Goal: Transaction & Acquisition: Purchase product/service

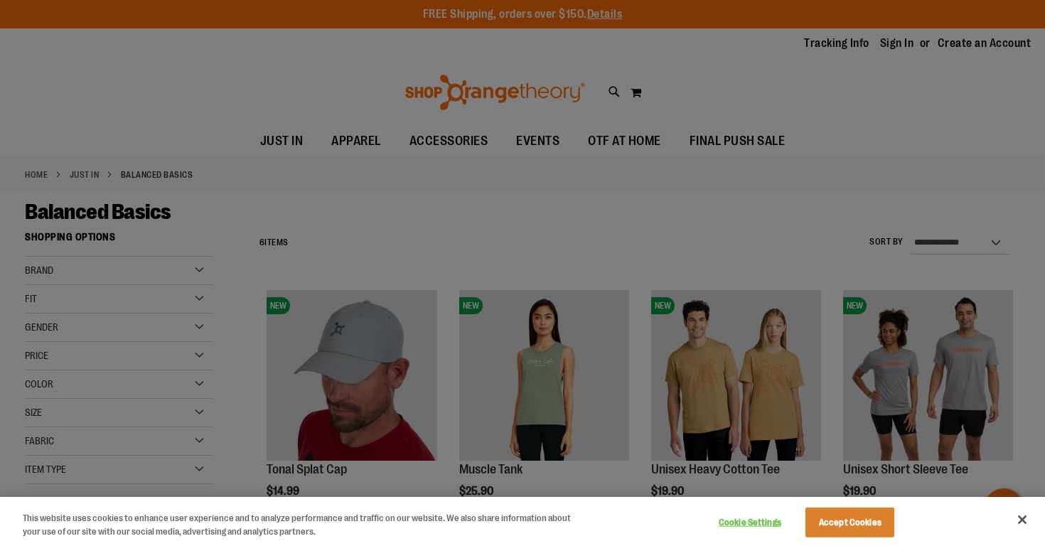
click at [540, 138] on div at bounding box center [522, 273] width 1045 height 546
click at [541, 139] on div at bounding box center [522, 273] width 1045 height 546
click at [870, 521] on button "Accept Cookies" at bounding box center [850, 523] width 89 height 30
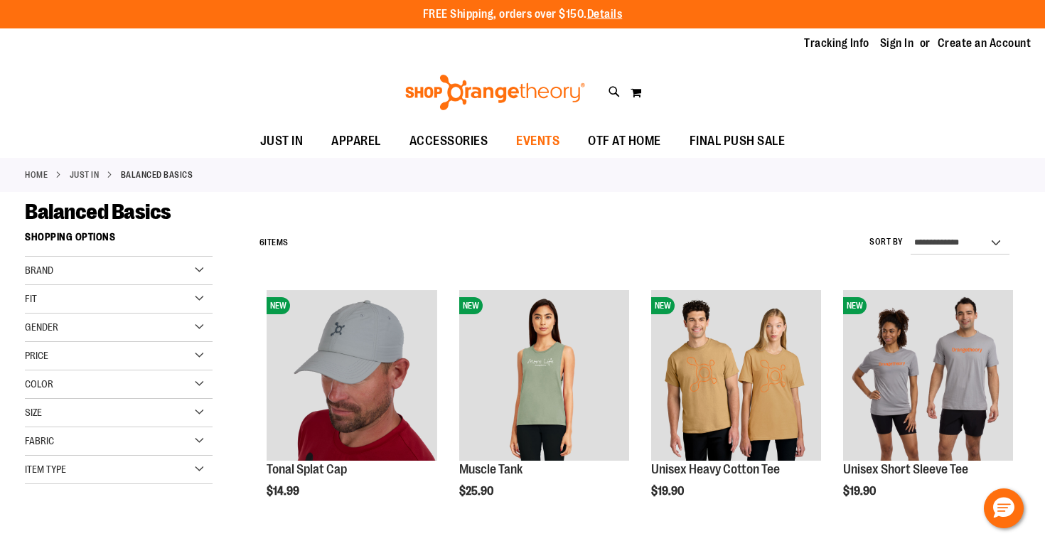
click at [550, 141] on span "EVENTS" at bounding box center [537, 141] width 43 height 32
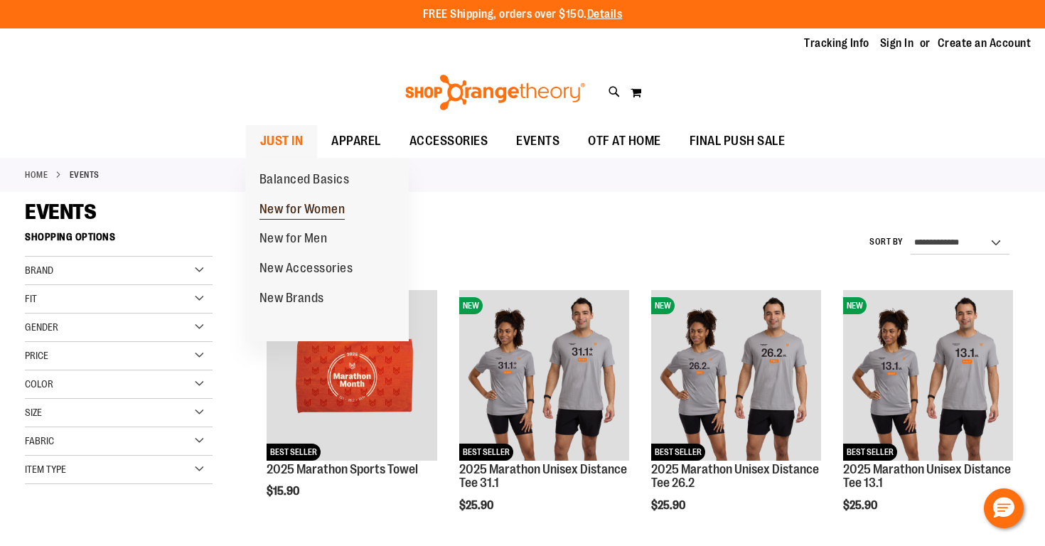
click at [289, 210] on span "New for Women" at bounding box center [303, 211] width 86 height 18
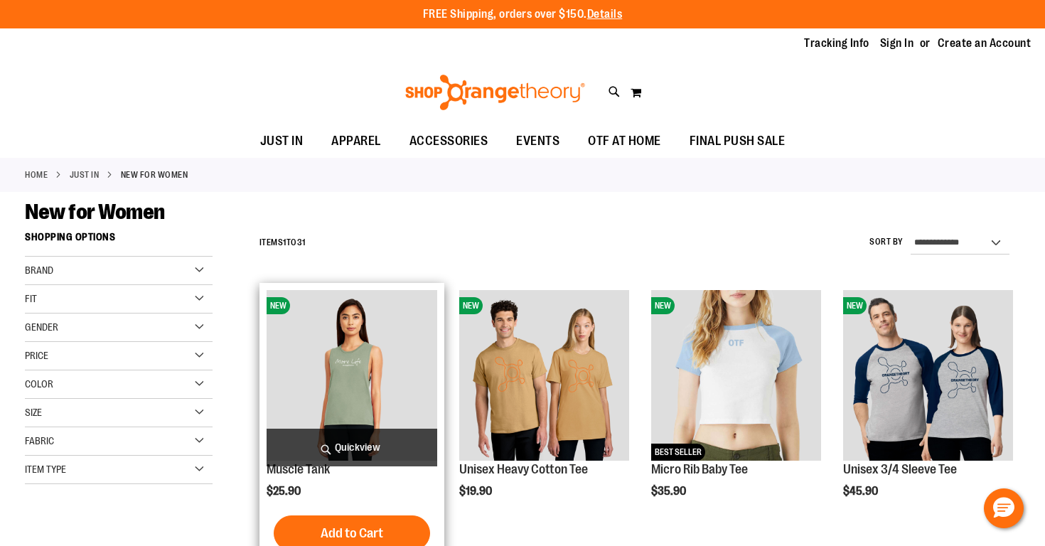
click at [365, 441] on span "Quickview" at bounding box center [352, 448] width 170 height 38
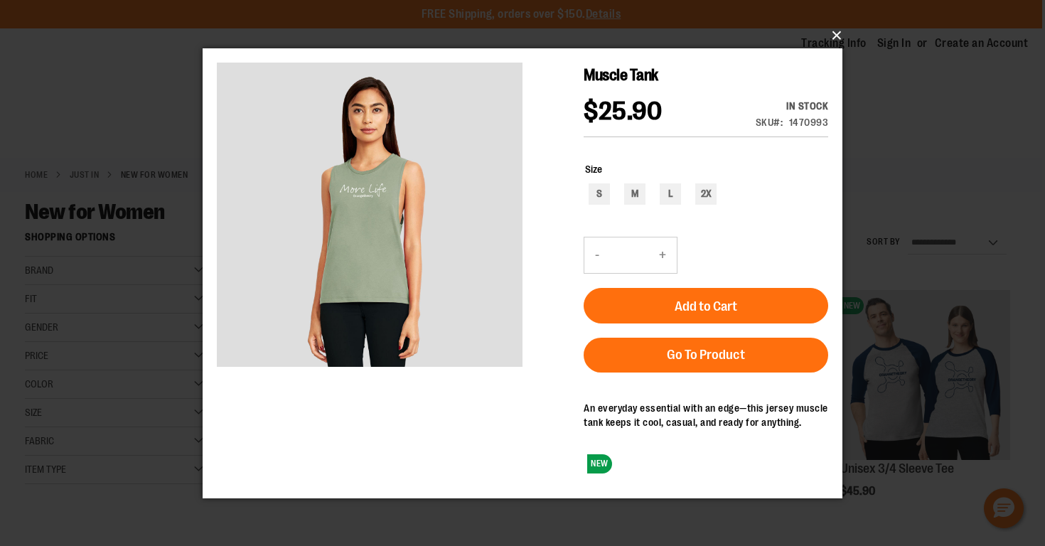
click at [832, 36] on button "×" at bounding box center [527, 35] width 640 height 31
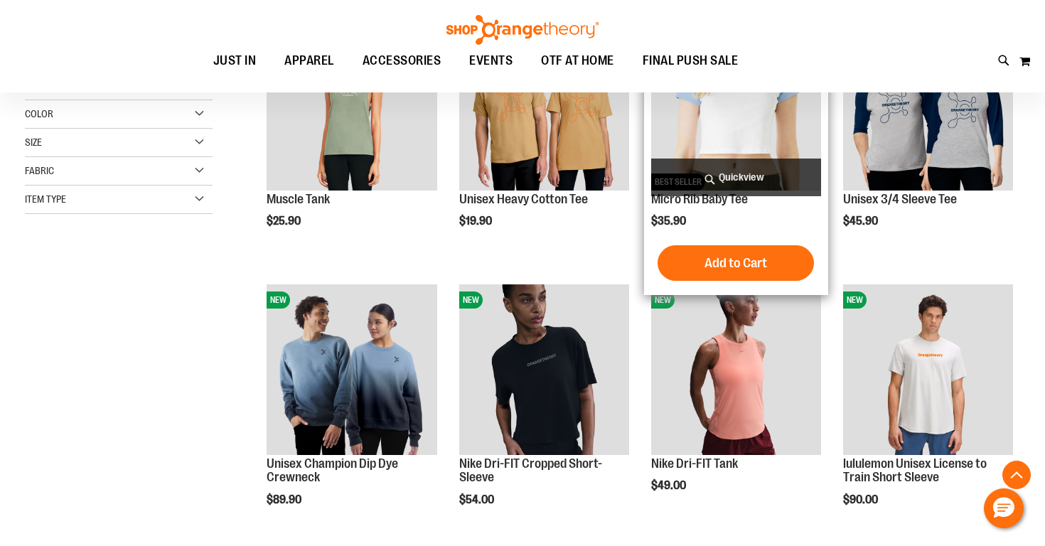
scroll to position [270, 0]
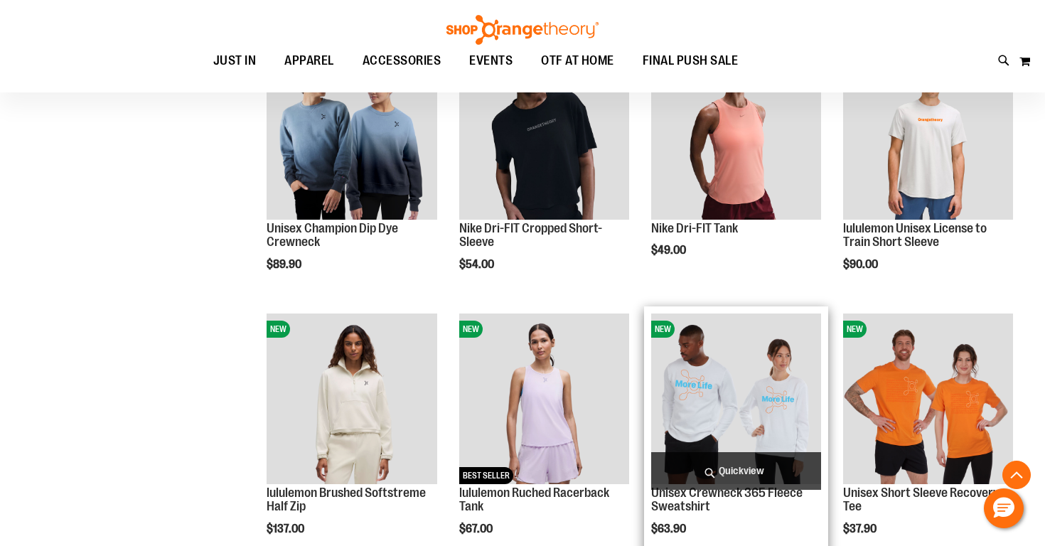
scroll to position [474, 0]
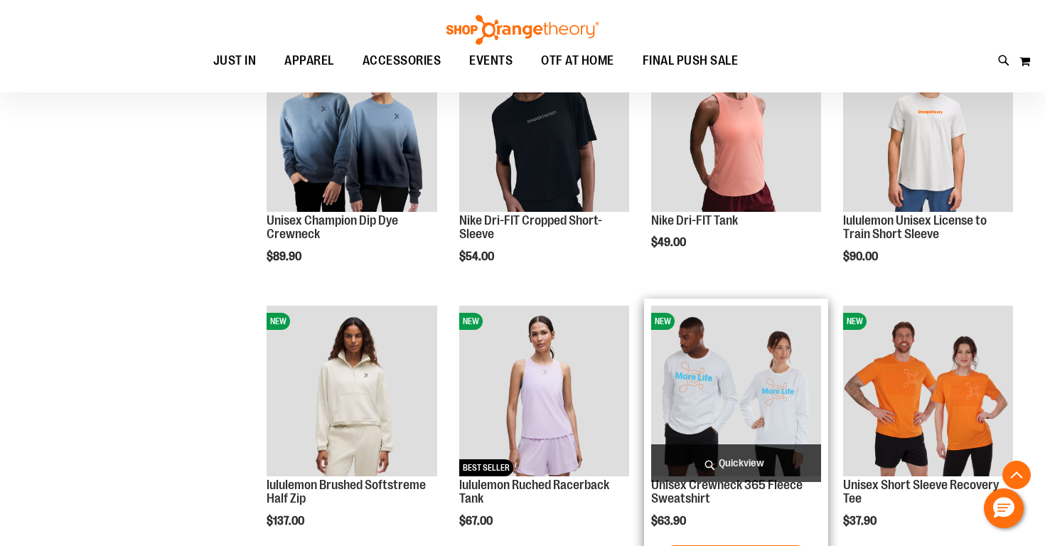
scroll to position [478, 0]
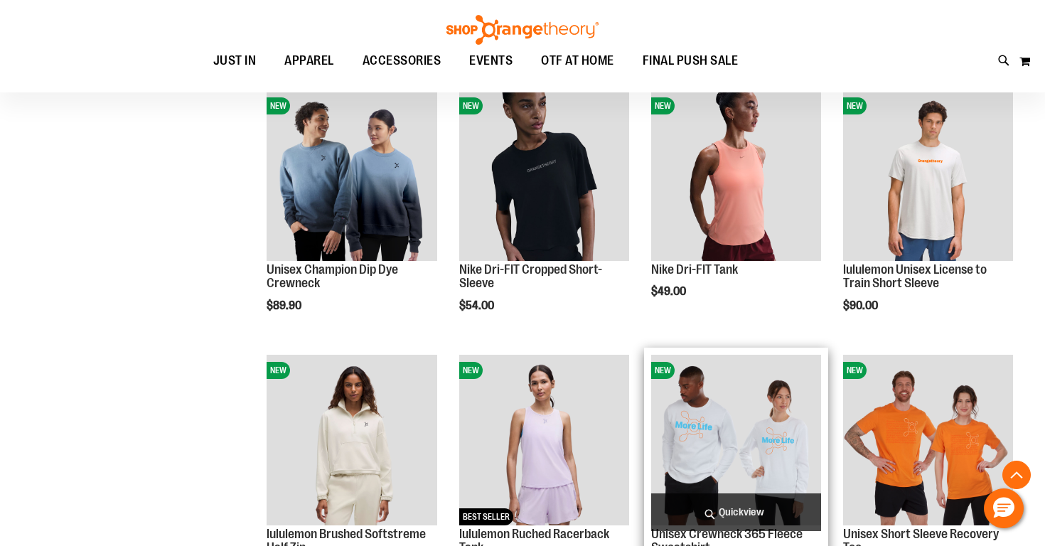
scroll to position [464, 0]
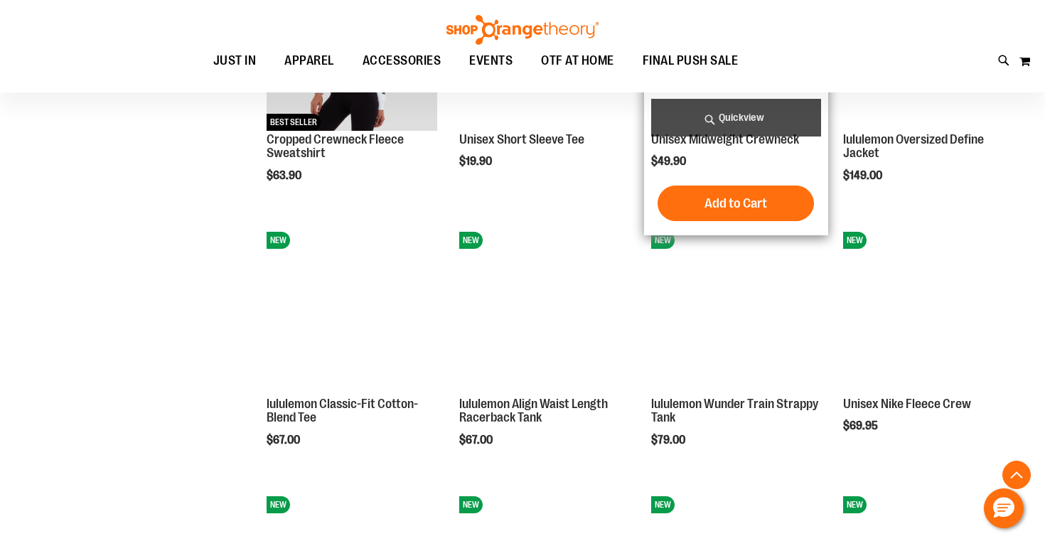
scroll to position [1123, 0]
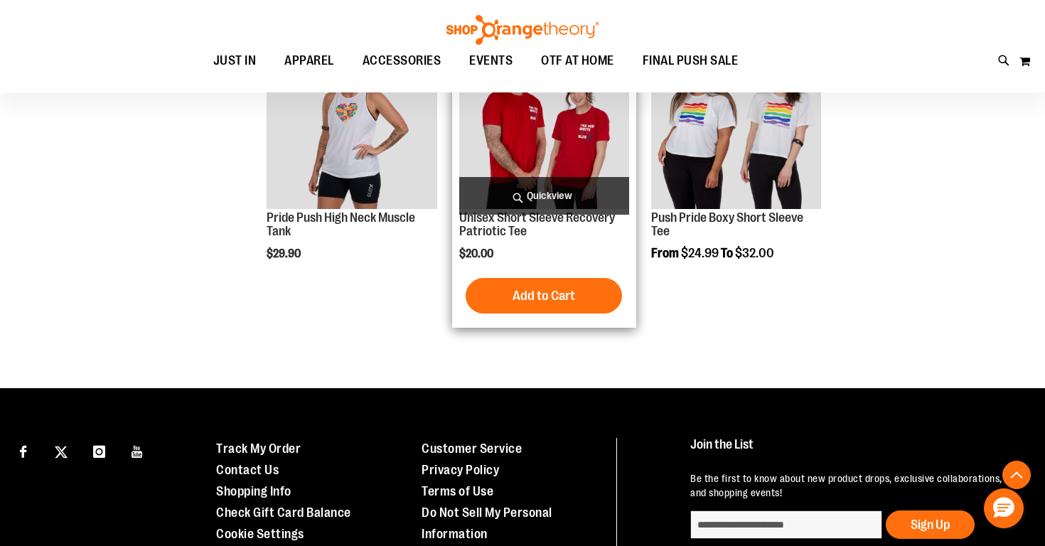
scroll to position [2104, 0]
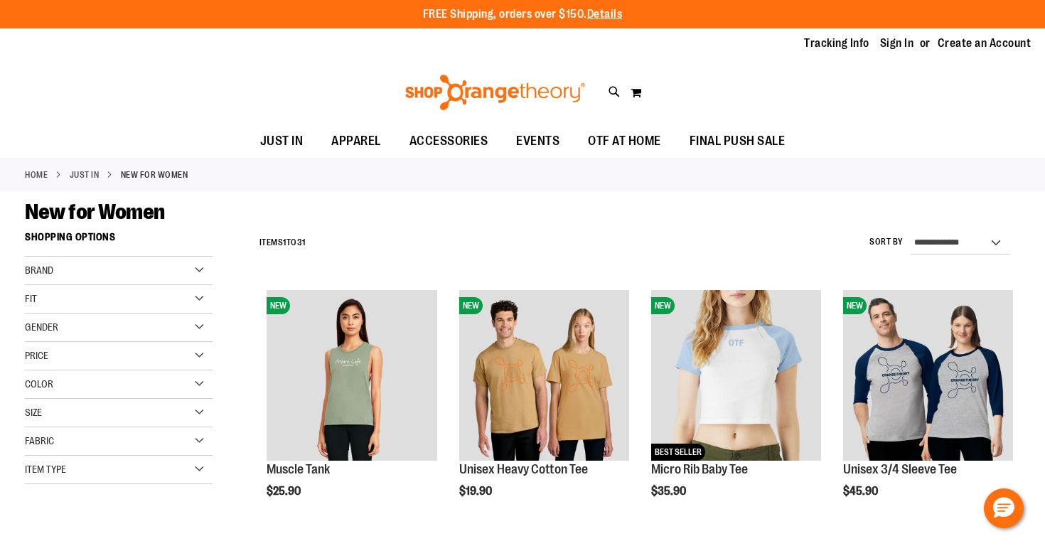
click at [188, 332] on div "Gender" at bounding box center [119, 328] width 188 height 28
click at [32, 355] on link "Women 15 items" at bounding box center [111, 356] width 180 height 15
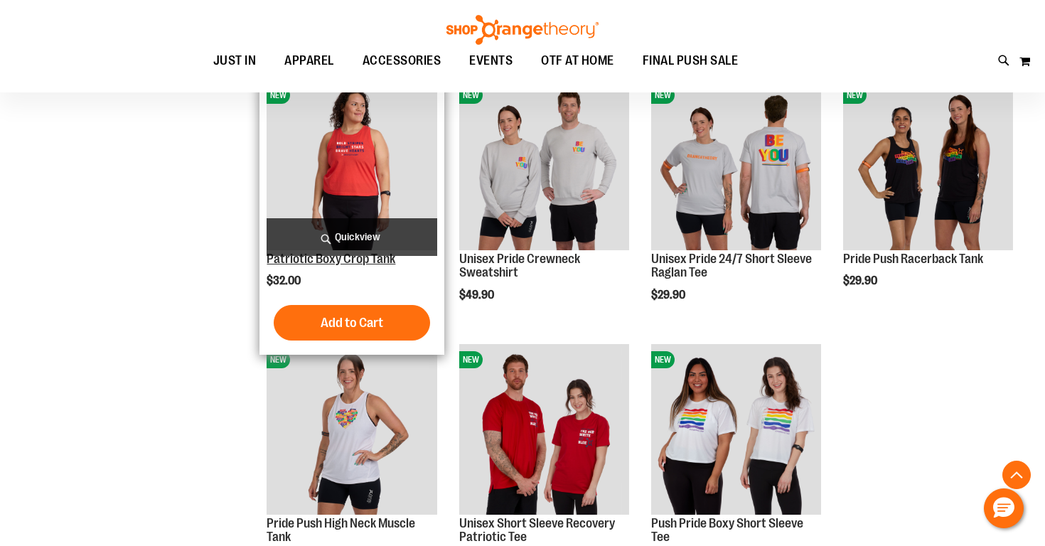
scroll to position [838, 1]
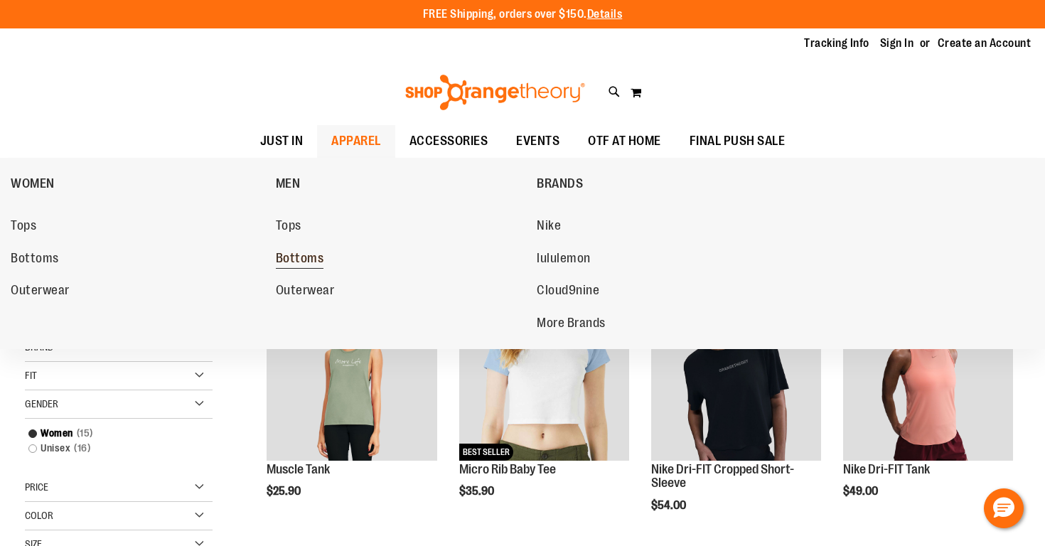
click at [293, 258] on span "Bottoms" at bounding box center [300, 260] width 48 height 18
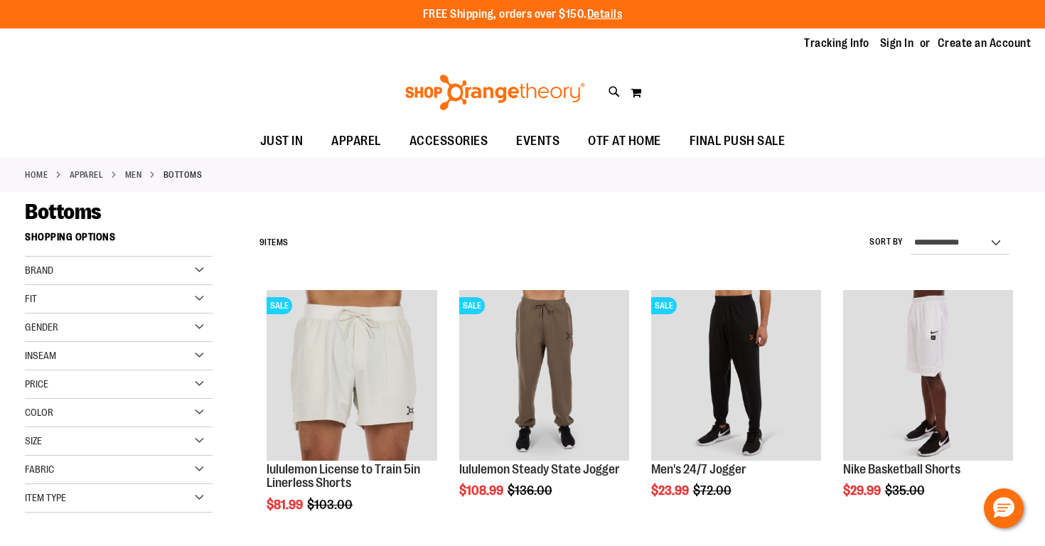
click at [127, 300] on div "Fit" at bounding box center [119, 299] width 188 height 28
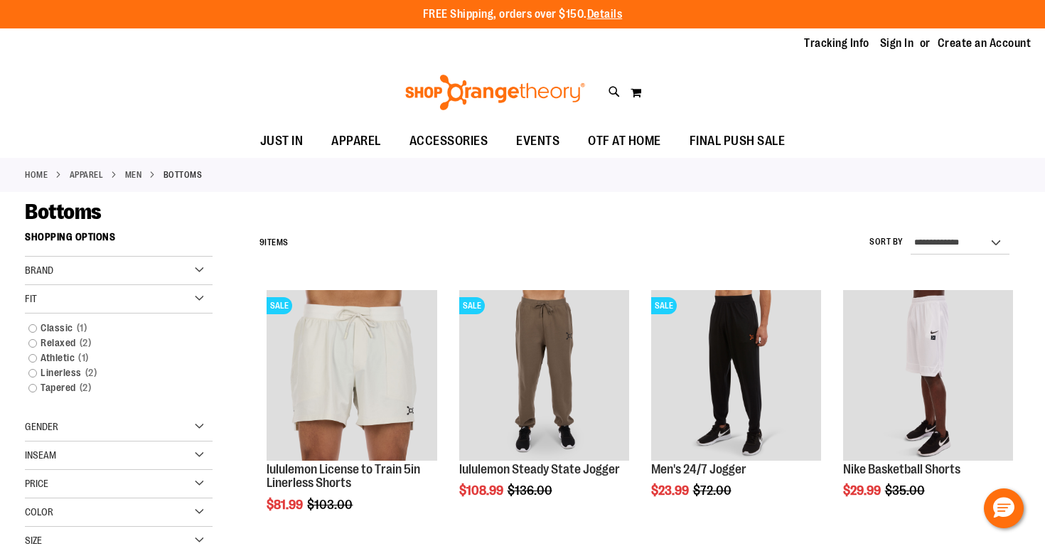
click at [127, 300] on div "Fit" at bounding box center [119, 299] width 188 height 28
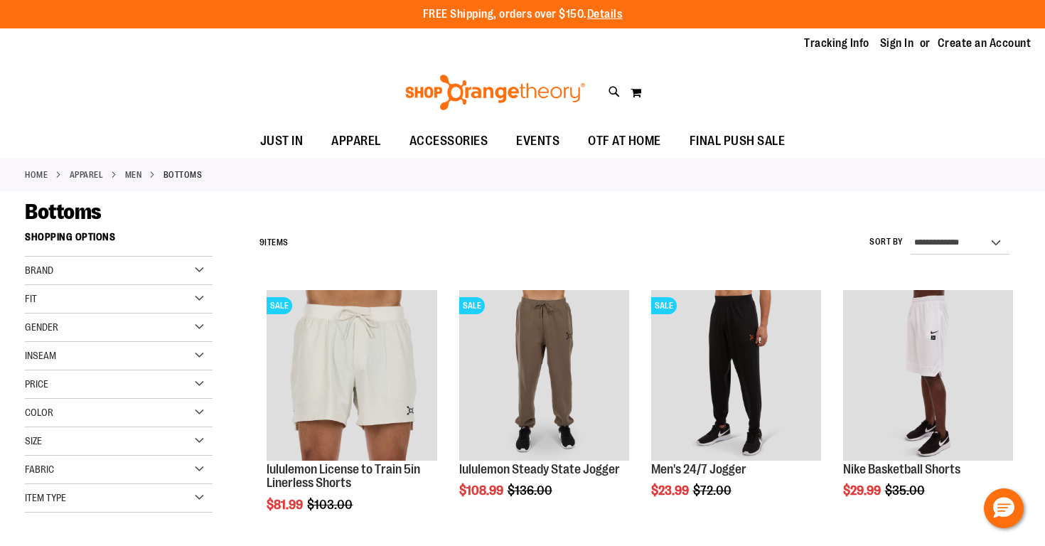
click at [166, 331] on div "Gender" at bounding box center [119, 328] width 188 height 28
click at [71, 334] on div "Gender" at bounding box center [119, 328] width 188 height 28
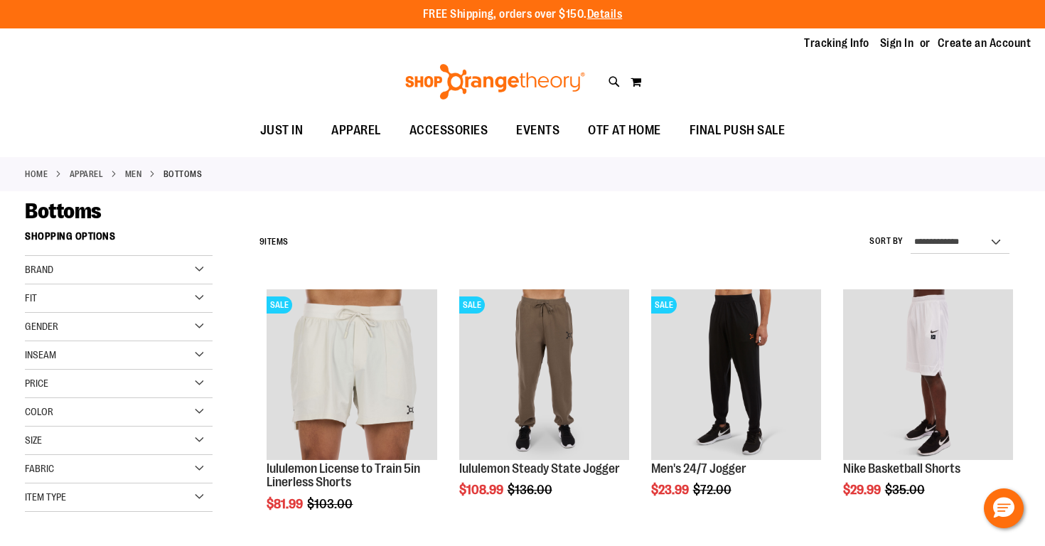
click at [206, 320] on div "Gender" at bounding box center [119, 327] width 188 height 28
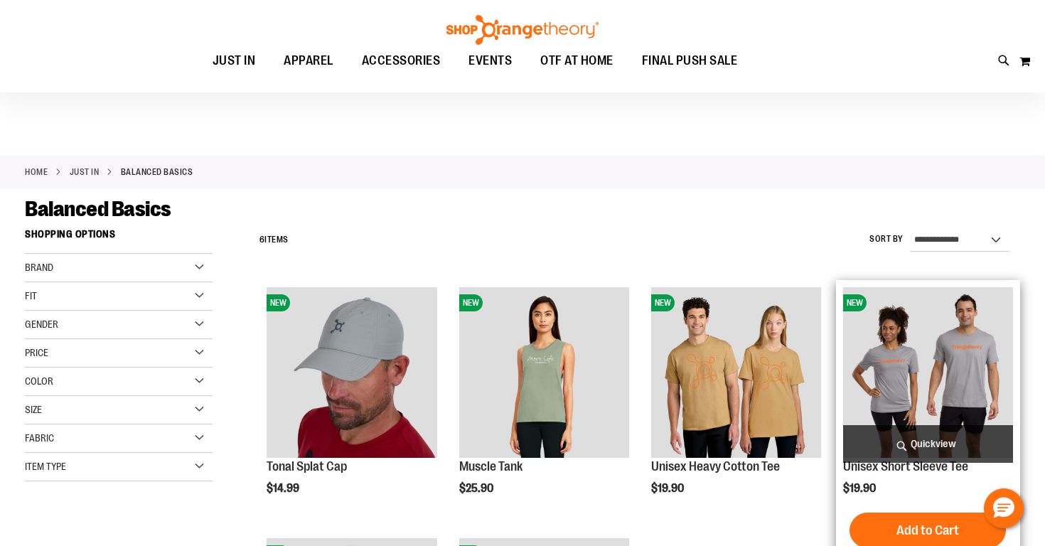
scroll to position [3, 0]
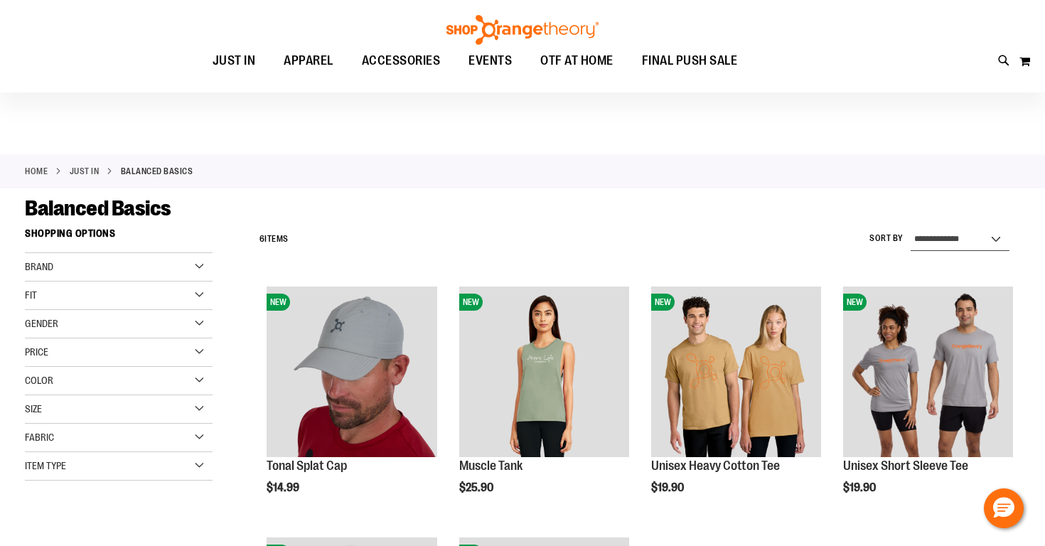
select select "*********"
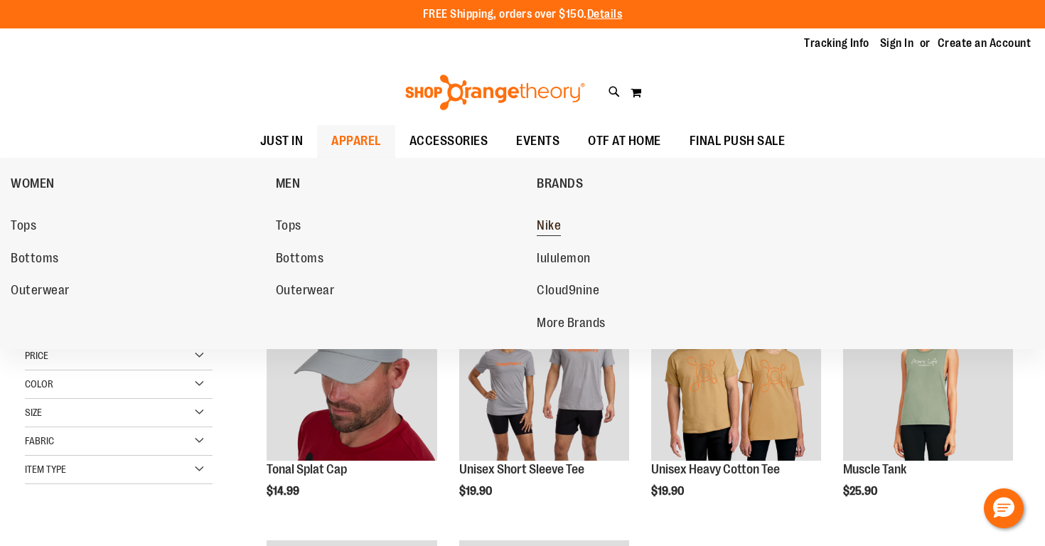
click at [549, 222] on span "Nike" at bounding box center [549, 227] width 24 height 18
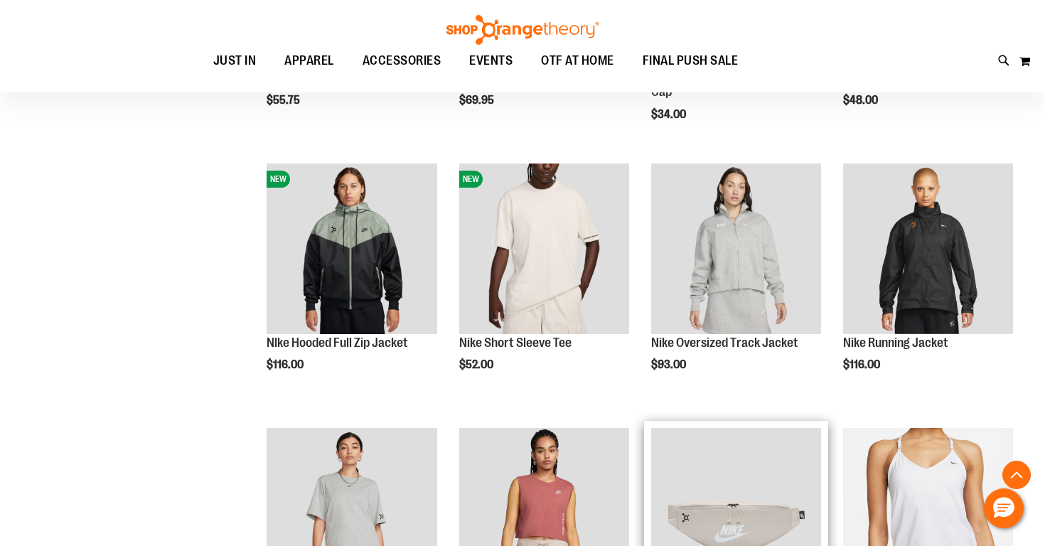
scroll to position [637, 0]
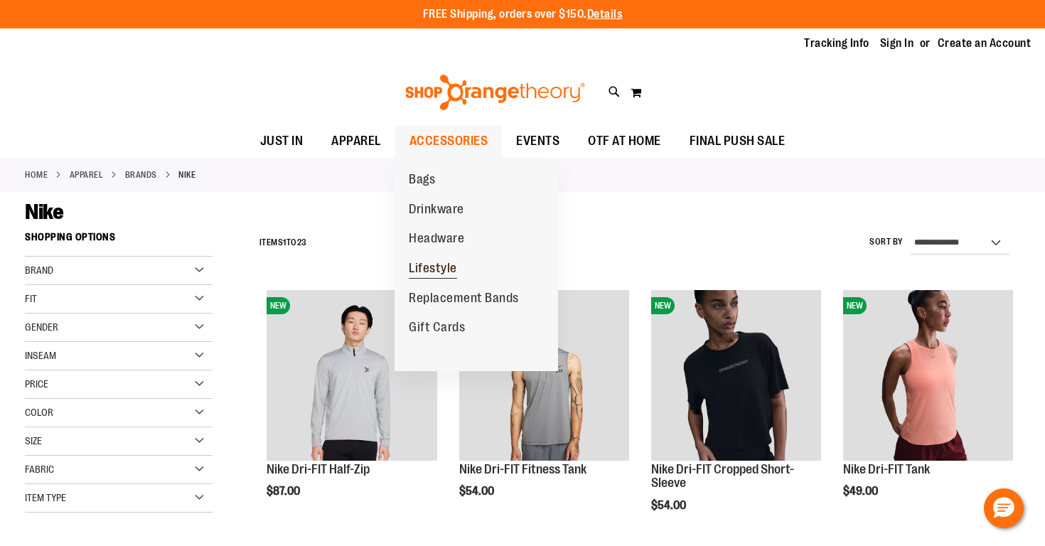
click at [427, 269] on span "Lifestyle" at bounding box center [433, 270] width 48 height 18
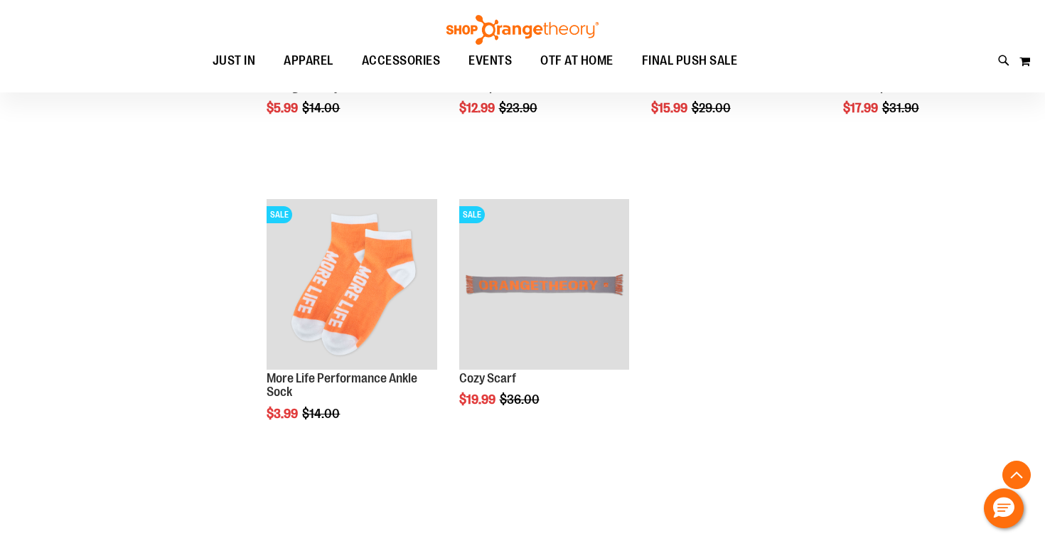
scroll to position [1101, 0]
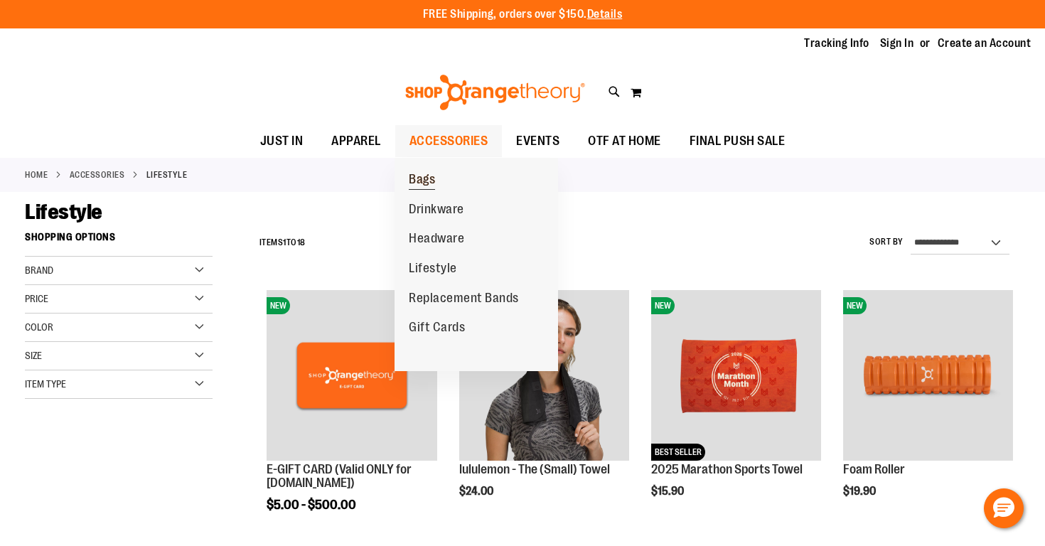
click at [422, 185] on span "Bags" at bounding box center [422, 181] width 26 height 18
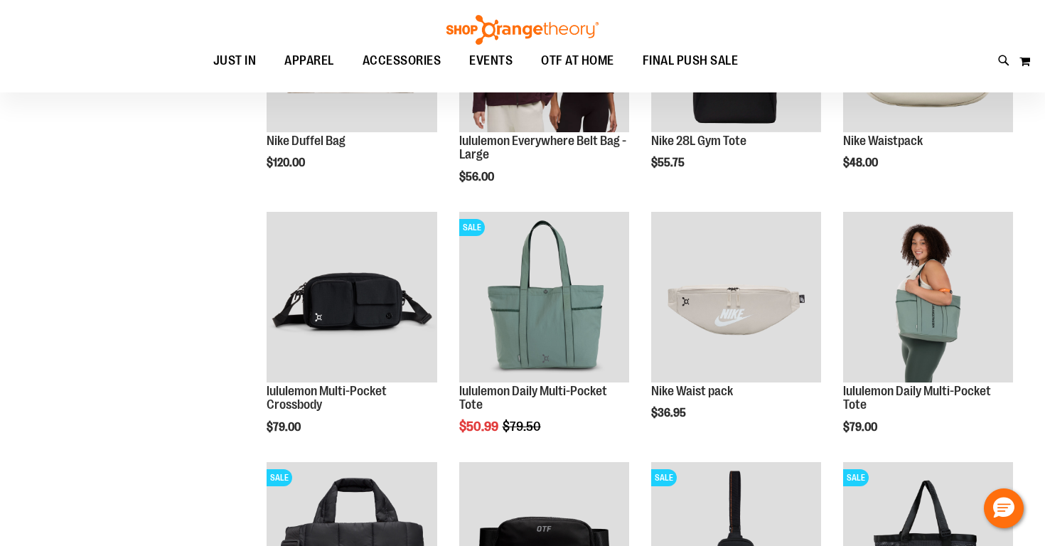
scroll to position [175, 0]
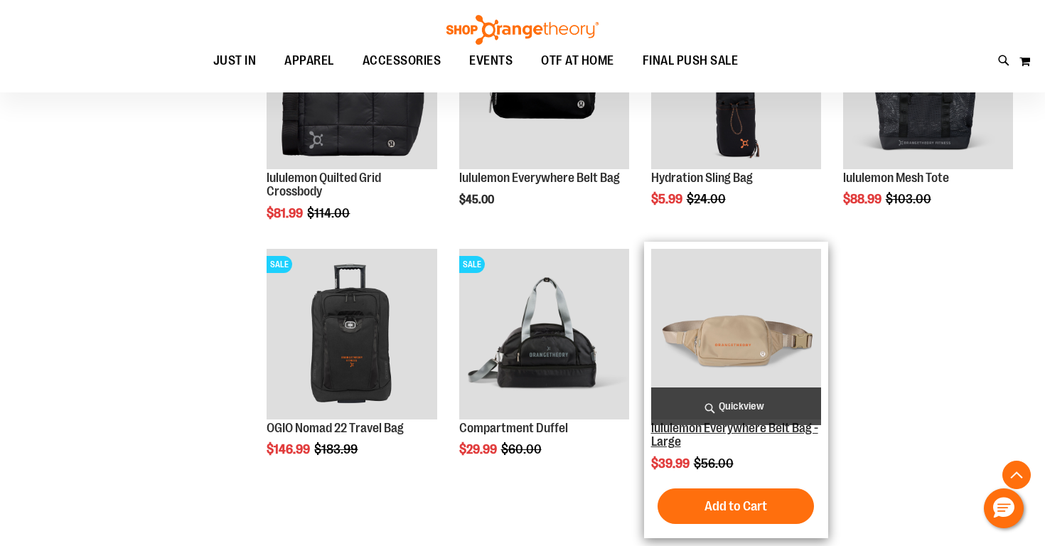
scroll to position [638, 0]
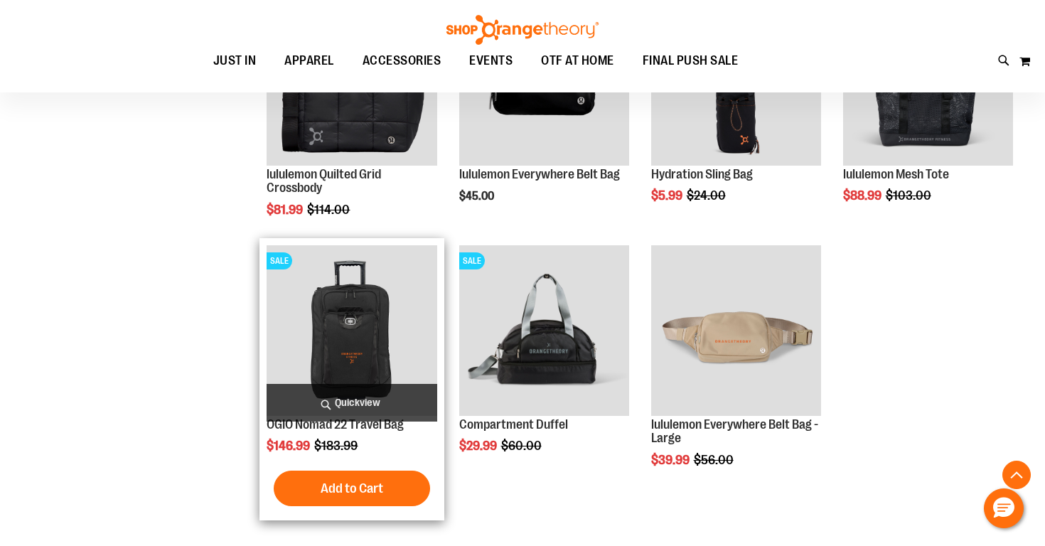
click at [357, 402] on span "Quickview" at bounding box center [352, 403] width 170 height 38
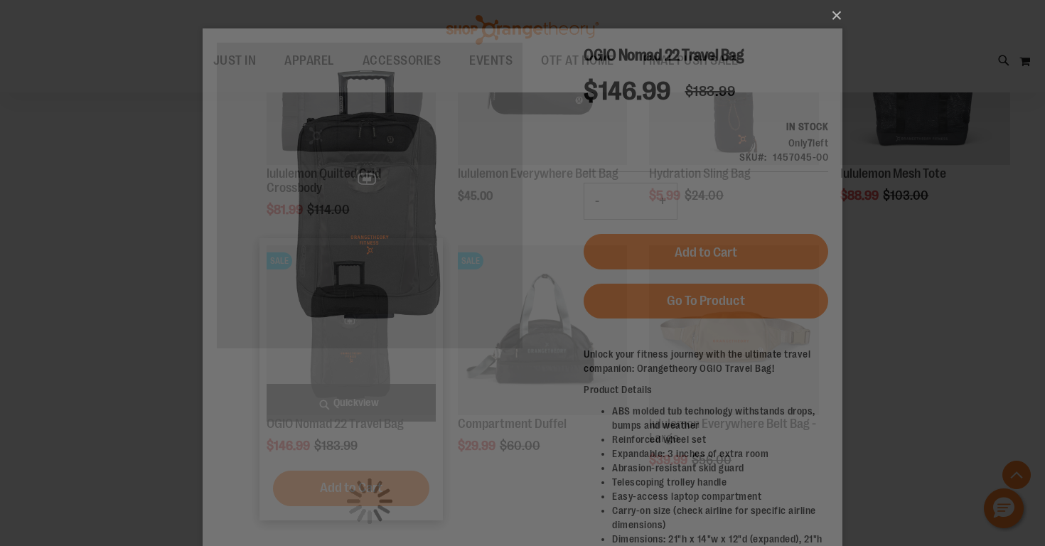
scroll to position [0, 0]
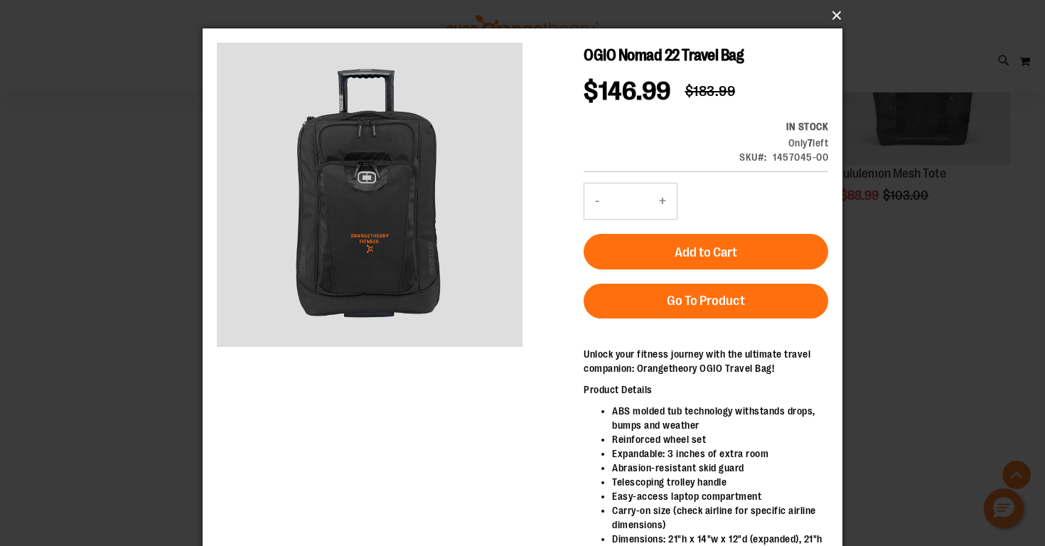
click at [833, 13] on button "×" at bounding box center [527, 15] width 640 height 31
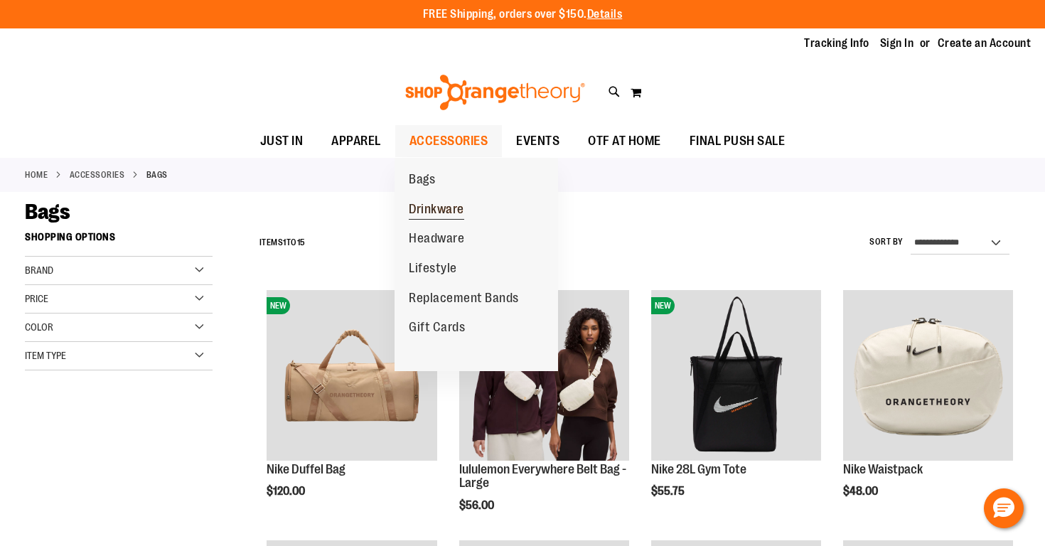
click at [452, 218] on span "Drinkware" at bounding box center [436, 211] width 55 height 18
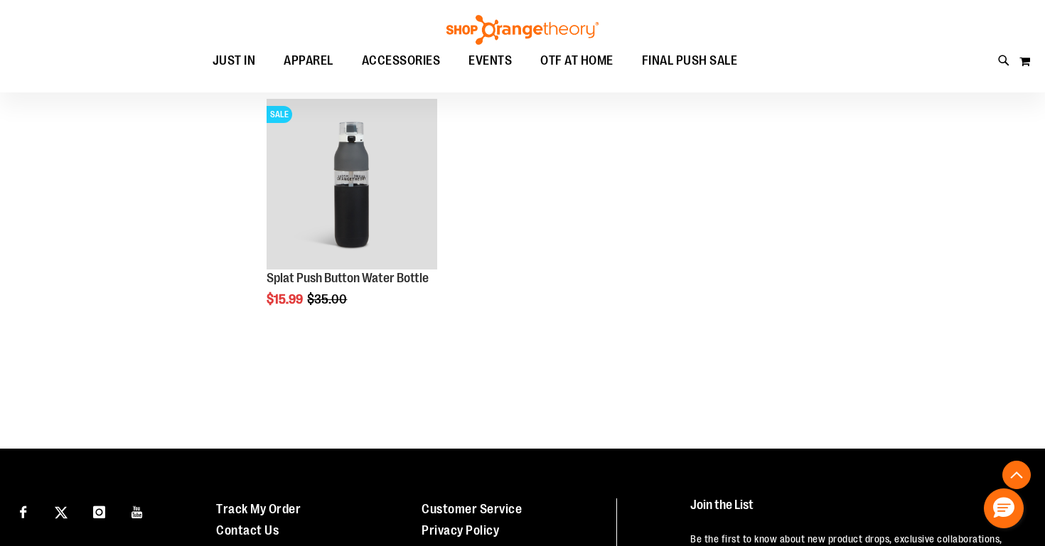
scroll to position [498, 0]
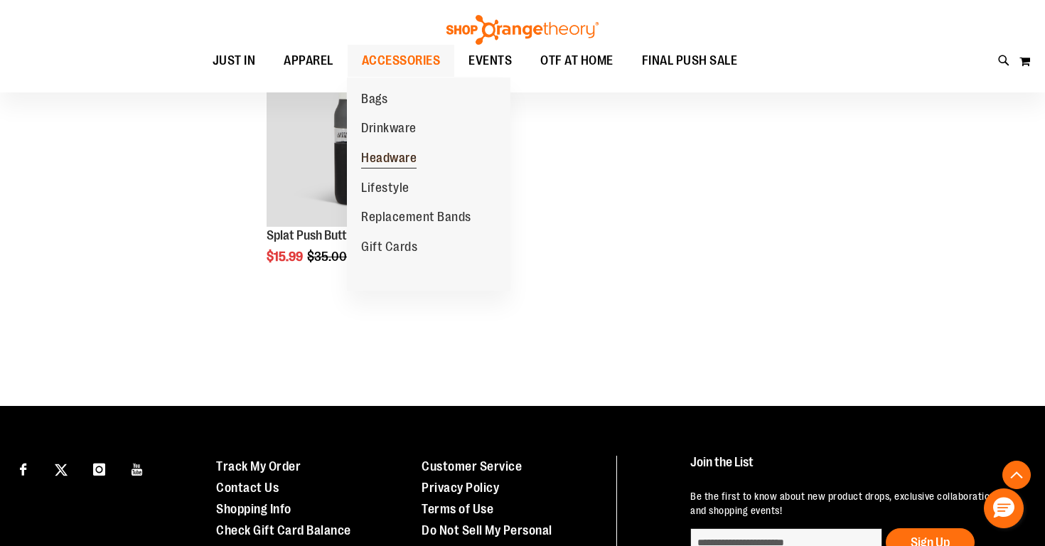
click at [381, 154] on span "Headware" at bounding box center [388, 160] width 55 height 18
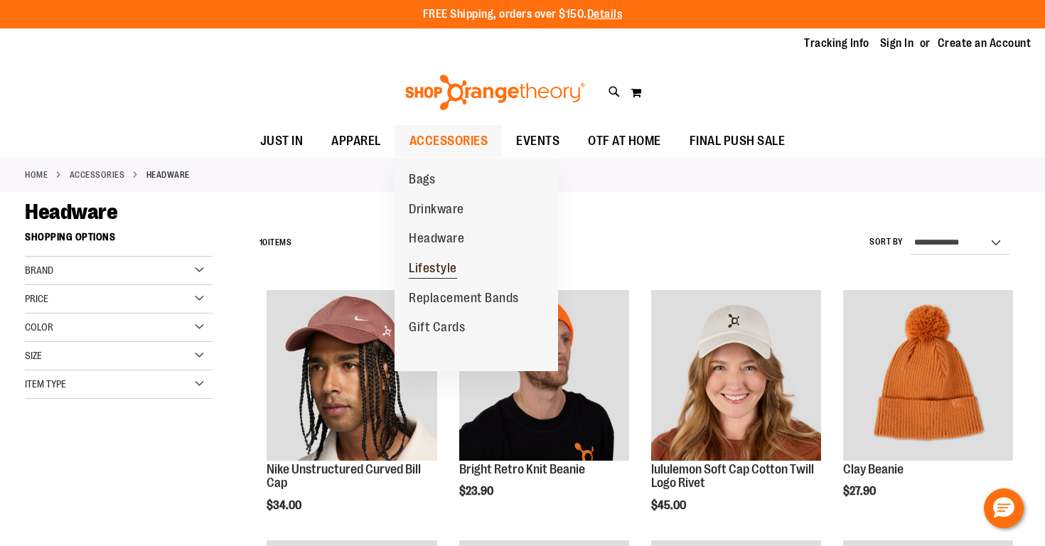
click at [433, 264] on span "Lifestyle" at bounding box center [433, 270] width 48 height 18
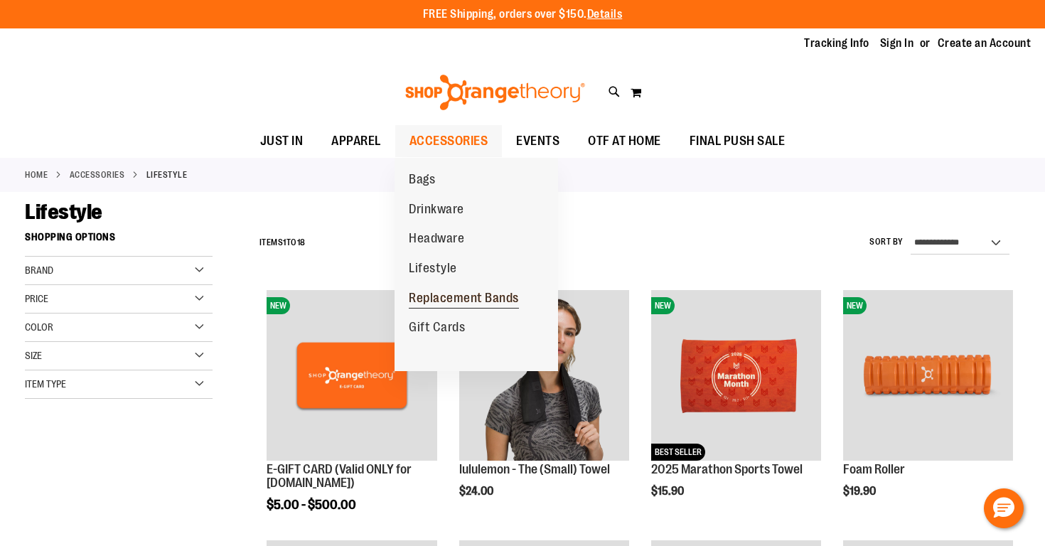
click at [439, 297] on span "Replacement Bands" at bounding box center [464, 300] width 110 height 18
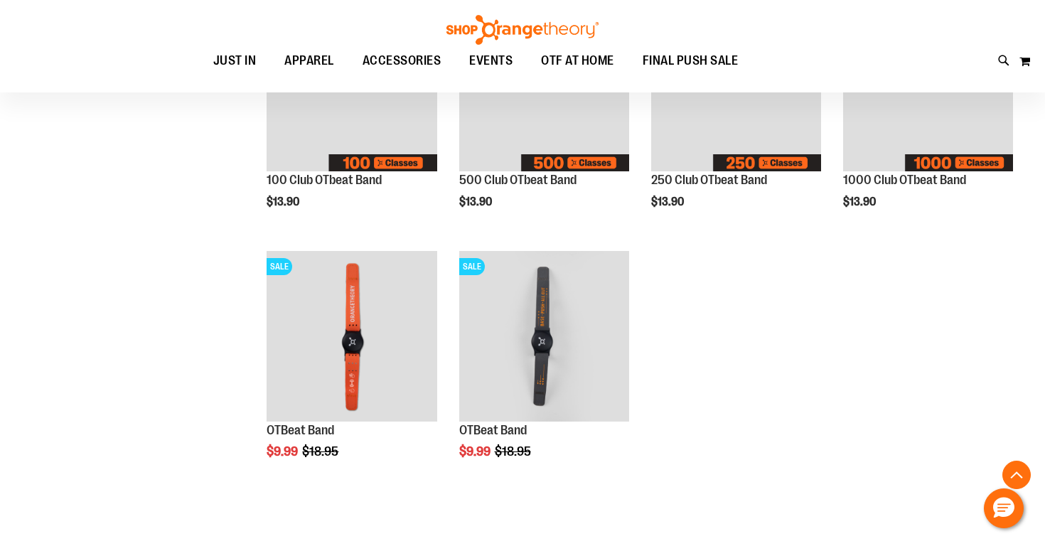
scroll to position [291, 0]
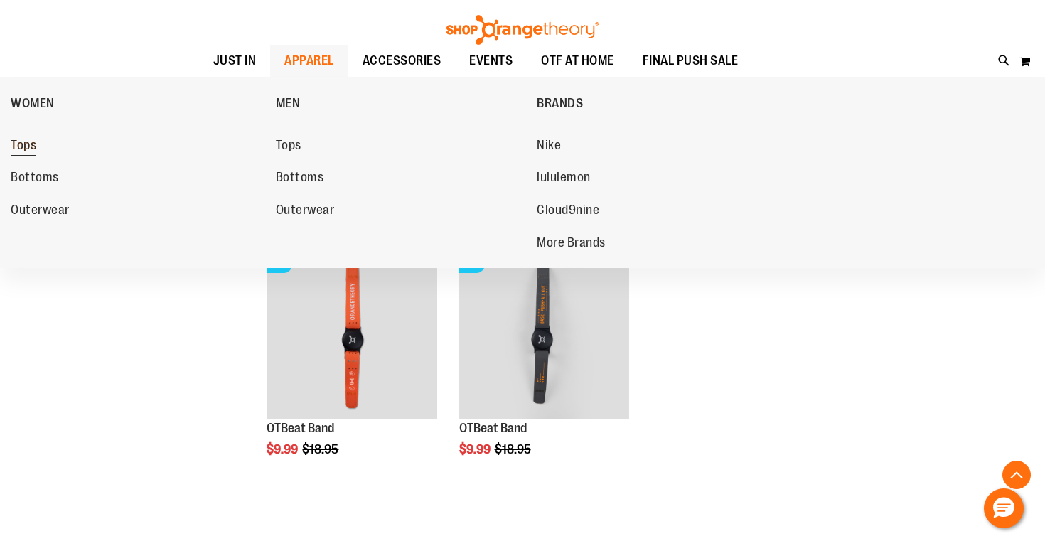
click at [31, 143] on span "Tops" at bounding box center [24, 147] width 26 height 18
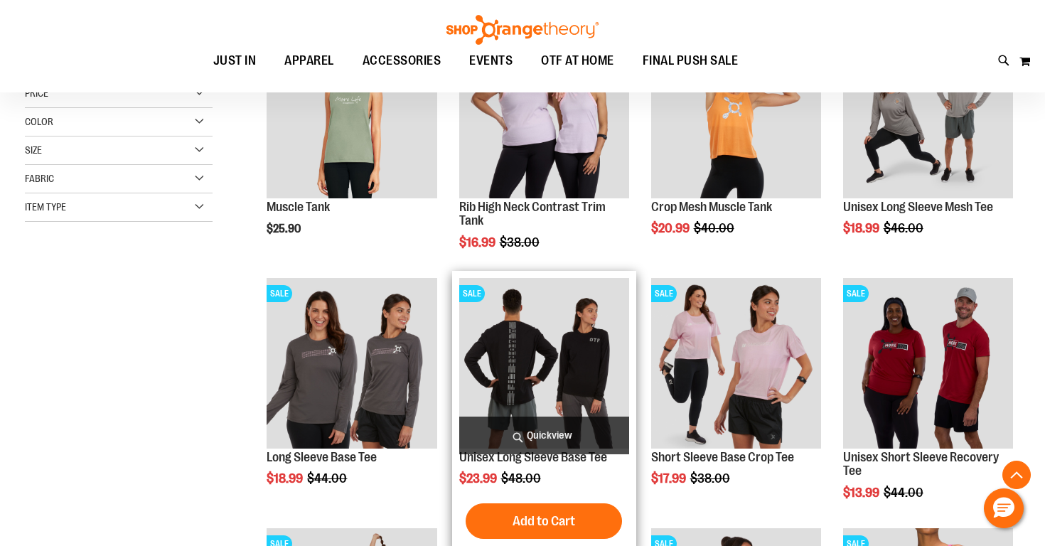
scroll to position [263, 0]
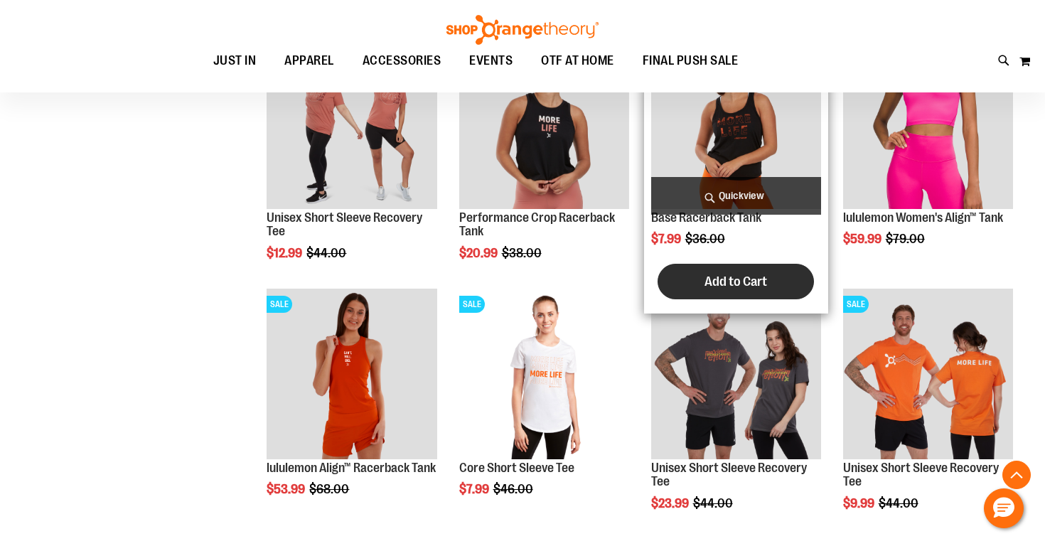
scroll to position [752, 0]
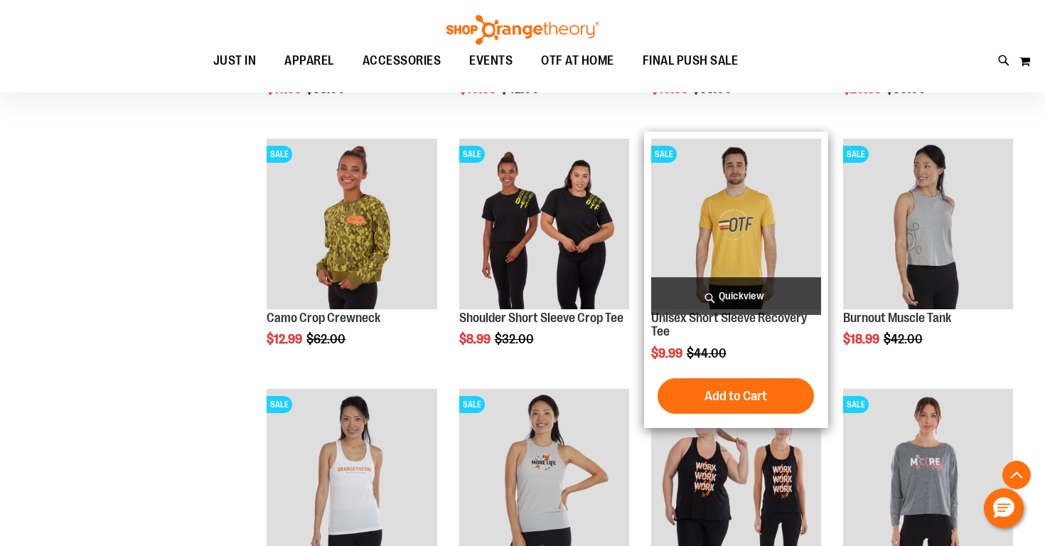
scroll to position [1654, 0]
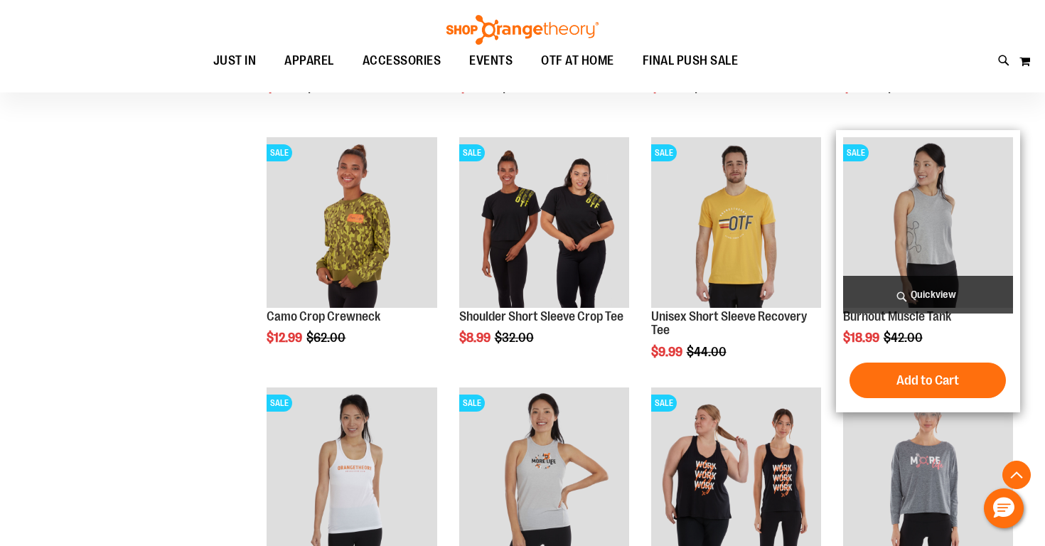
click at [929, 247] on img "product" at bounding box center [928, 222] width 170 height 170
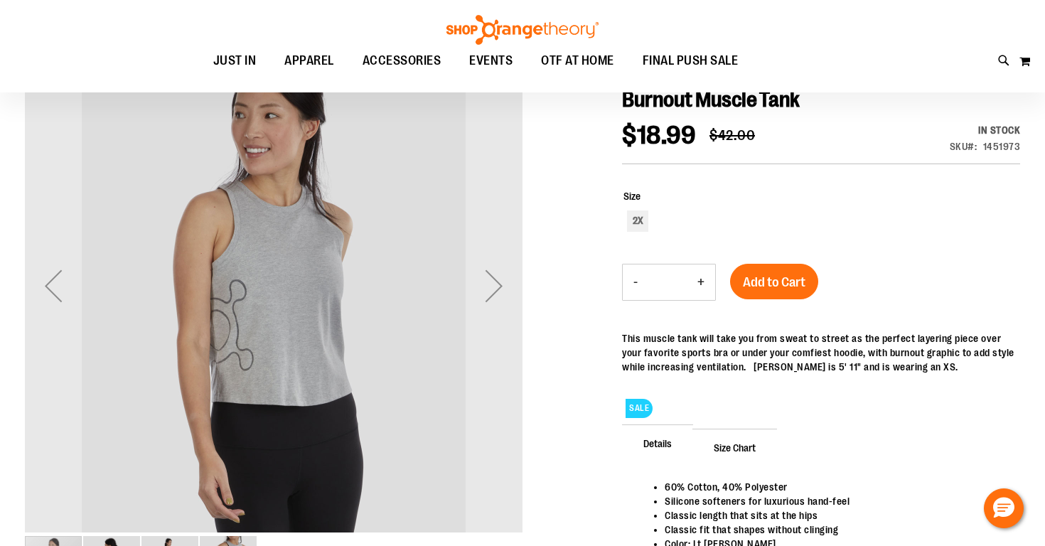
scroll to position [29, 0]
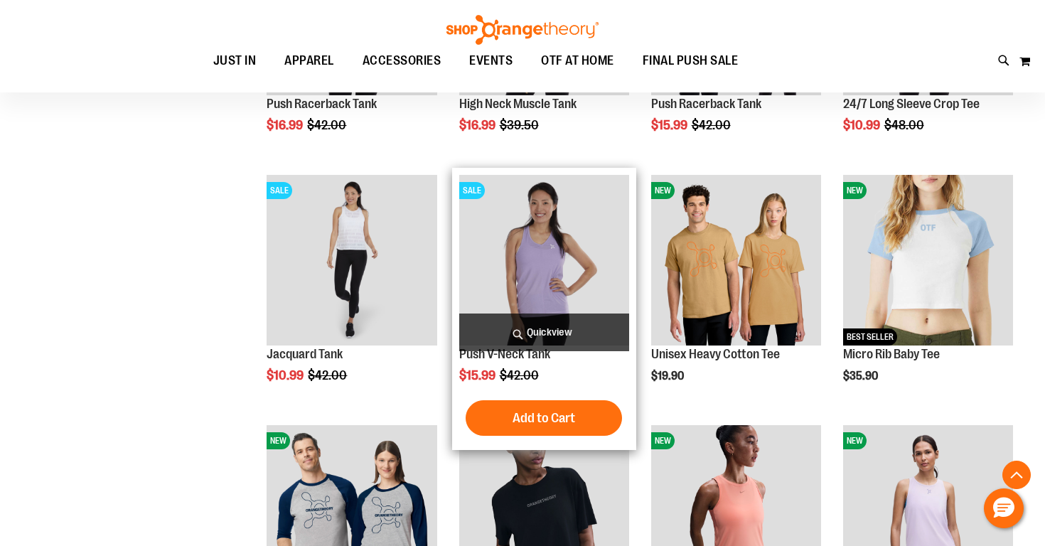
scroll to position [494, 0]
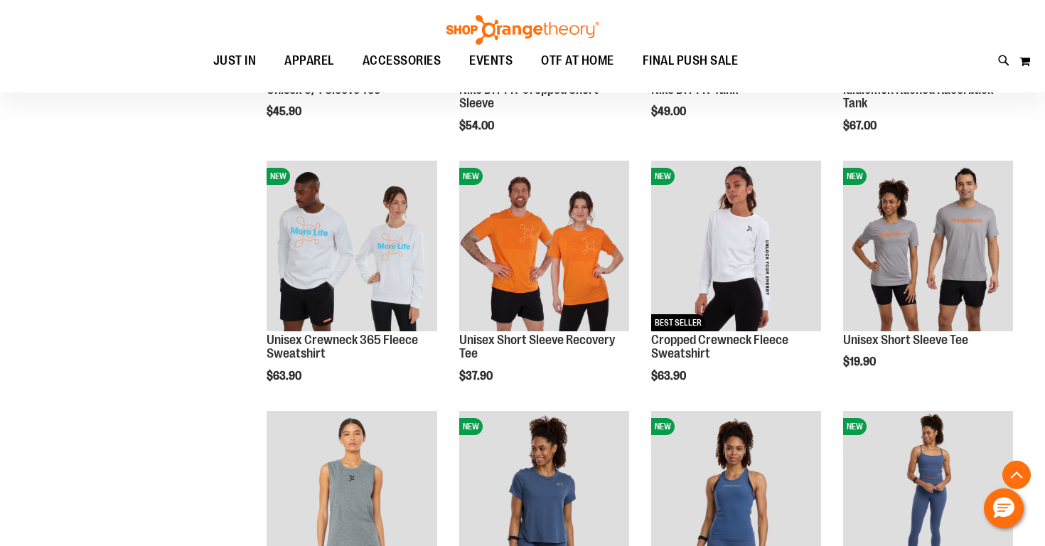
scroll to position [1009, 0]
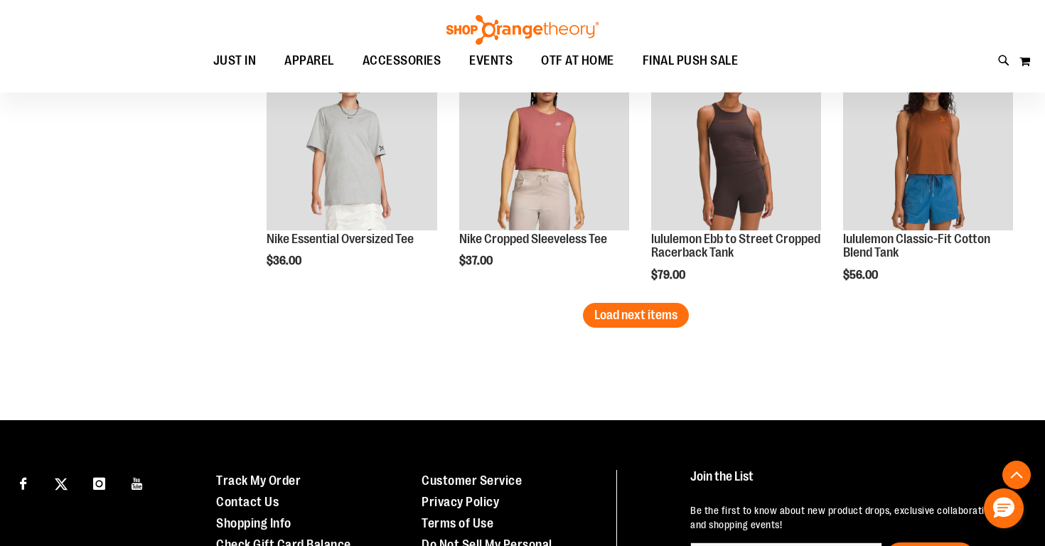
scroll to position [2100, 0]
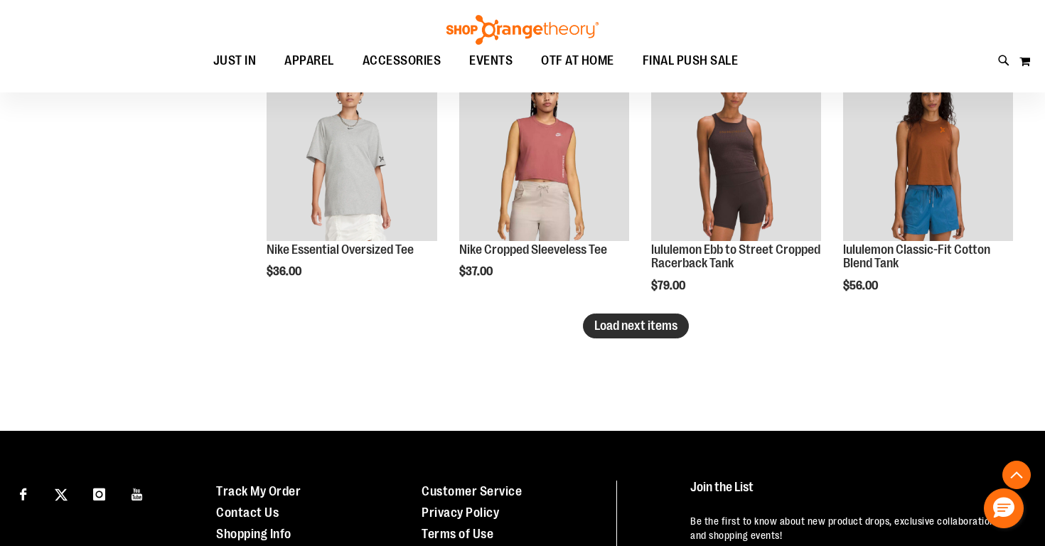
click at [666, 331] on span "Load next items" at bounding box center [635, 326] width 83 height 14
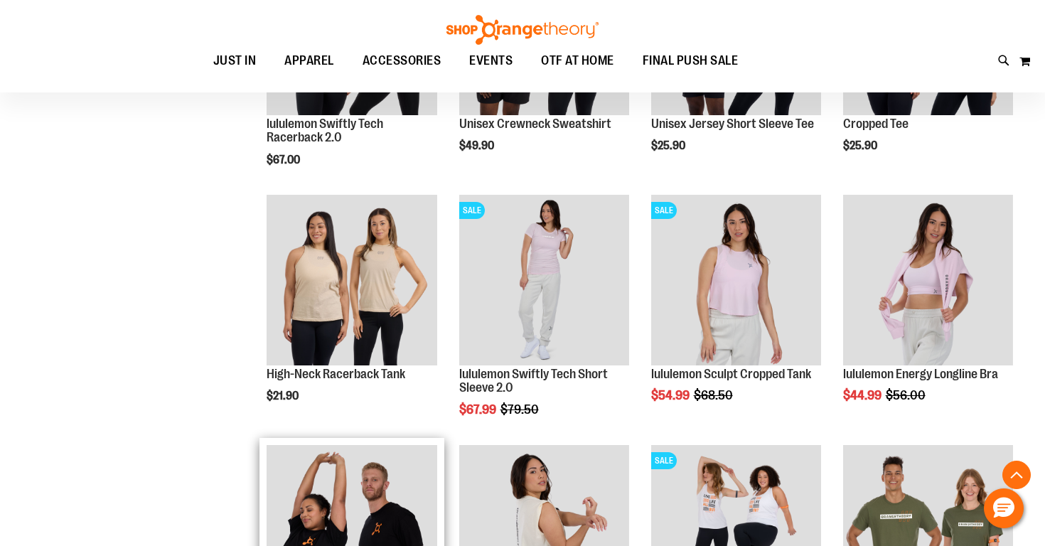
scroll to position [2488, 0]
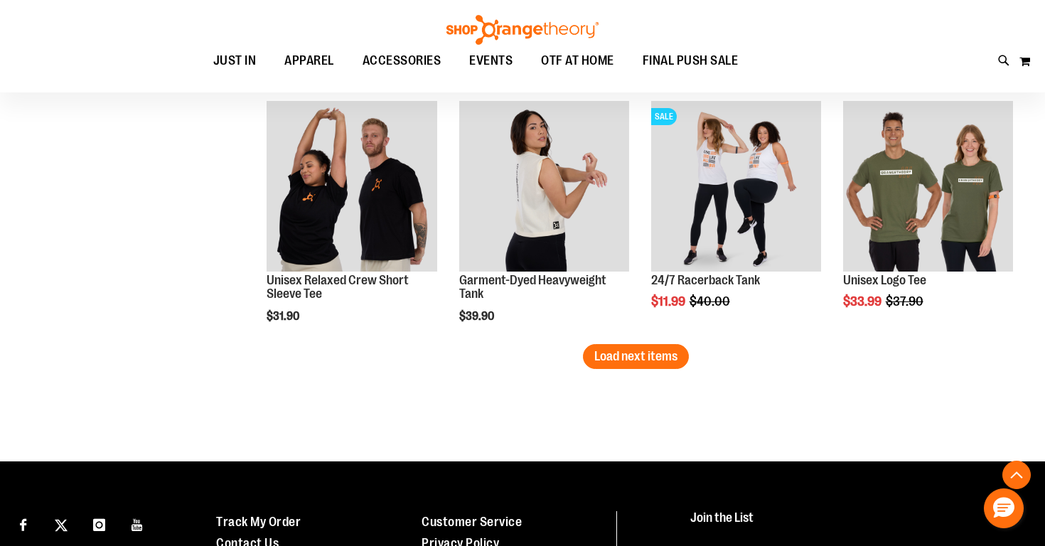
scroll to position [2792, 0]
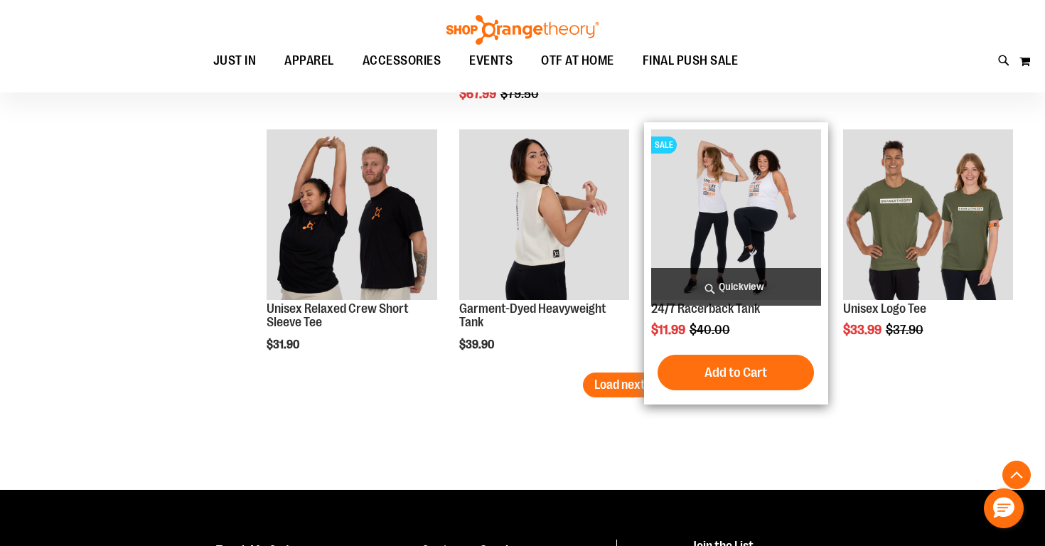
click at [725, 292] on span "Quickview" at bounding box center [736, 287] width 170 height 38
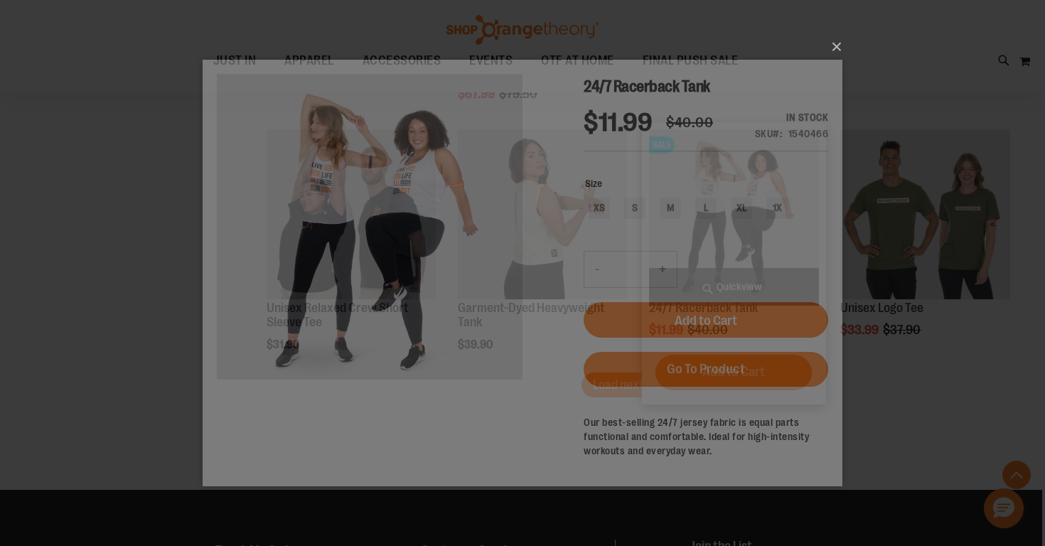
scroll to position [0, 0]
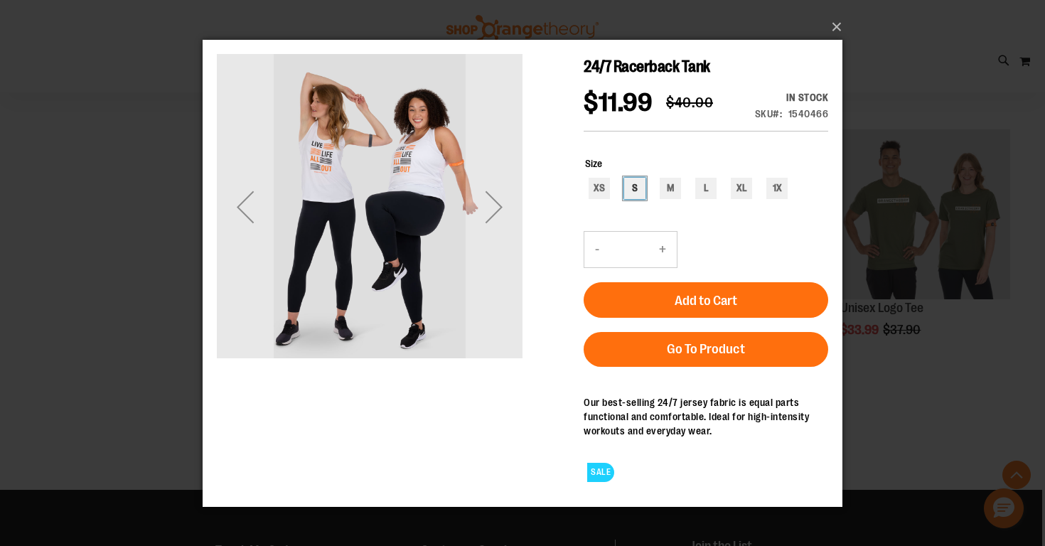
click at [641, 186] on div "S" at bounding box center [634, 187] width 21 height 21
type input "***"
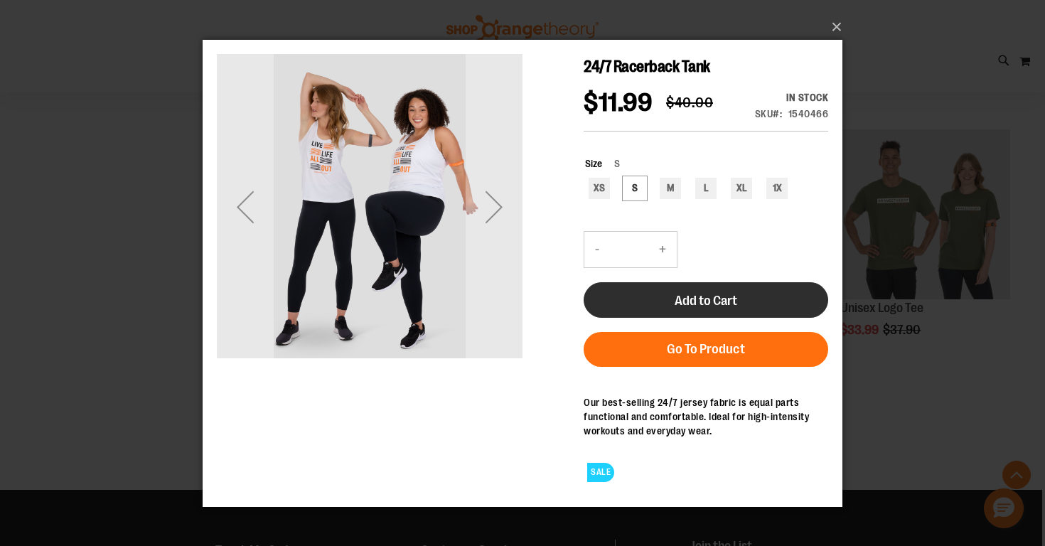
click at [657, 306] on button "Add to Cart" at bounding box center [706, 300] width 245 height 36
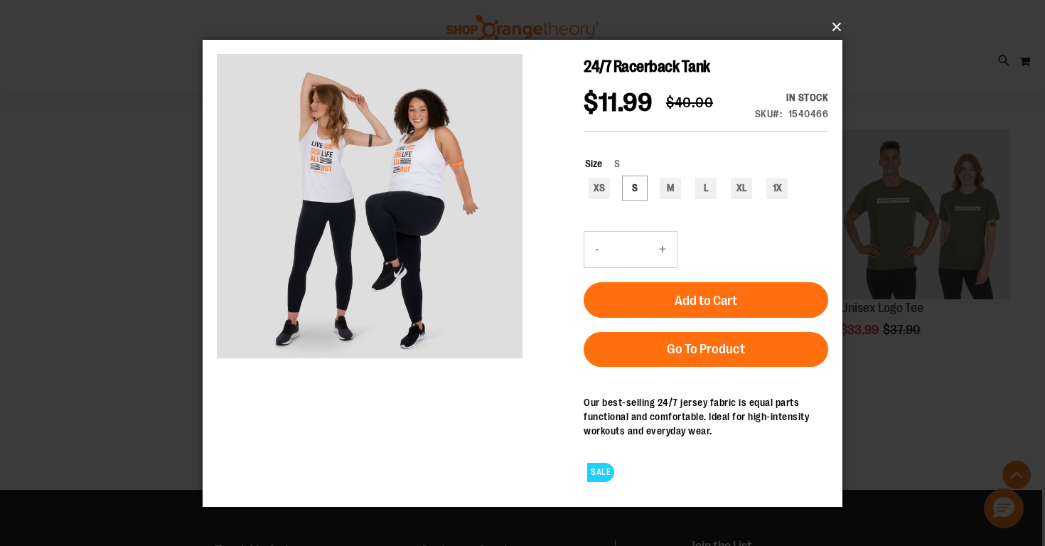
click at [843, 18] on button "×" at bounding box center [527, 26] width 640 height 31
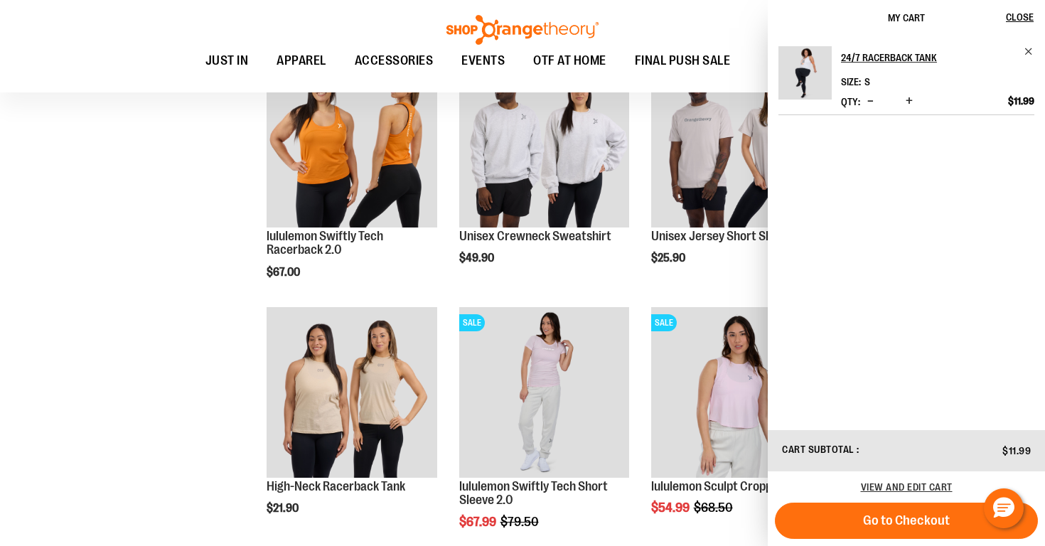
scroll to position [2369, 0]
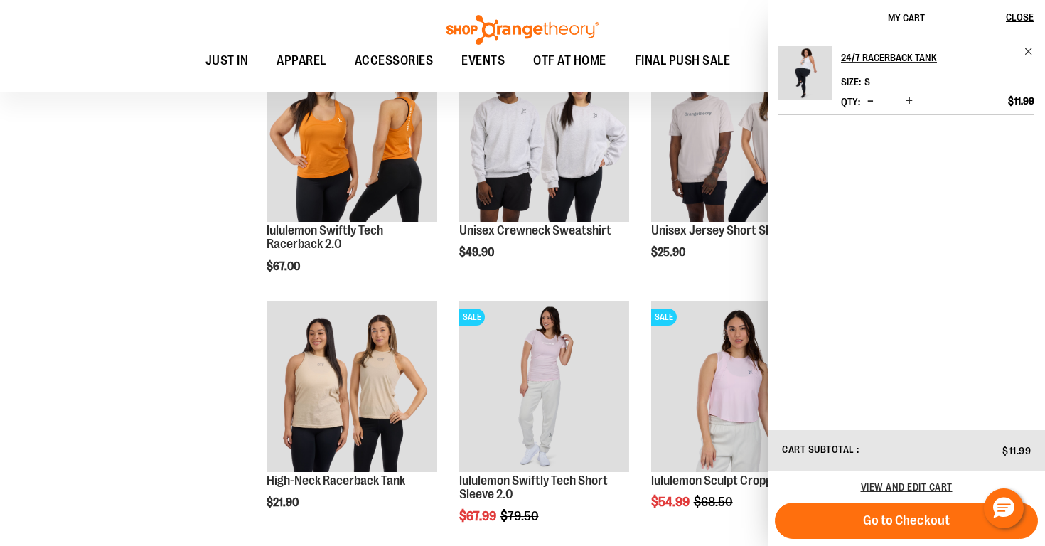
click at [736, 28] on div "Toggle Nav Search Popular Suggestions Advanced Search" at bounding box center [522, 46] width 1045 height 92
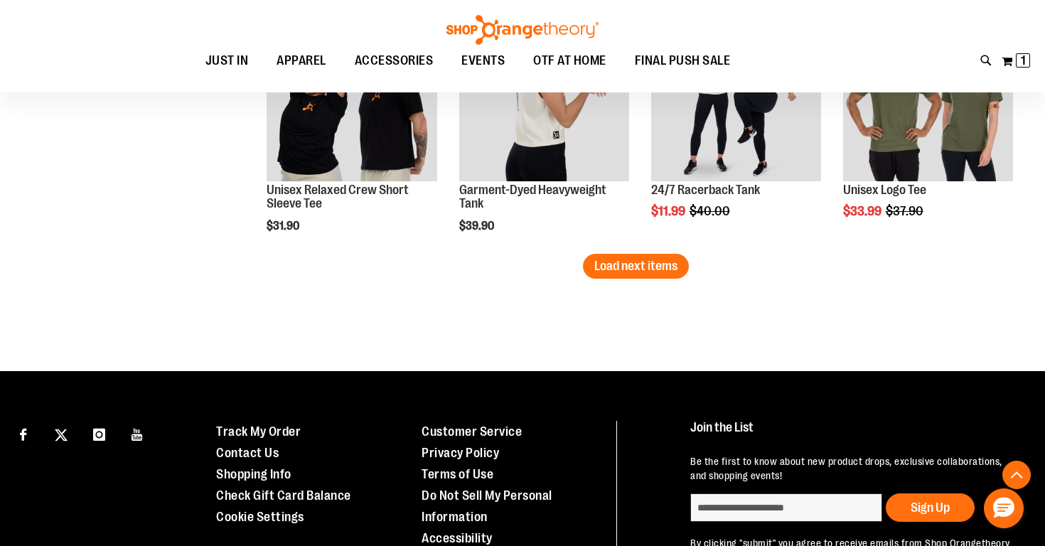
scroll to position [2702, 0]
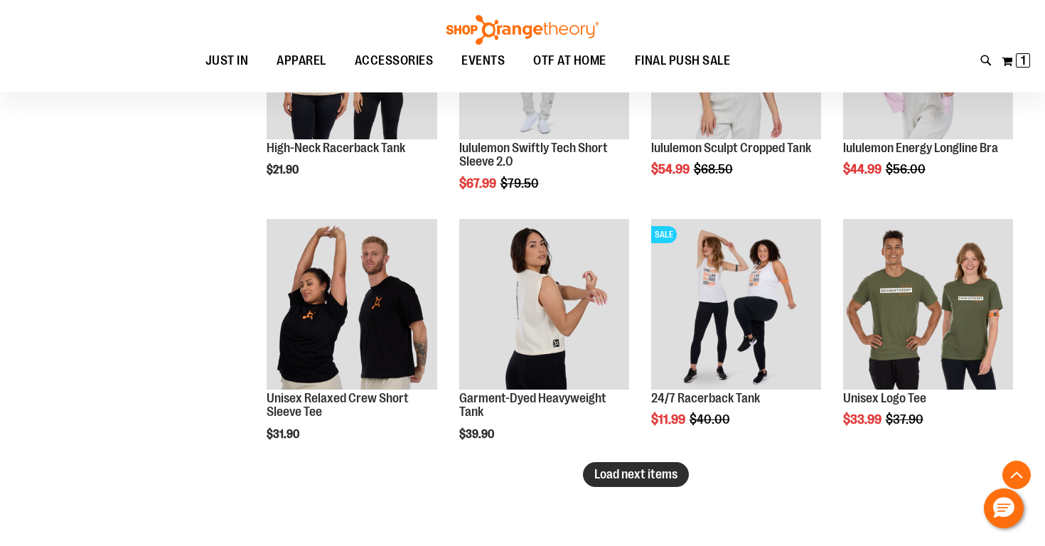
click at [622, 478] on span "Load next items" at bounding box center [635, 474] width 83 height 14
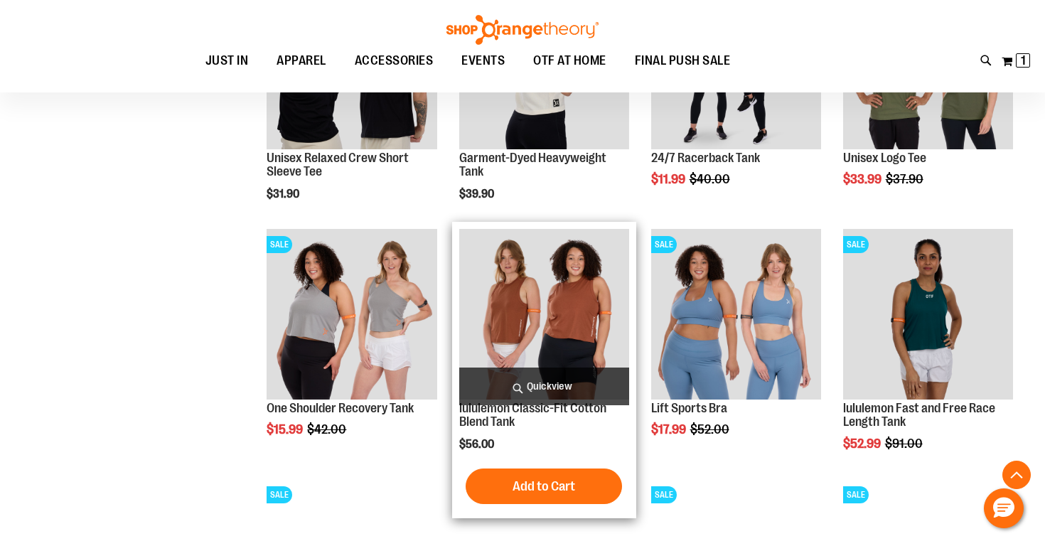
scroll to position [2944, 0]
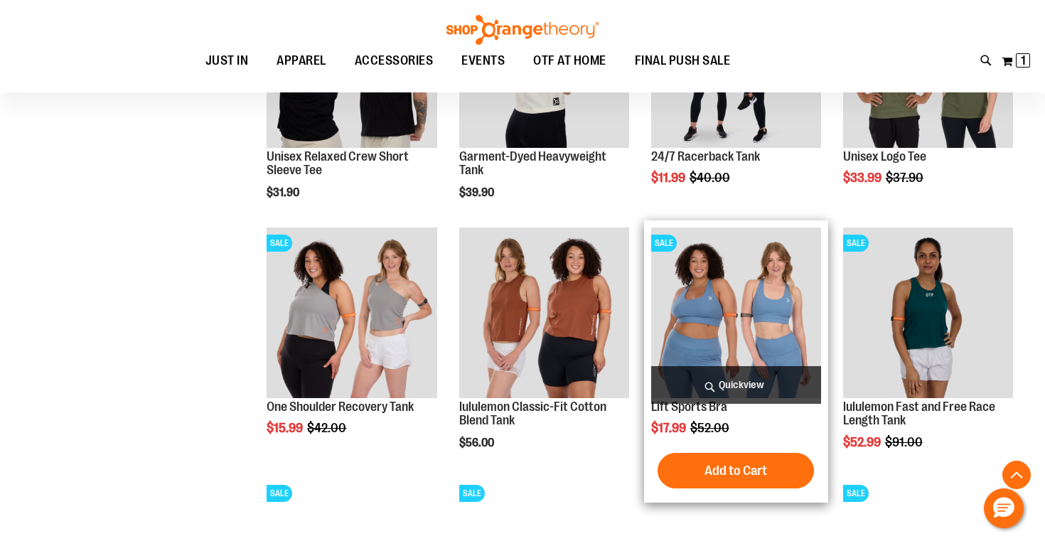
click at [722, 388] on span "Quickview" at bounding box center [736, 385] width 170 height 38
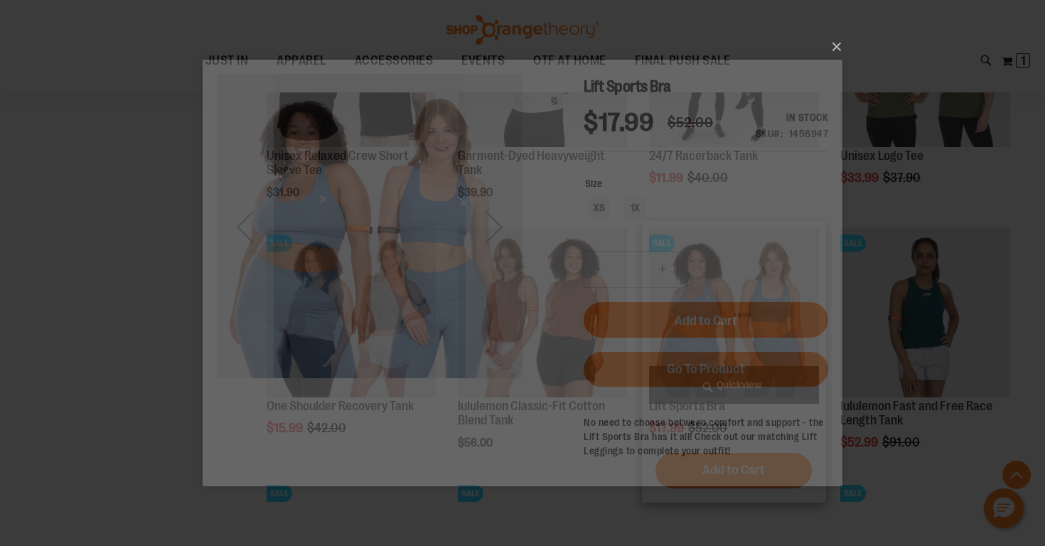
scroll to position [0, 0]
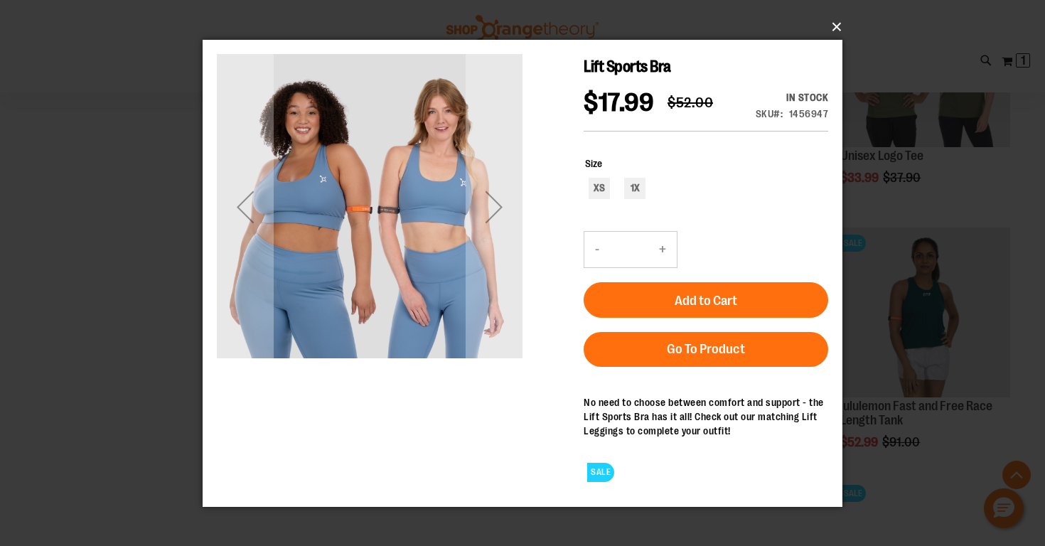
click at [836, 26] on button "×" at bounding box center [527, 26] width 640 height 31
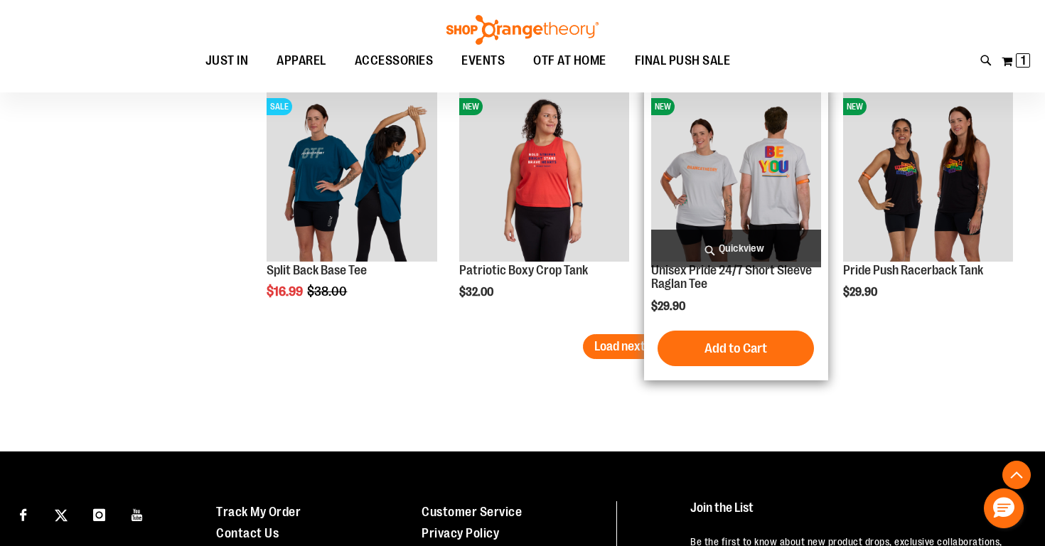
scroll to position [3583, 0]
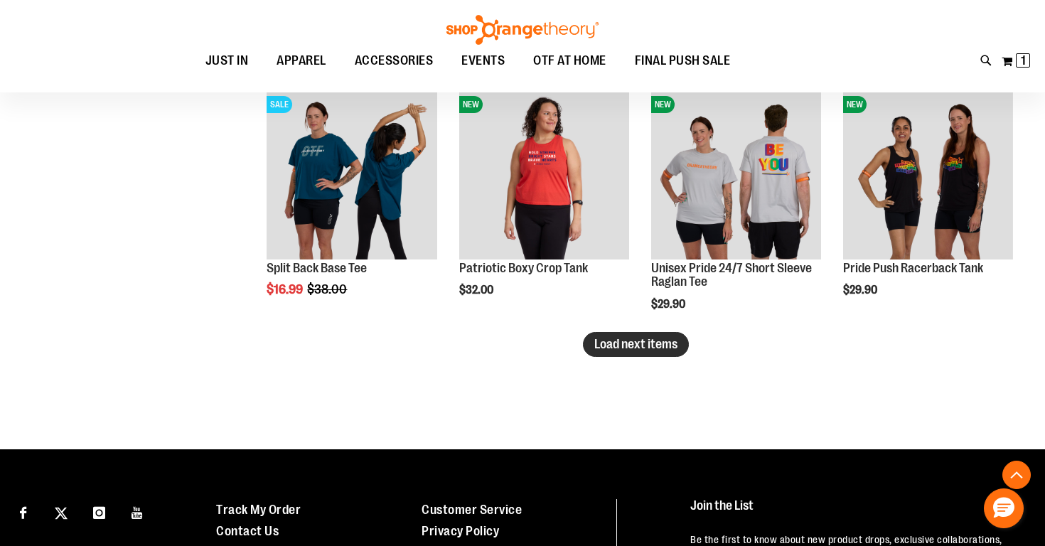
click at [667, 348] on span "Load next items" at bounding box center [635, 344] width 83 height 14
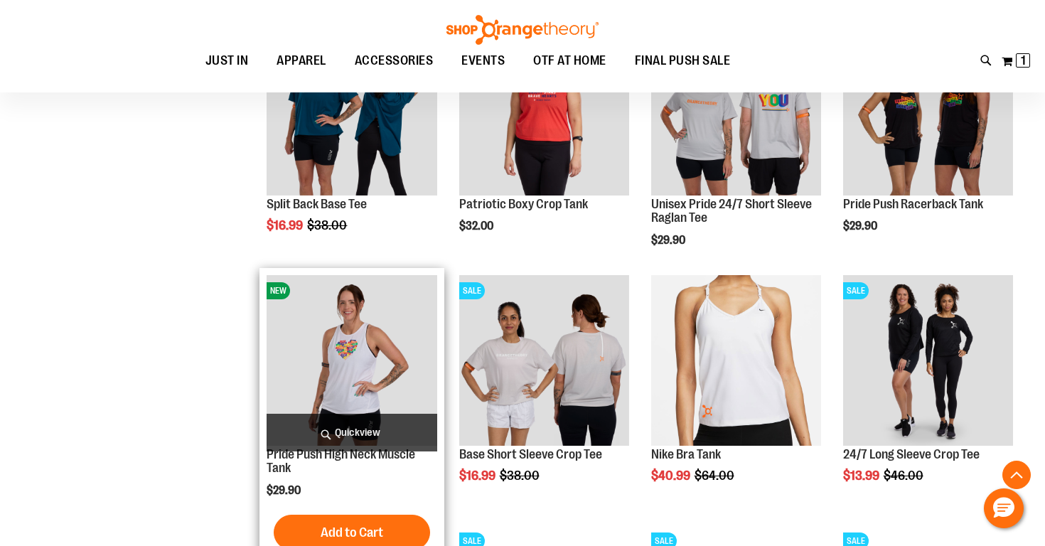
scroll to position [3730, 0]
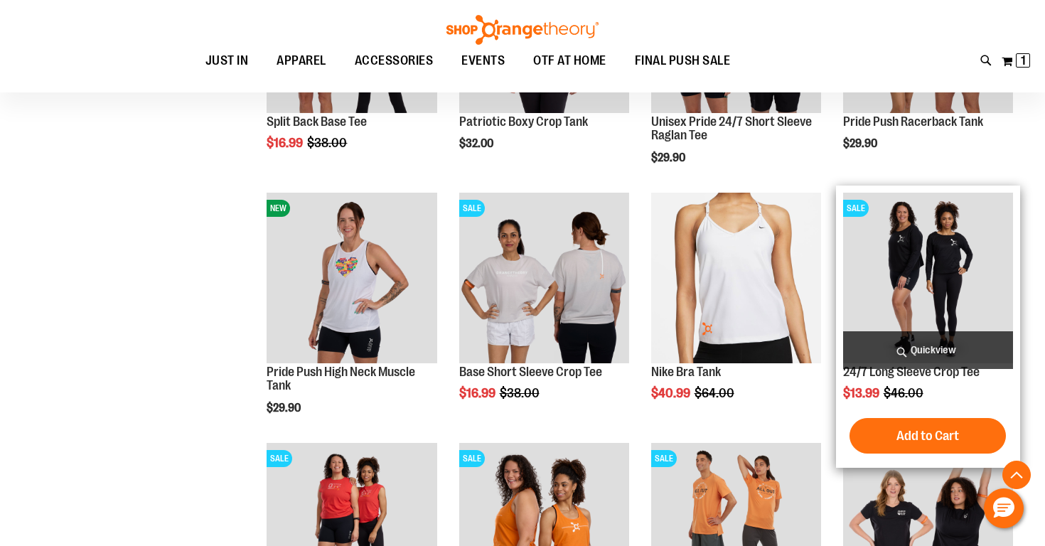
click at [900, 319] on img "product" at bounding box center [928, 278] width 170 height 170
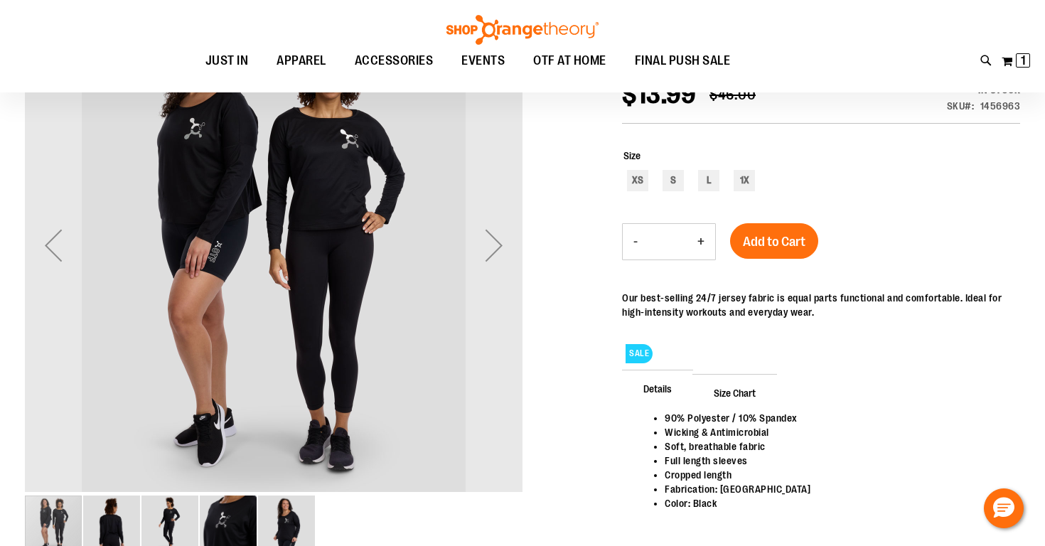
scroll to position [52, 0]
click at [496, 237] on div "Next" at bounding box center [494, 246] width 57 height 57
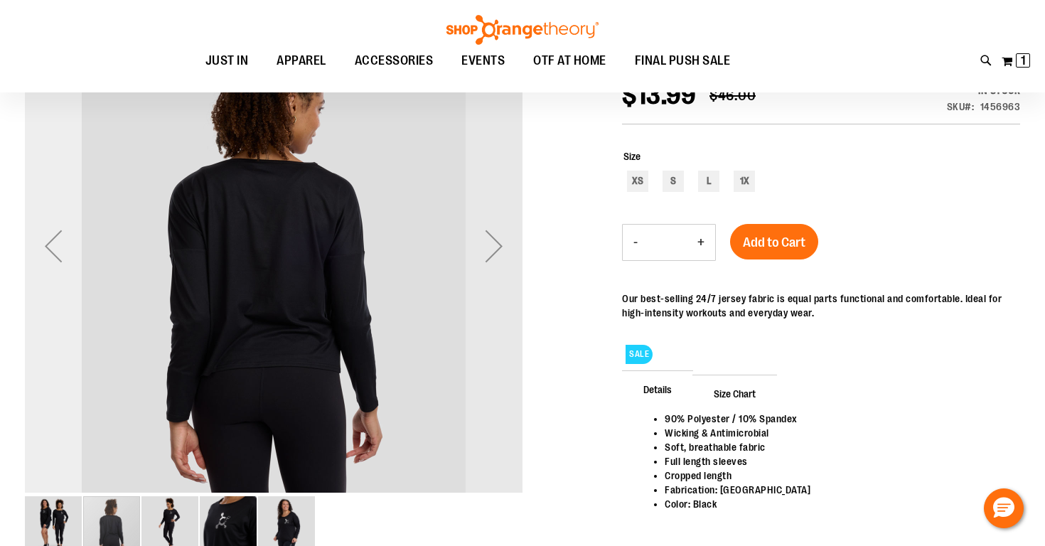
click at [55, 243] on div "Previous" at bounding box center [53, 246] width 57 height 57
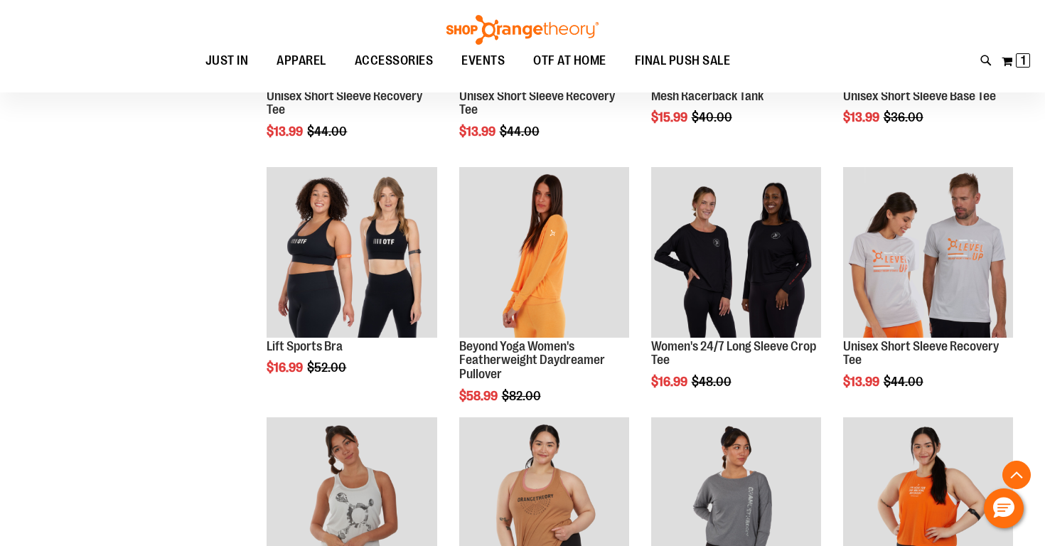
scroll to position [786, 0]
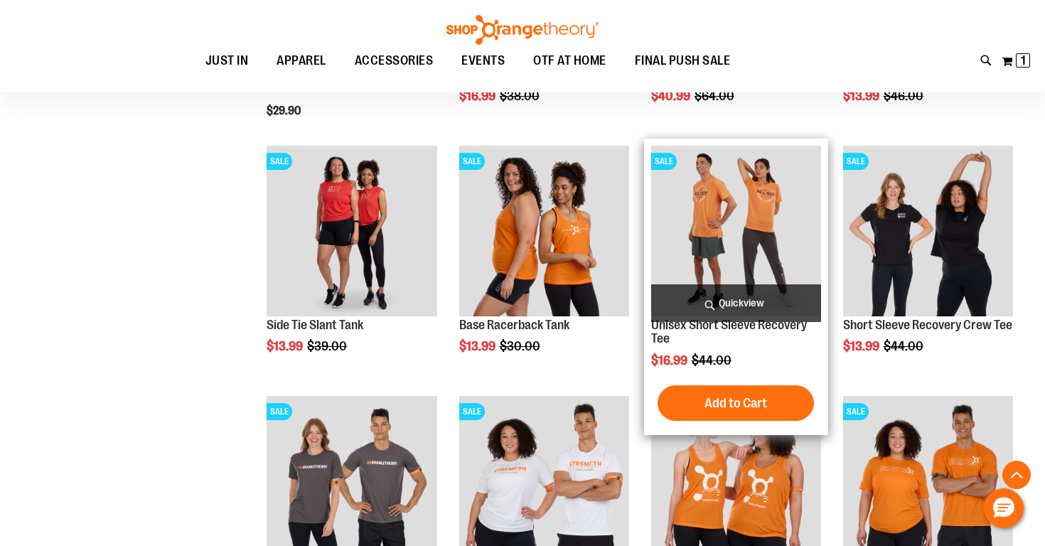
scroll to position [273, 0]
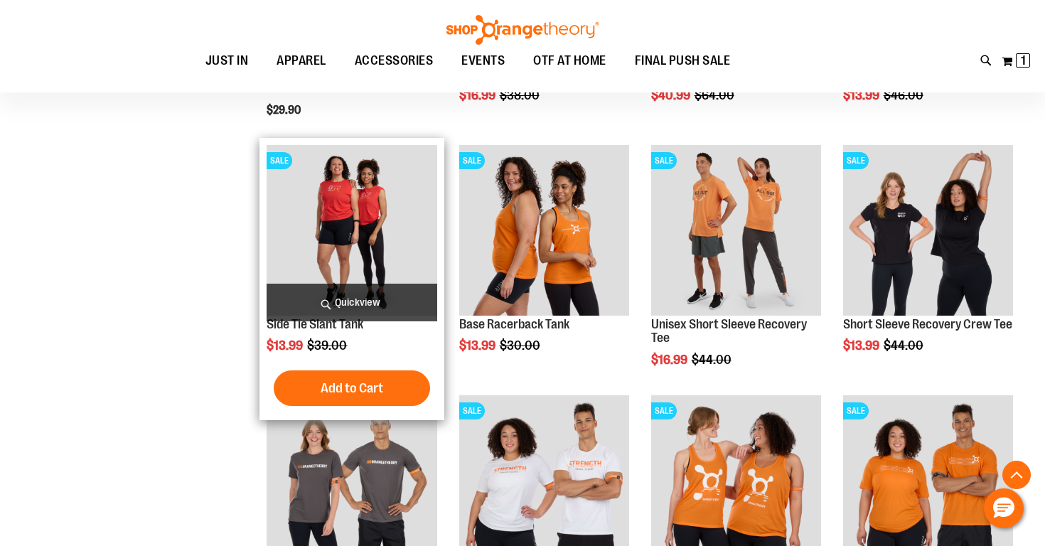
click at [354, 308] on span "Quickview" at bounding box center [352, 303] width 170 height 38
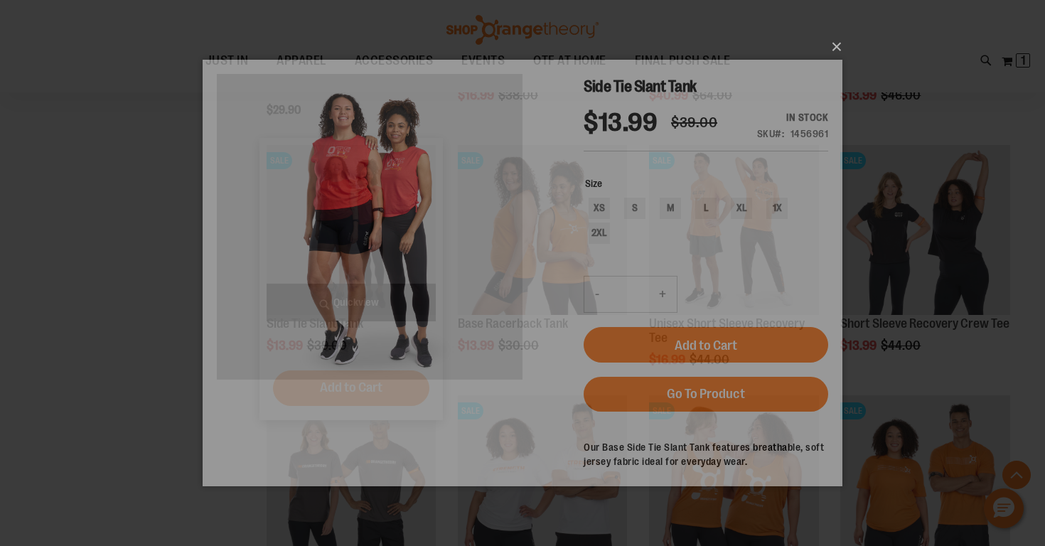
scroll to position [0, 0]
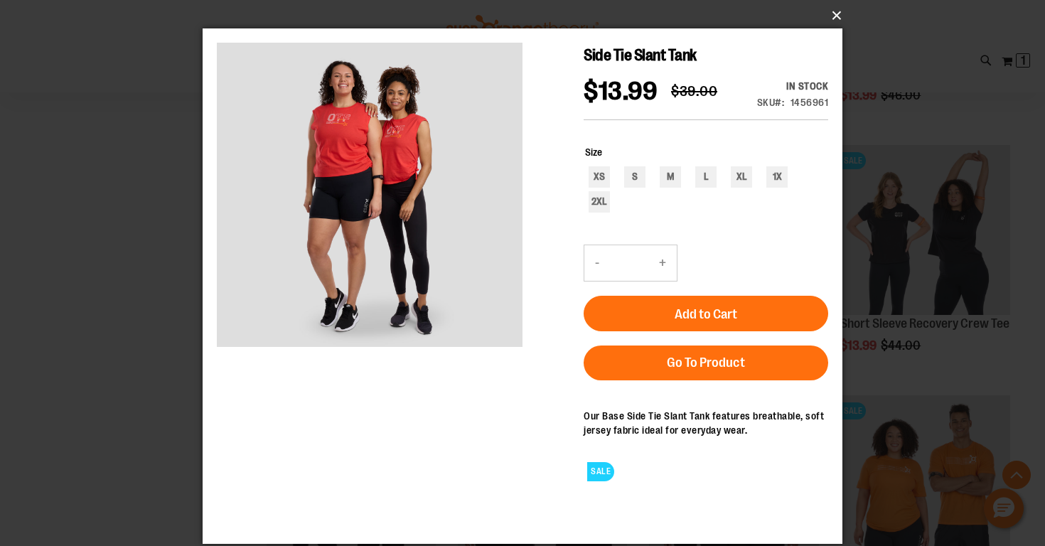
click at [839, 14] on button "×" at bounding box center [527, 15] width 640 height 31
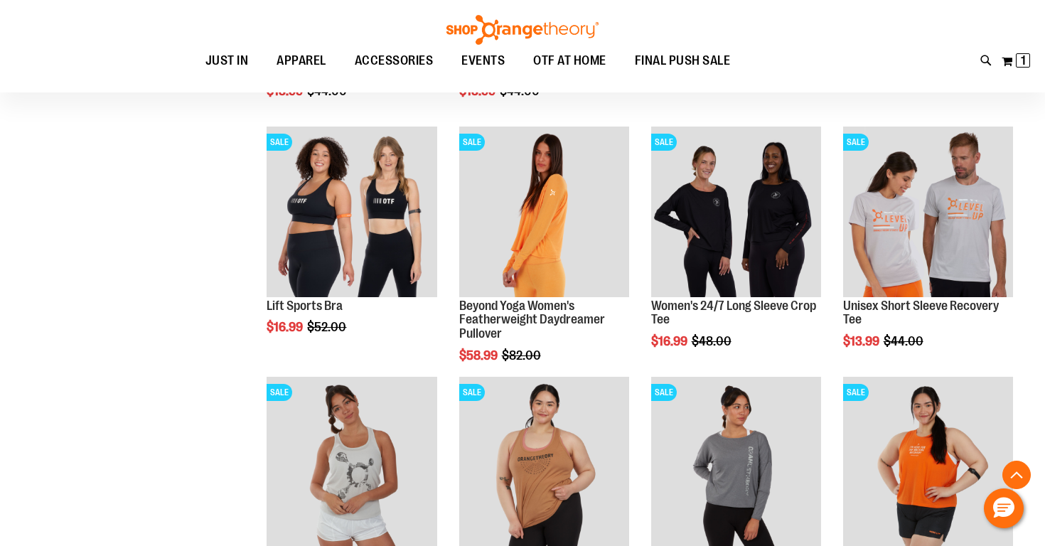
scroll to position [794, 0]
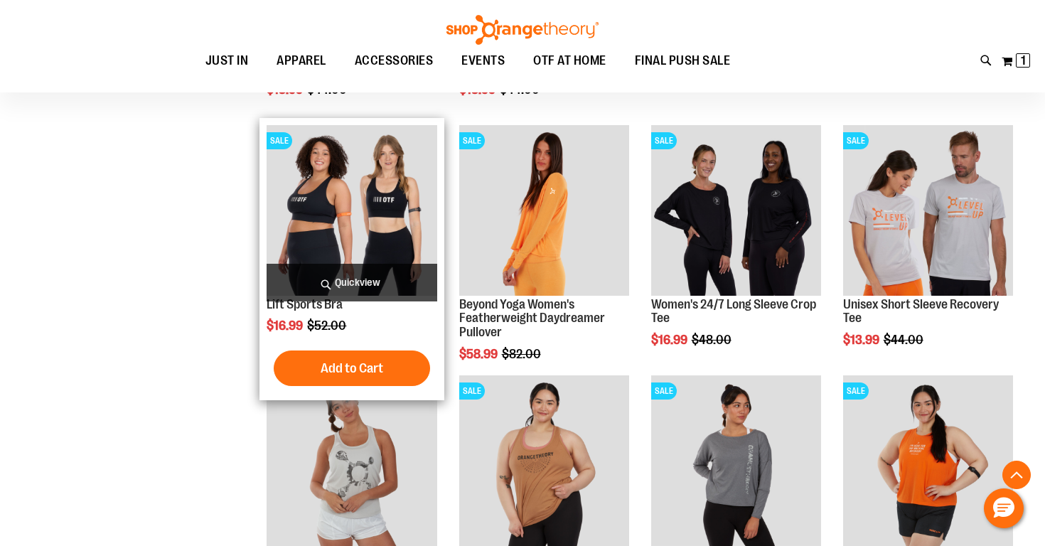
click at [361, 274] on span "Quickview" at bounding box center [352, 283] width 170 height 38
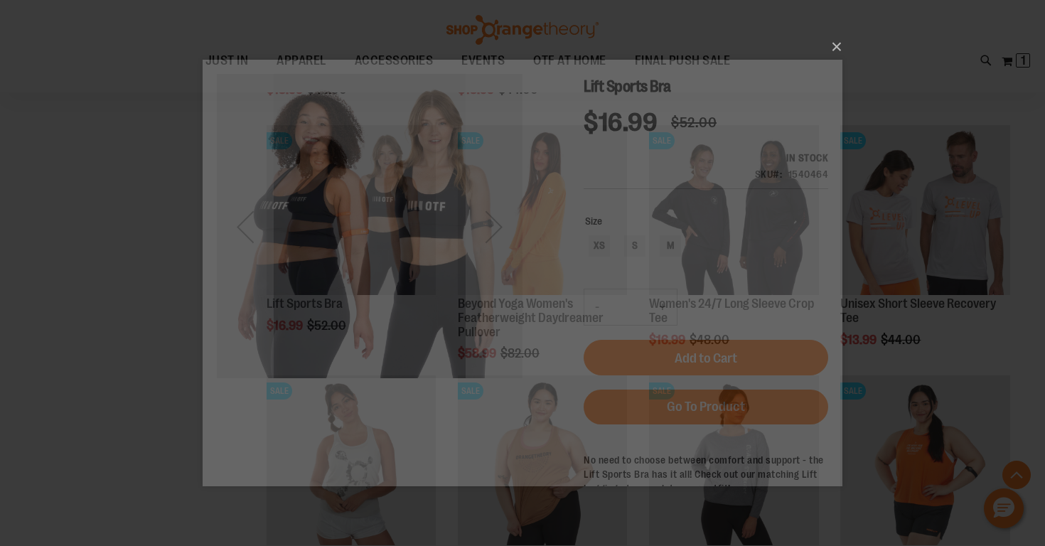
scroll to position [0, 0]
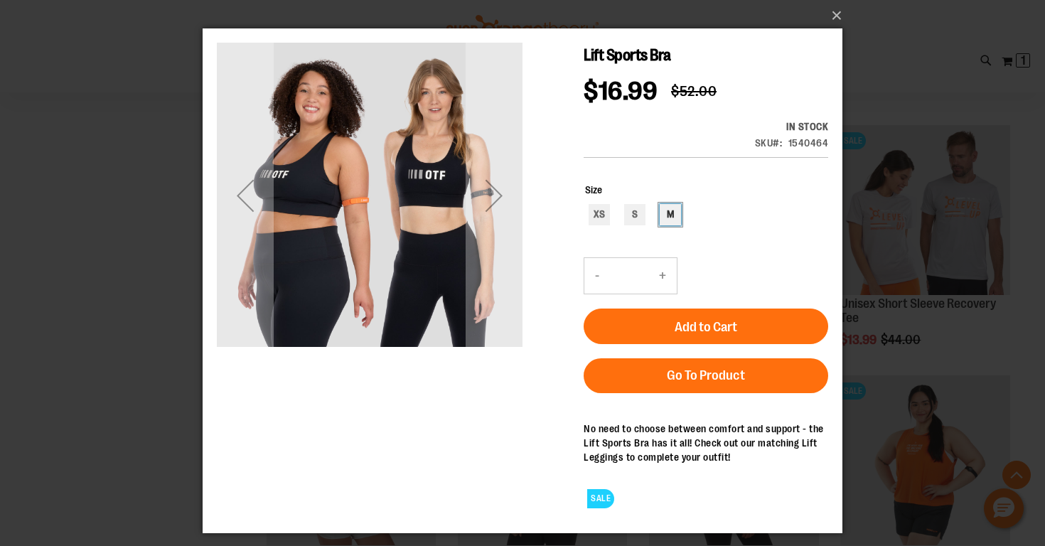
click at [673, 214] on div "M" at bounding box center [670, 214] width 21 height 21
type input "***"
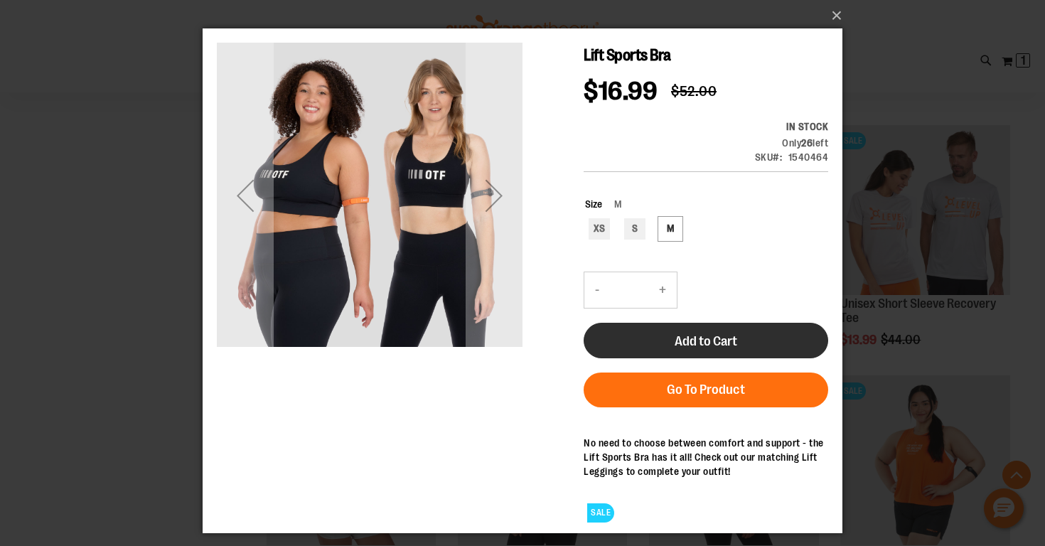
click at [676, 336] on span "Add to Cart" at bounding box center [706, 341] width 63 height 16
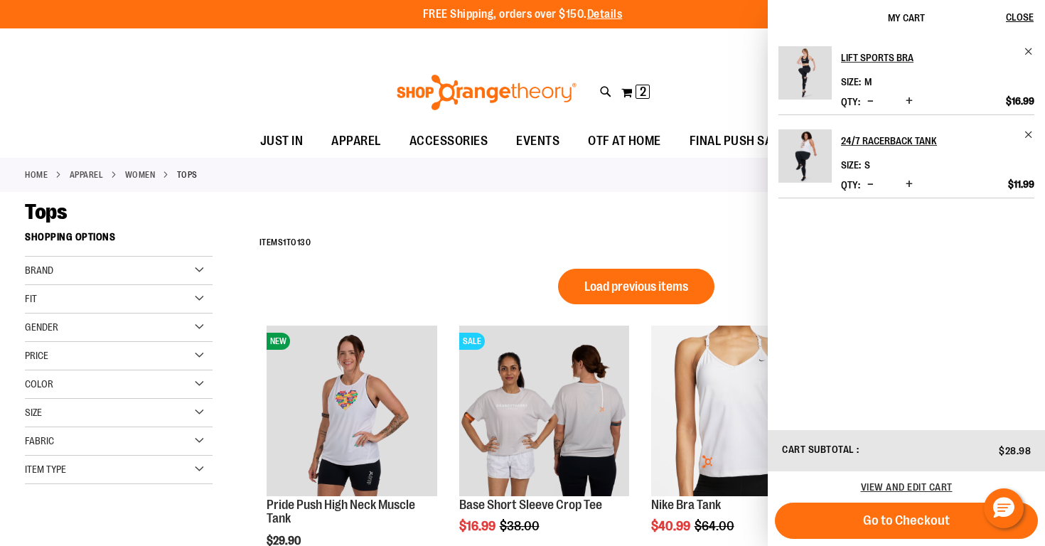
click at [747, 222] on div "Tops" at bounding box center [522, 212] width 995 height 26
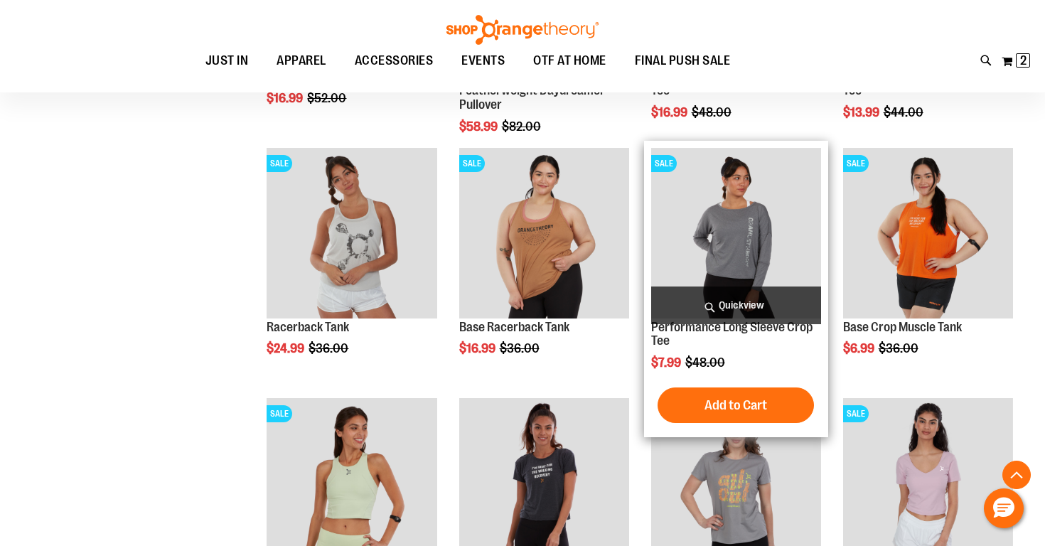
scroll to position [1020, 0]
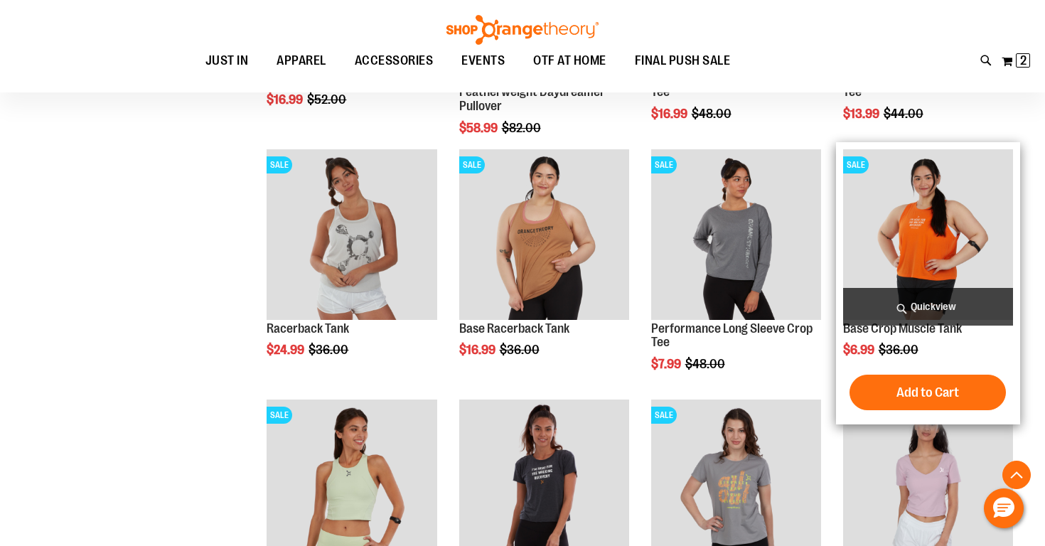
click at [930, 296] on span "Quickview" at bounding box center [928, 307] width 170 height 38
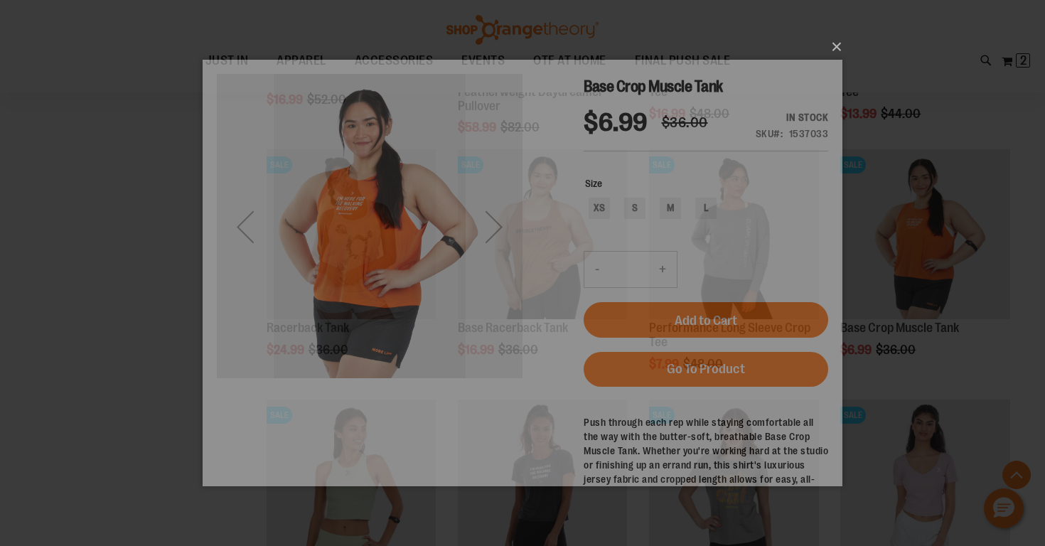
scroll to position [0, 0]
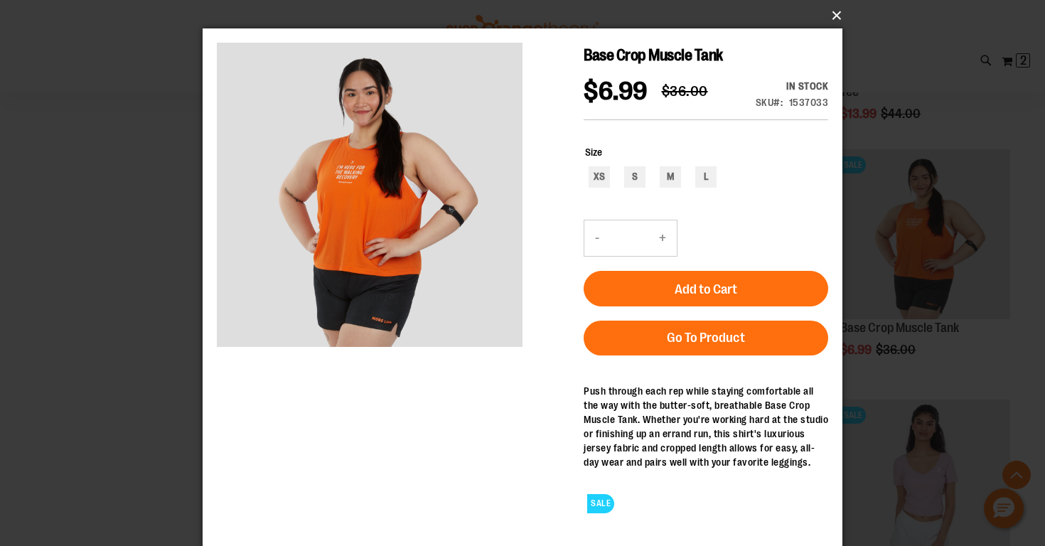
click at [836, 21] on button "×" at bounding box center [527, 15] width 640 height 31
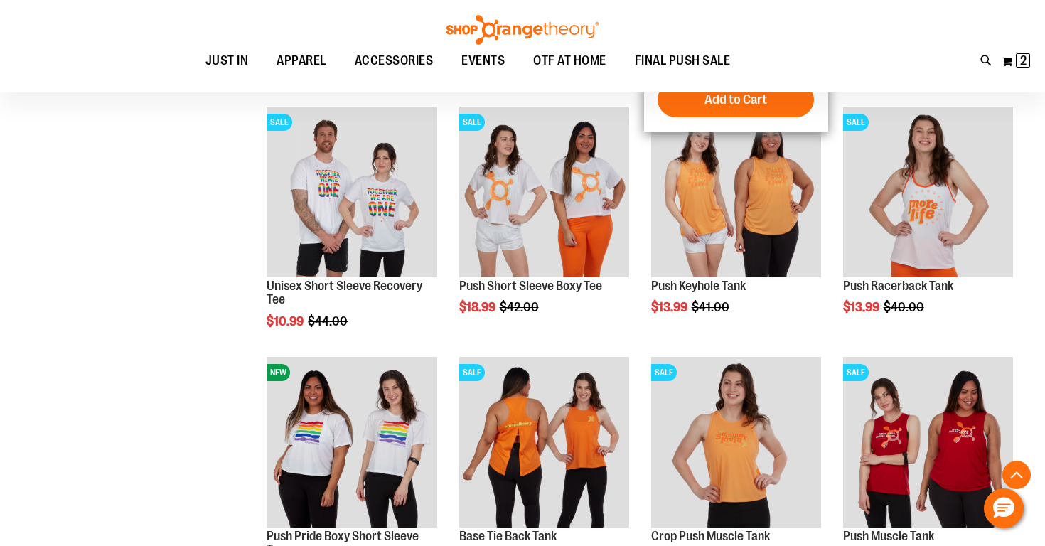
scroll to position [1814, 0]
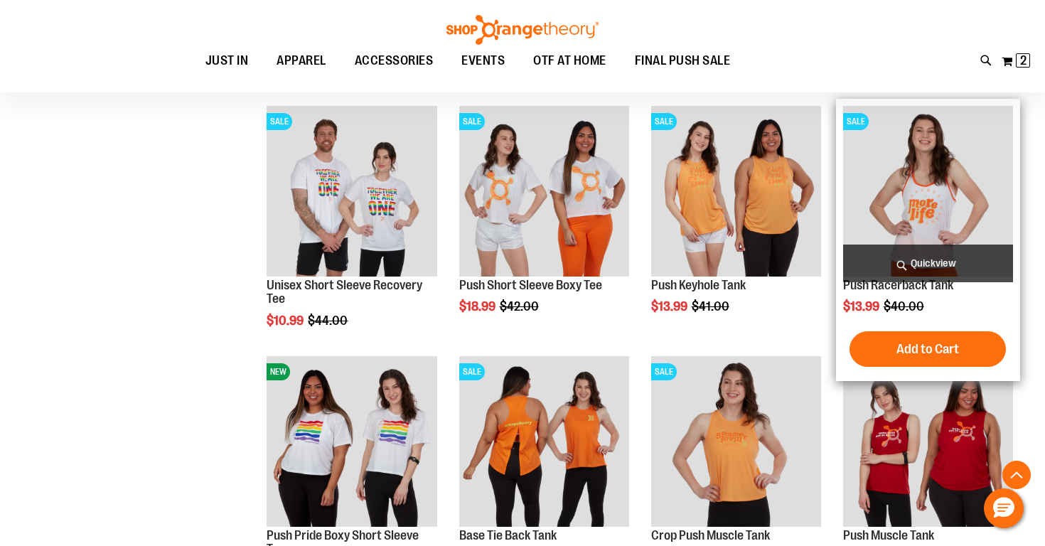
click at [941, 264] on span "Quickview" at bounding box center [928, 264] width 170 height 38
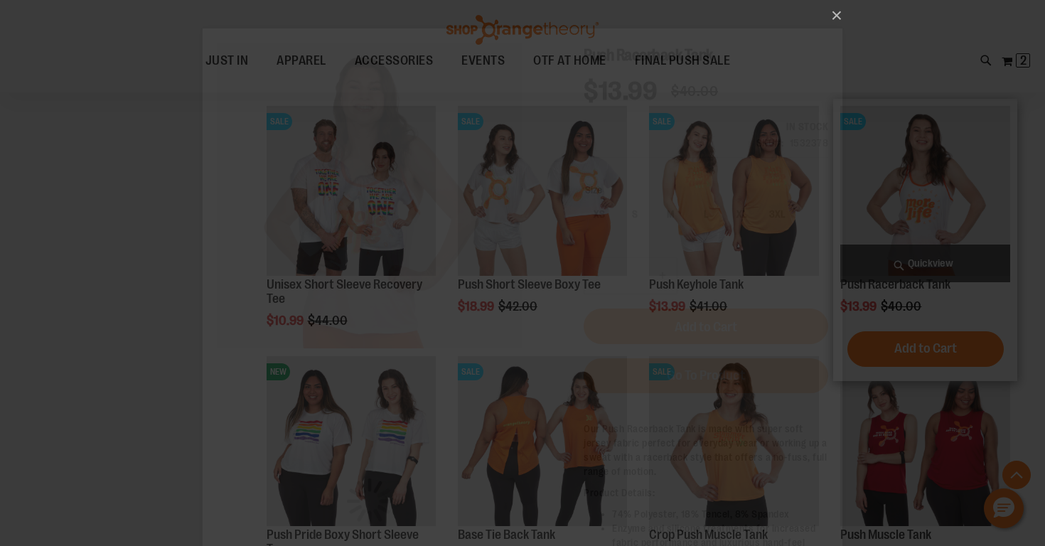
scroll to position [0, 0]
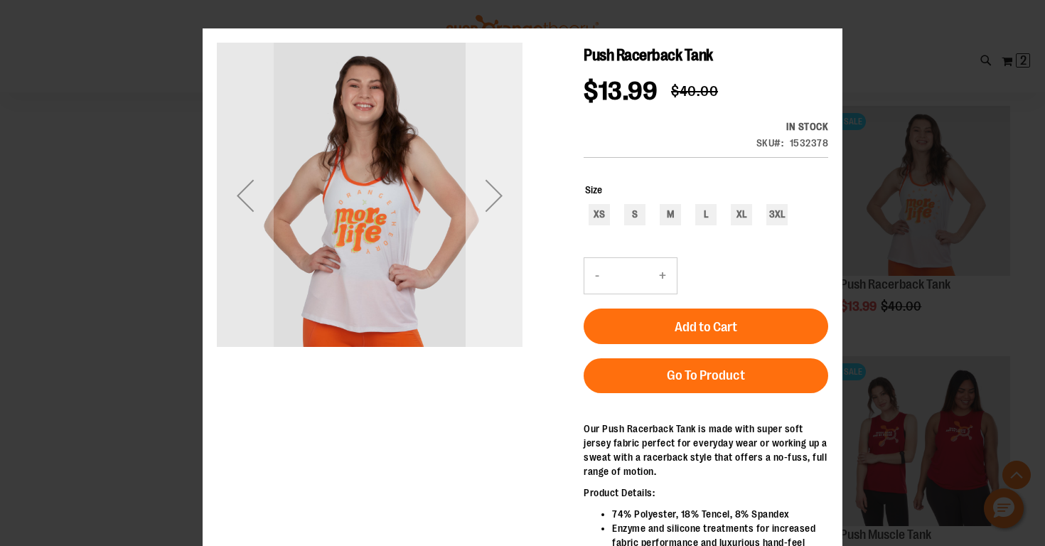
click at [494, 190] on div "Next" at bounding box center [494, 195] width 57 height 57
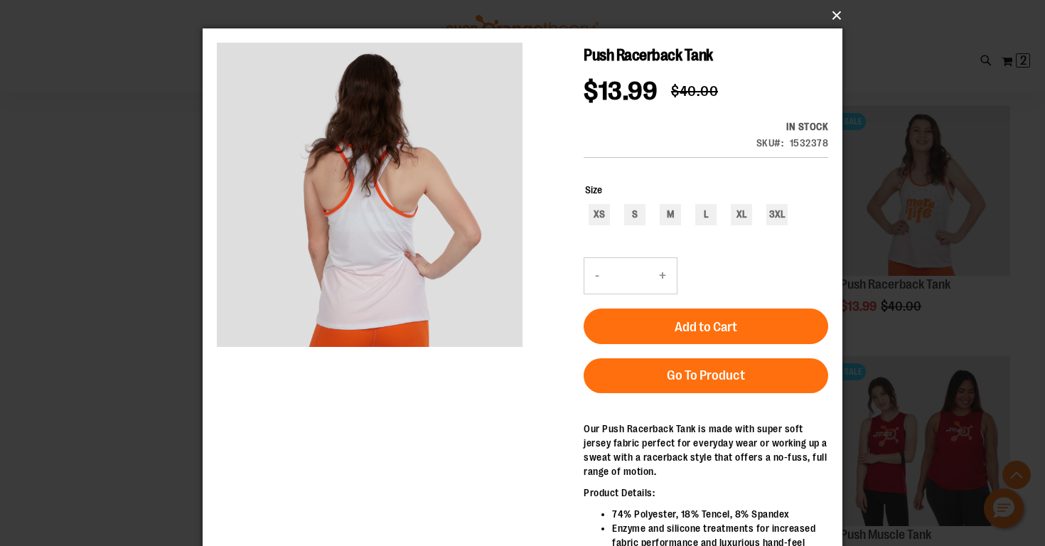
click at [831, 19] on button "×" at bounding box center [527, 15] width 640 height 31
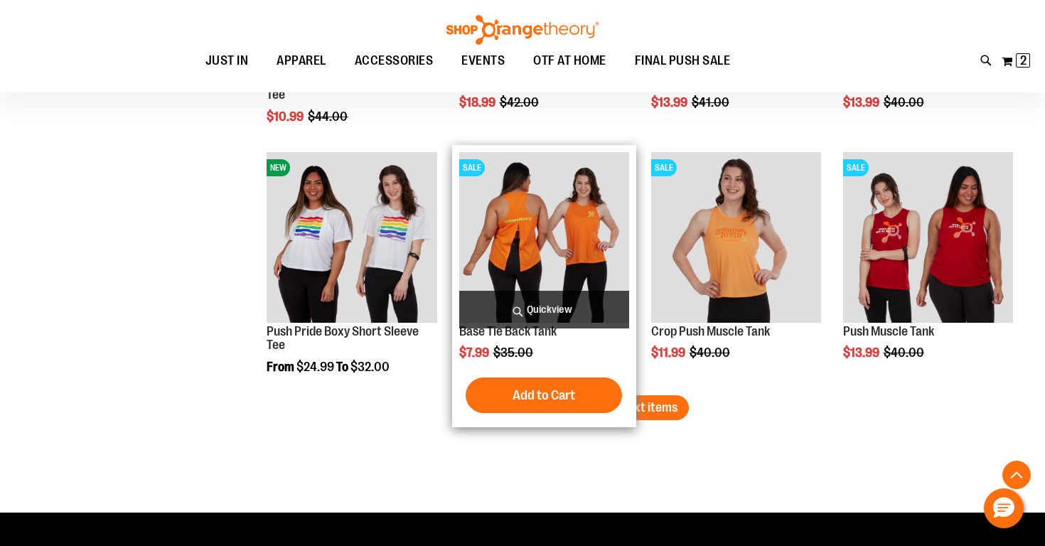
scroll to position [2033, 0]
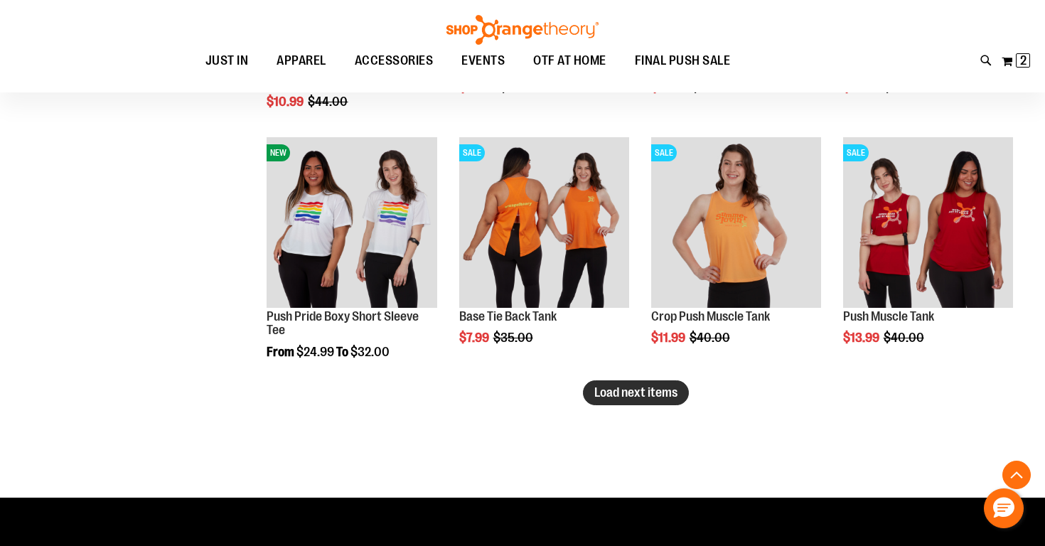
click at [659, 393] on span "Load next items" at bounding box center [635, 392] width 83 height 14
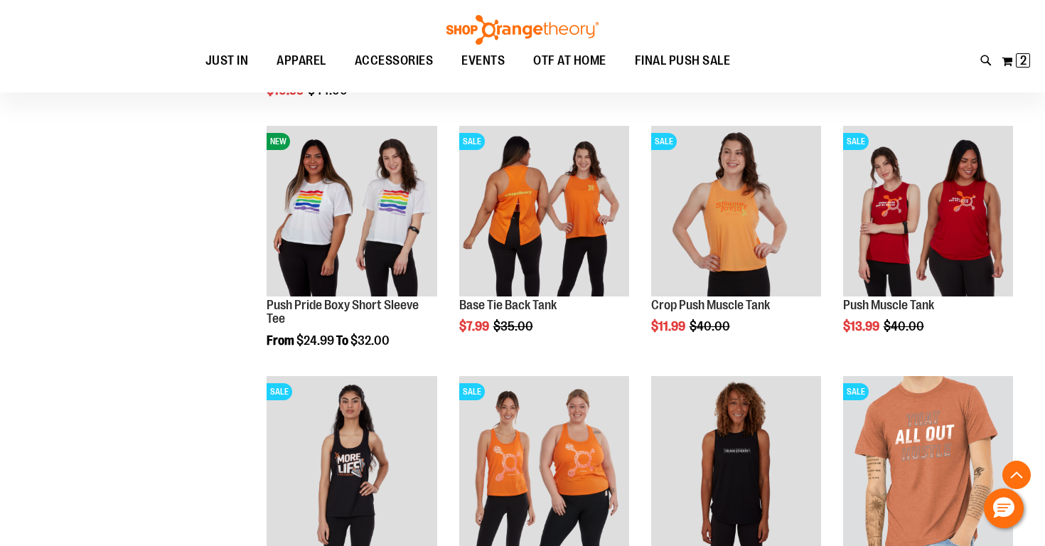
scroll to position [2046, 0]
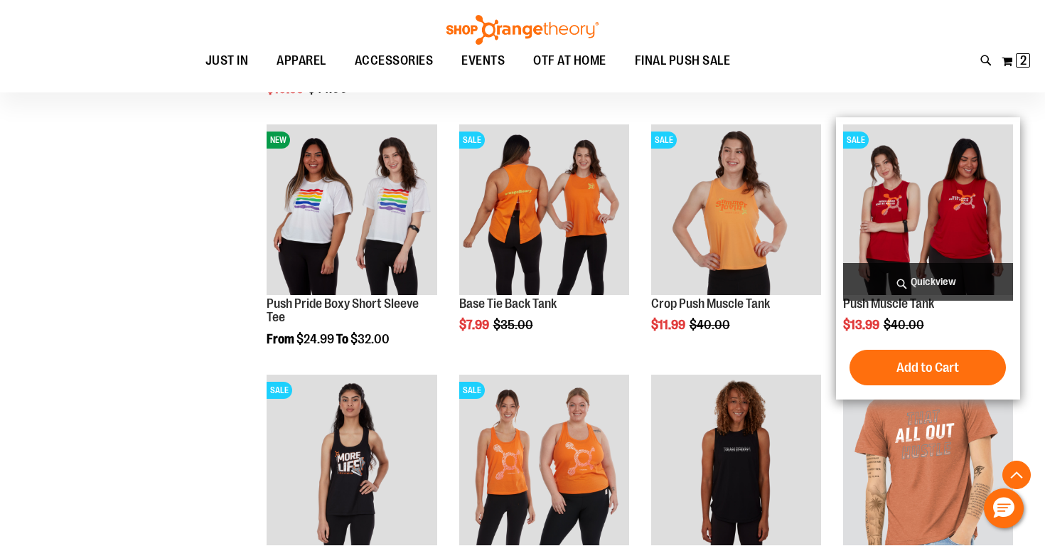
click at [904, 273] on span "Quickview" at bounding box center [928, 282] width 170 height 38
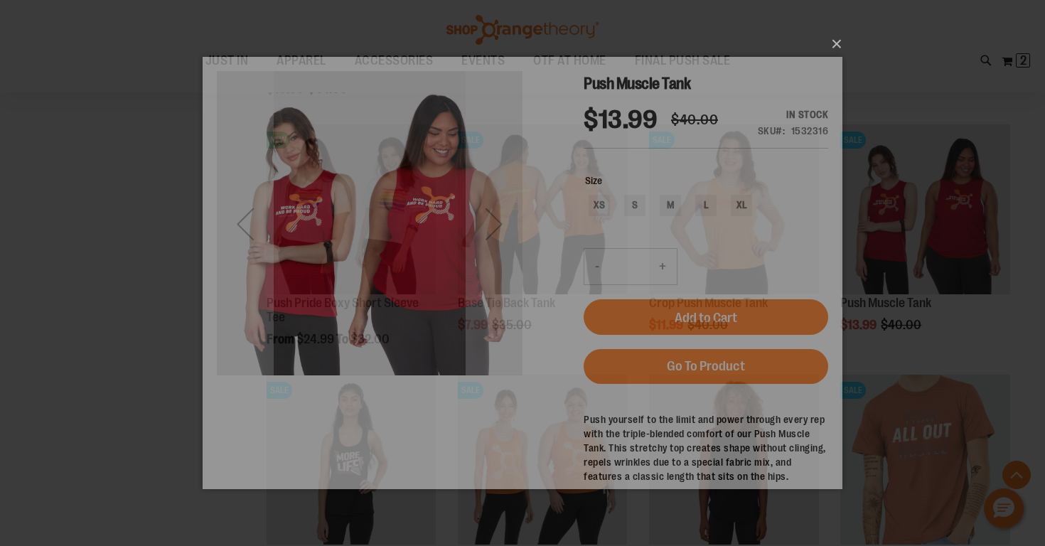
scroll to position [0, 0]
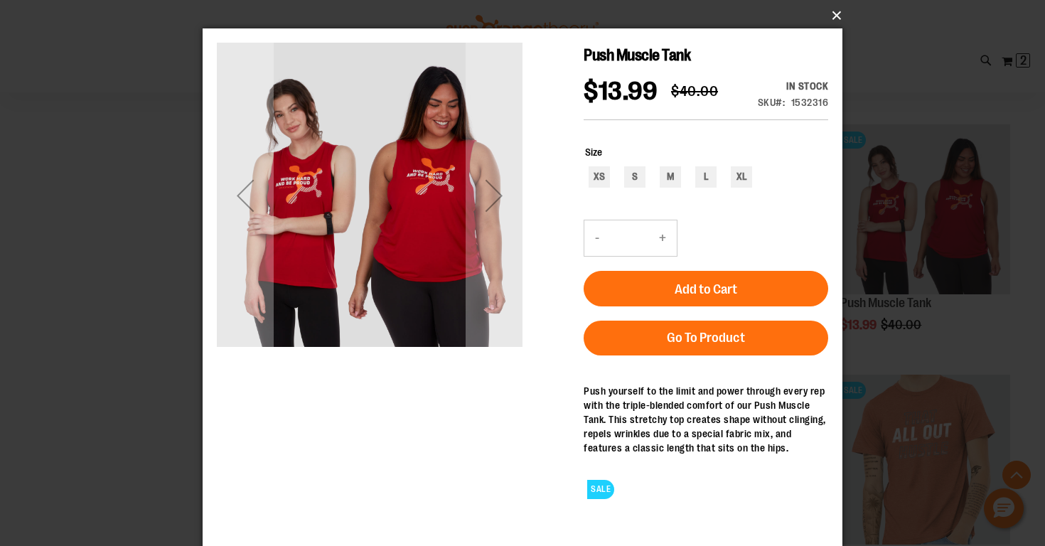
click at [835, 11] on button "×" at bounding box center [527, 15] width 640 height 31
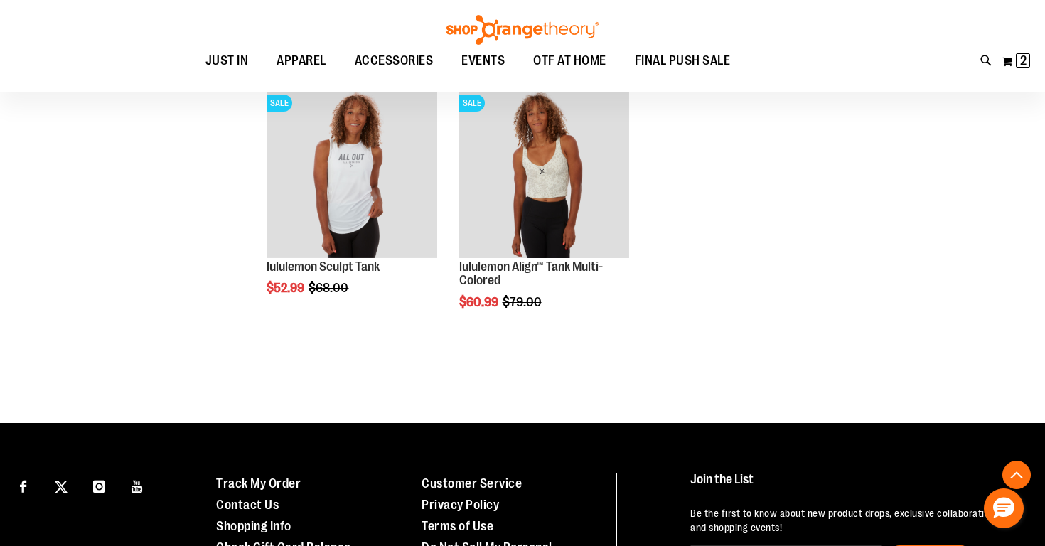
scroll to position [2830, 0]
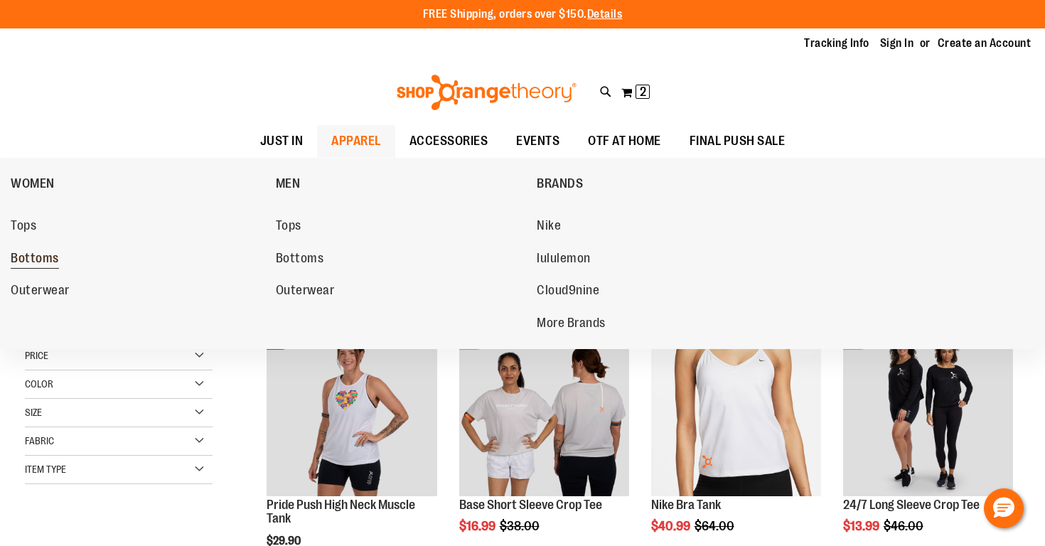
click at [50, 258] on span "Bottoms" at bounding box center [35, 260] width 48 height 18
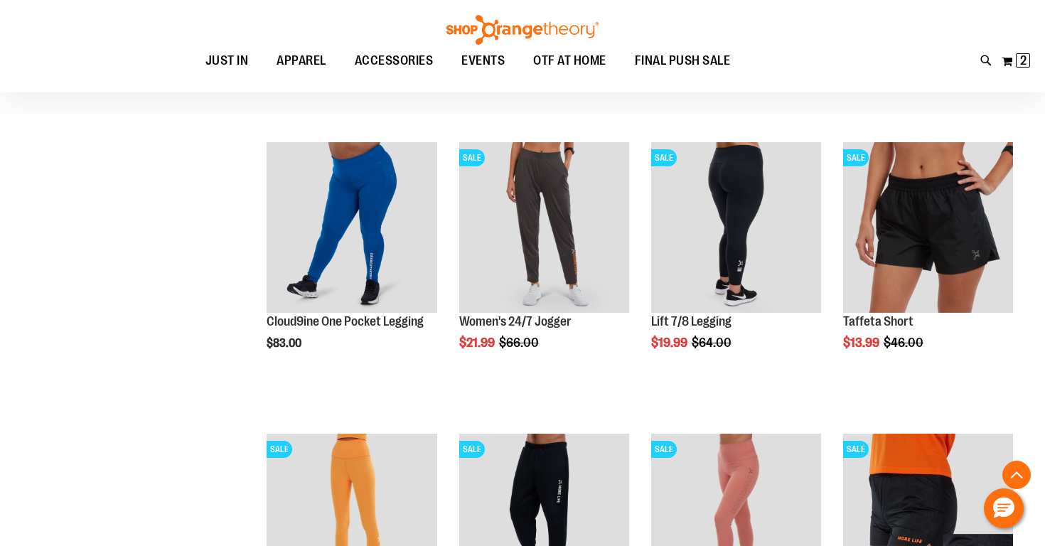
scroll to position [441, 0]
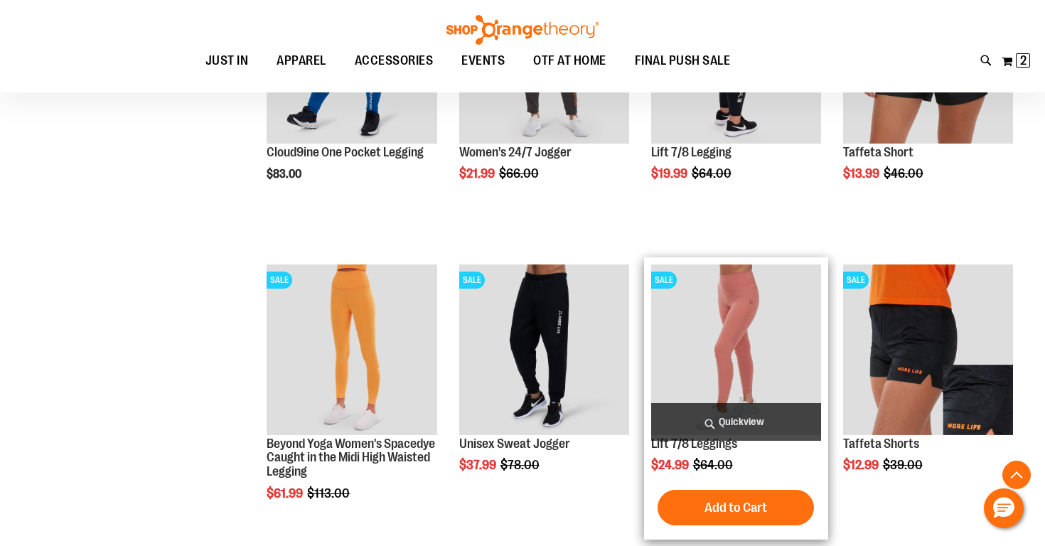
scroll to position [612, 0]
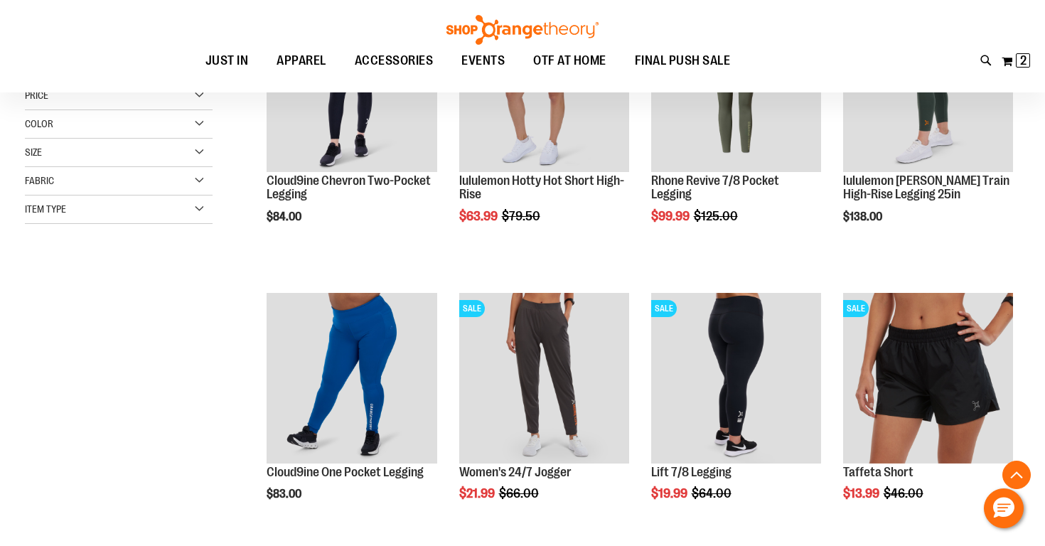
scroll to position [316, 0]
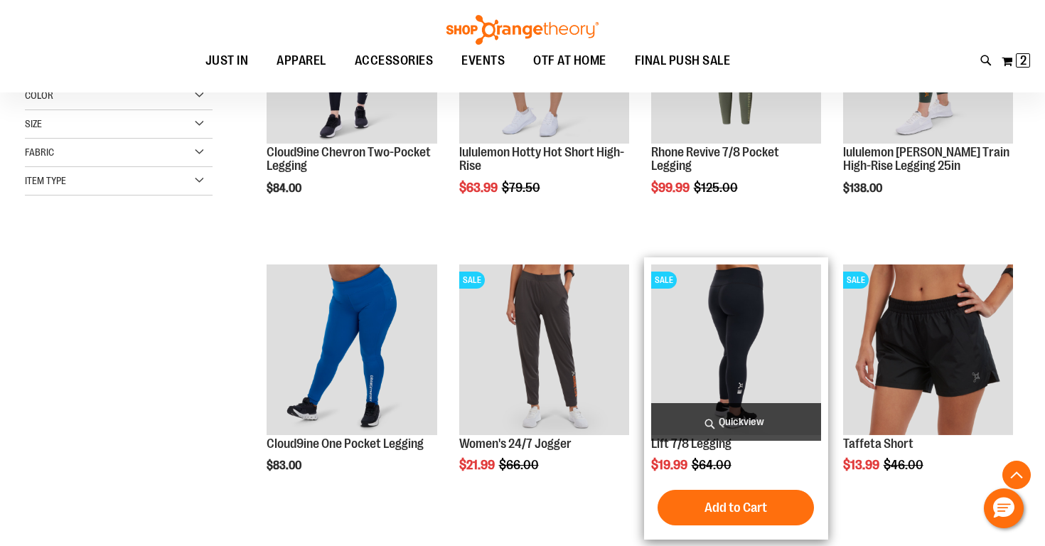
click at [731, 417] on span "Quickview" at bounding box center [736, 422] width 170 height 38
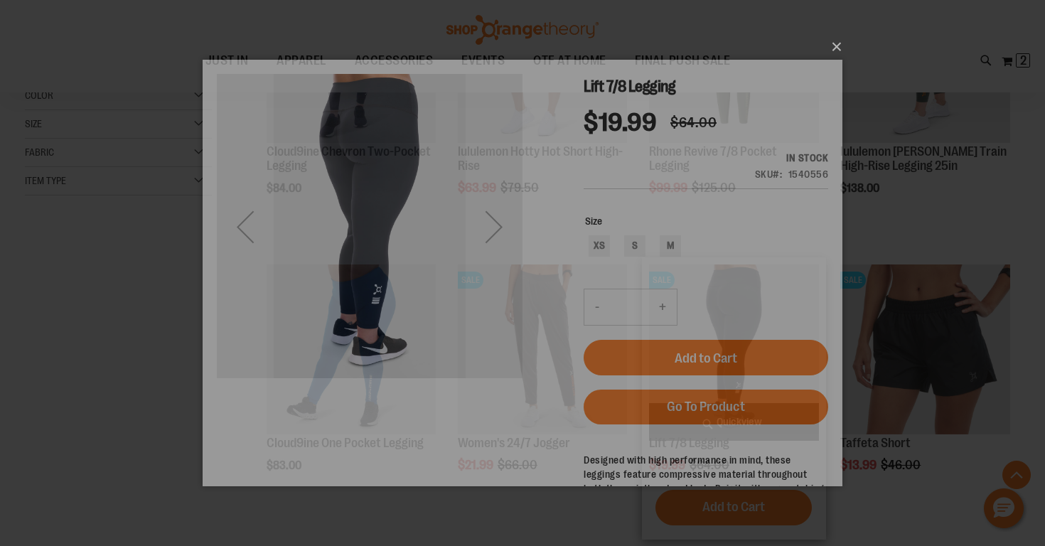
scroll to position [0, 0]
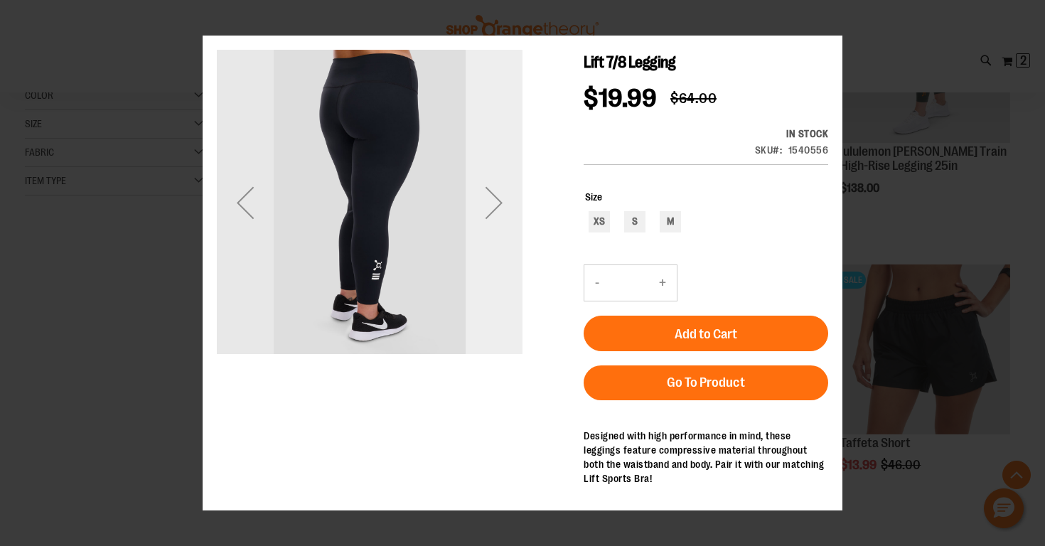
click at [495, 210] on div "Next" at bounding box center [494, 202] width 57 height 57
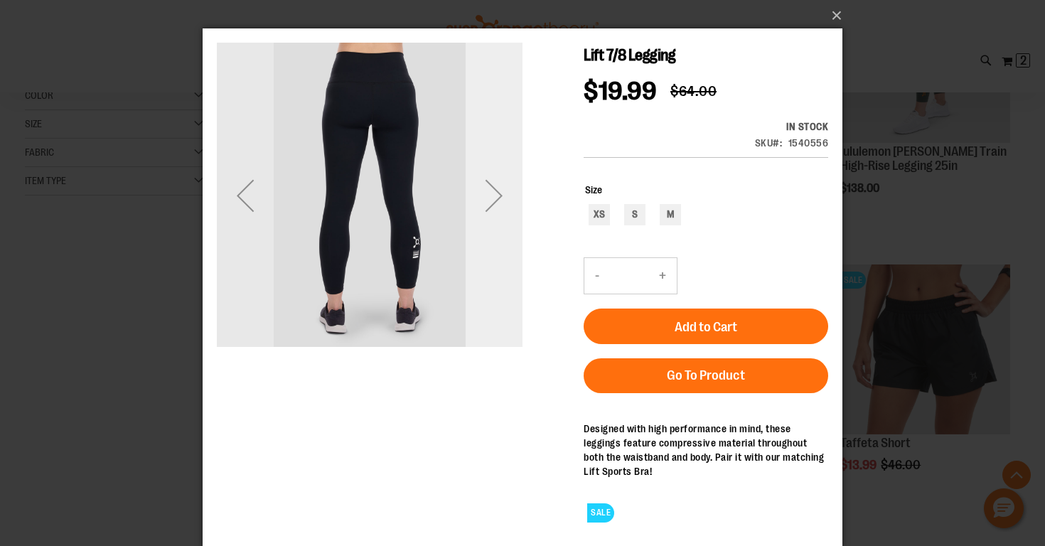
click at [496, 209] on div "Next" at bounding box center [494, 195] width 57 height 57
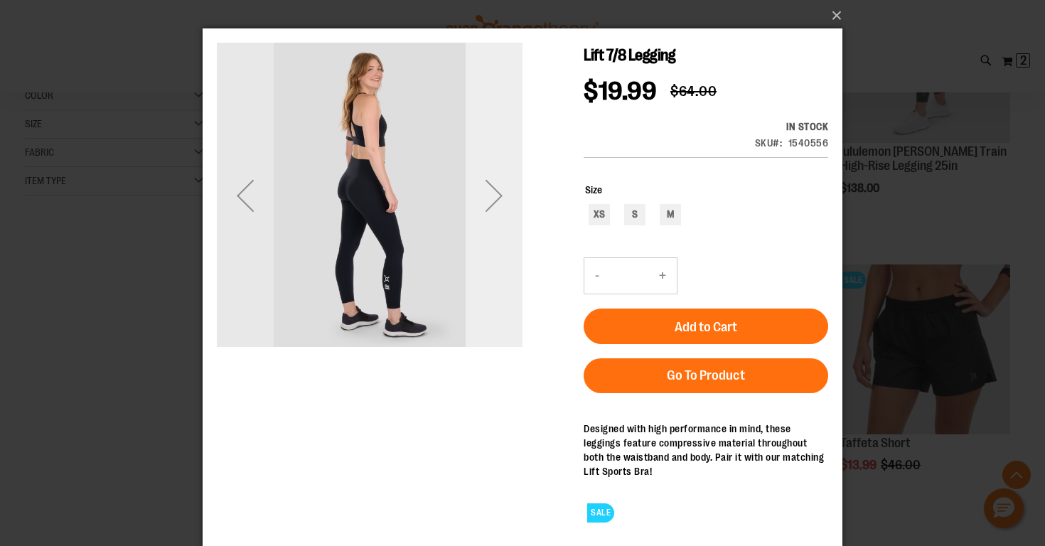
click at [493, 201] on div "Next" at bounding box center [494, 195] width 57 height 57
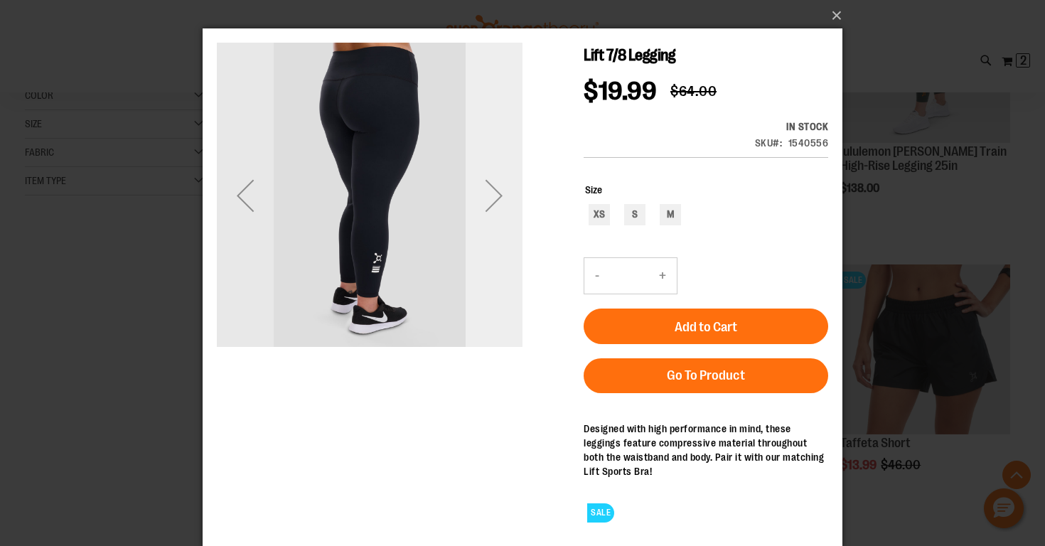
click at [493, 201] on div "Next" at bounding box center [494, 195] width 57 height 57
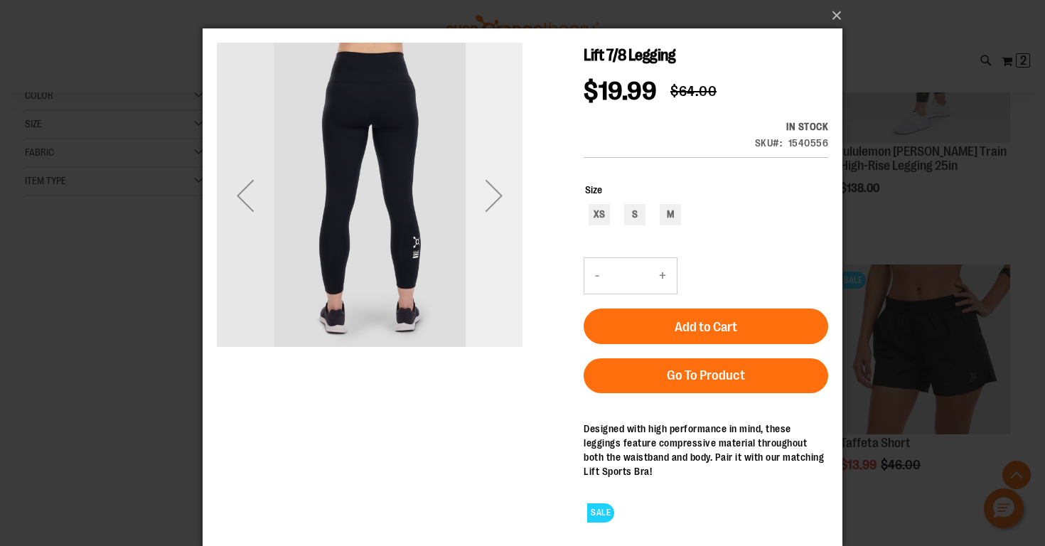
click at [493, 201] on div "Next" at bounding box center [494, 195] width 57 height 57
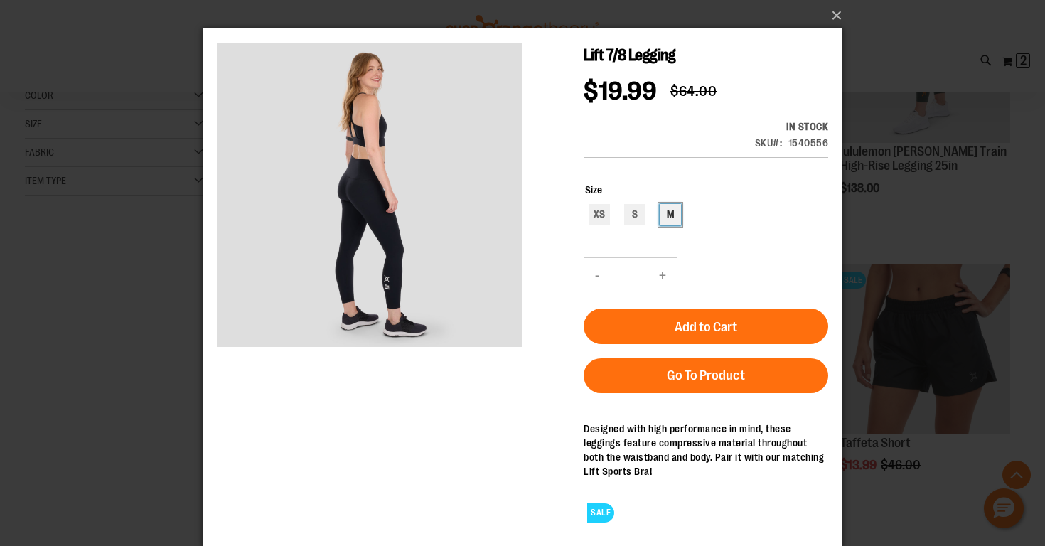
click at [673, 217] on div "M" at bounding box center [670, 214] width 21 height 21
type input "***"
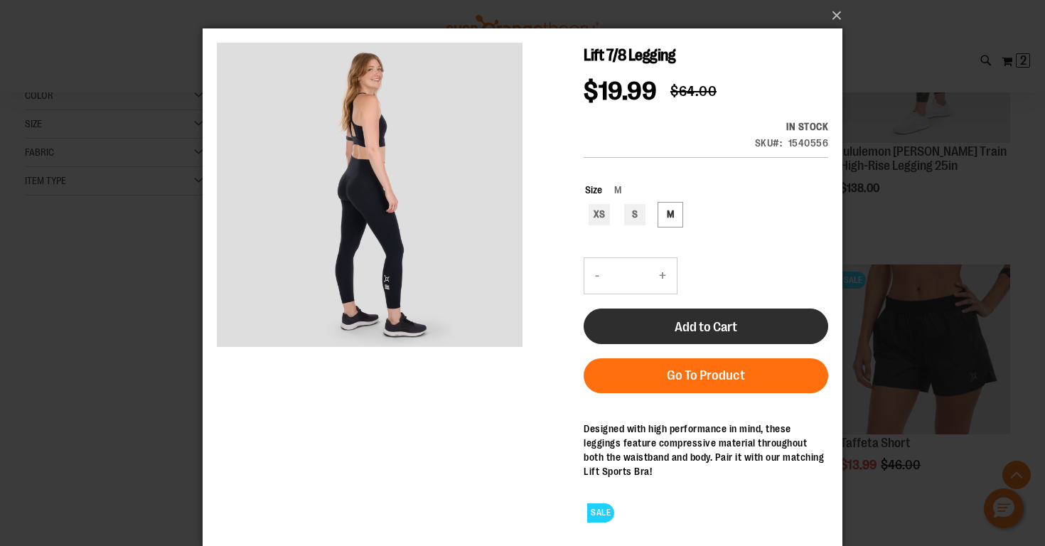
click at [740, 319] on button "Add to Cart" at bounding box center [706, 327] width 245 height 36
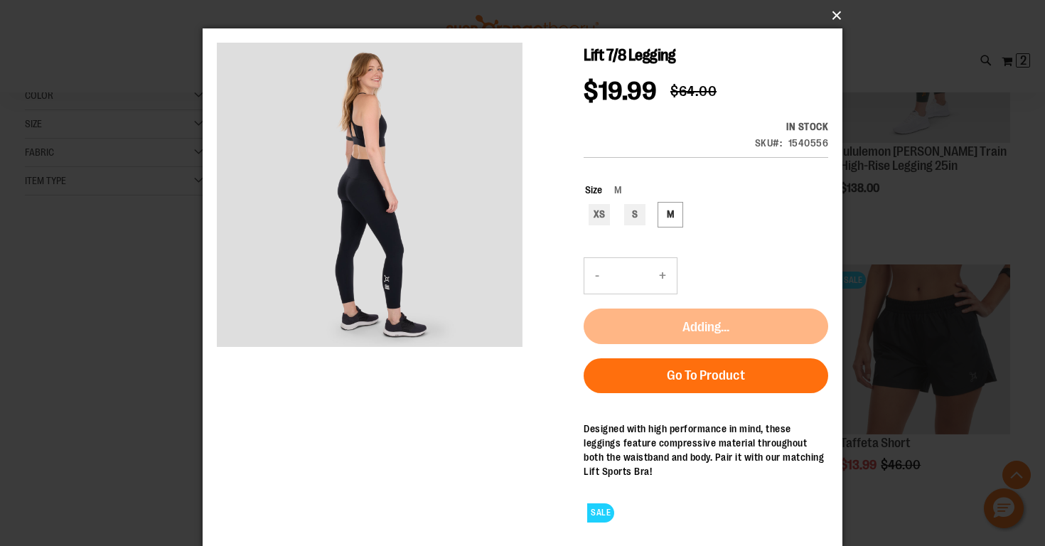
click at [836, 16] on button "×" at bounding box center [527, 15] width 640 height 31
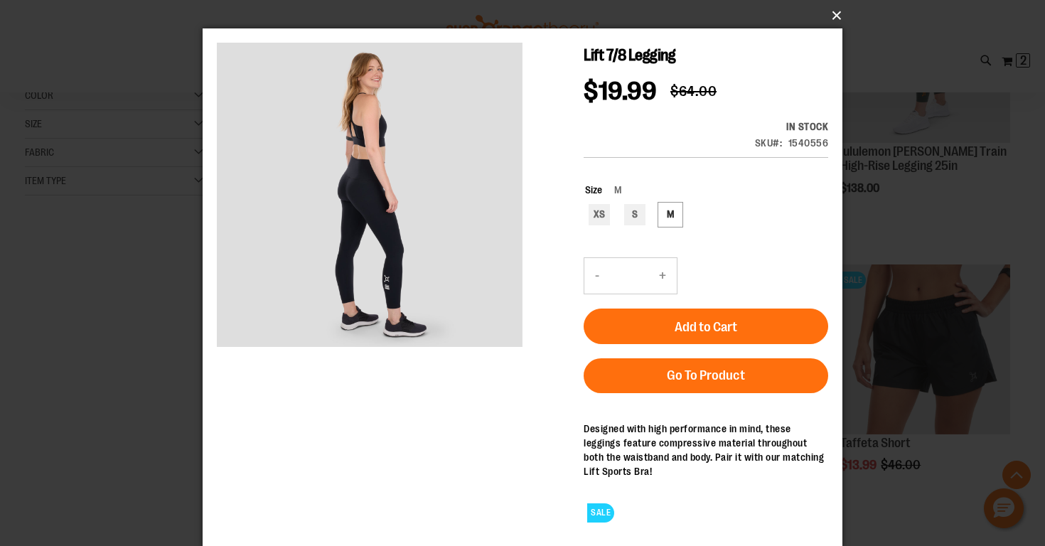
click at [836, 14] on button "×" at bounding box center [527, 15] width 640 height 31
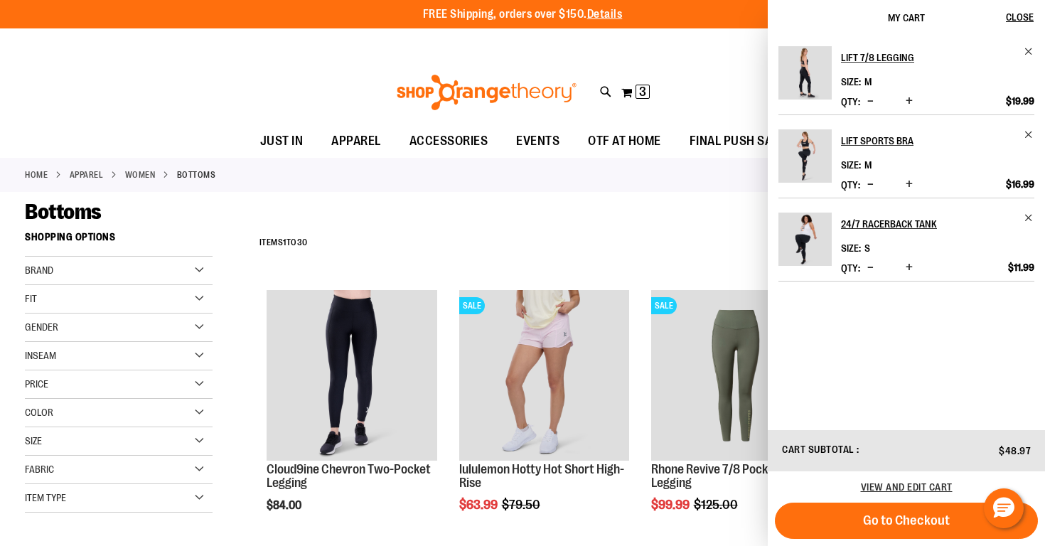
click at [680, 239] on div "**********" at bounding box center [636, 243] width 768 height 37
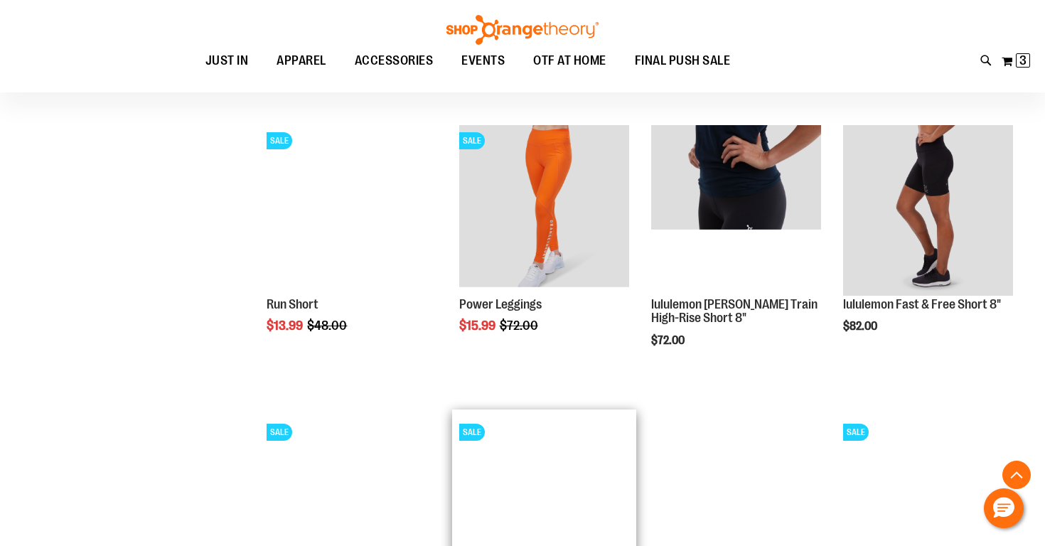
scroll to position [1336, 0]
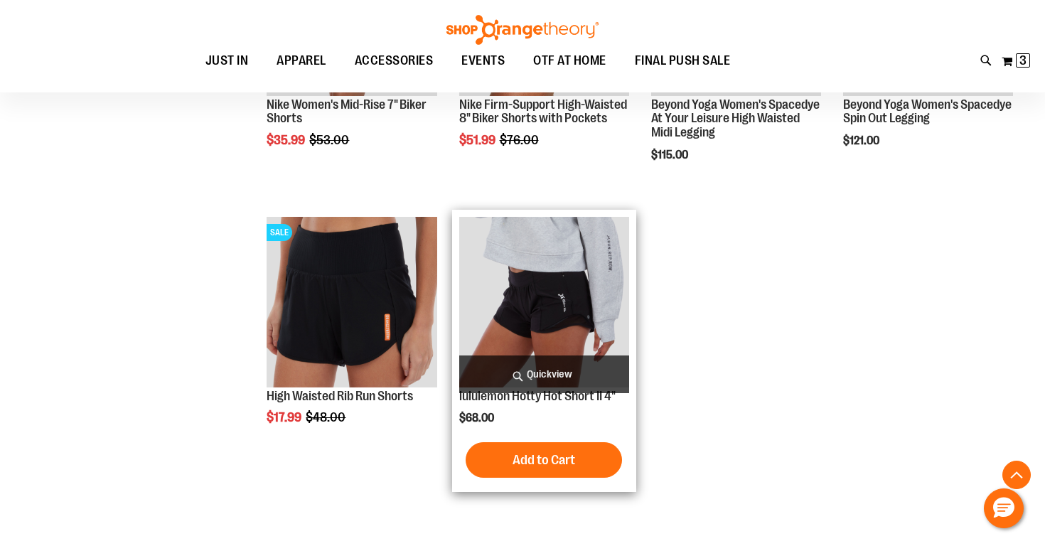
scroll to position [2115, 0]
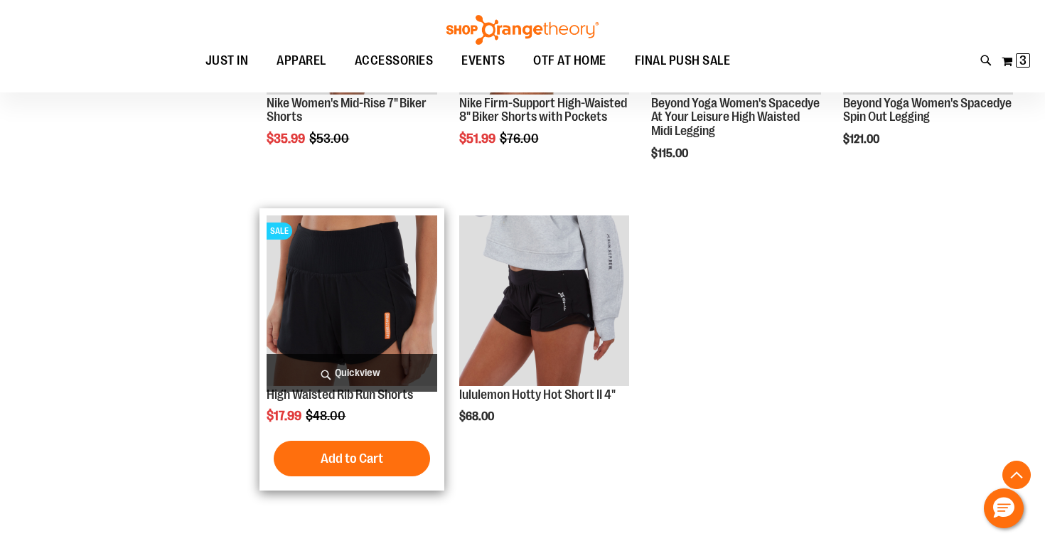
click at [348, 375] on span "Quickview" at bounding box center [352, 373] width 170 height 38
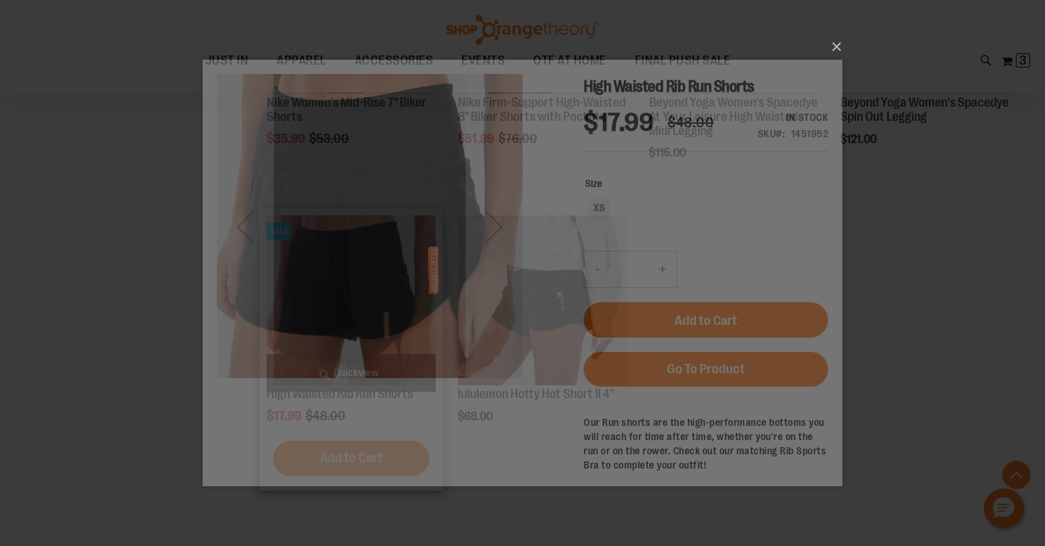
scroll to position [0, 0]
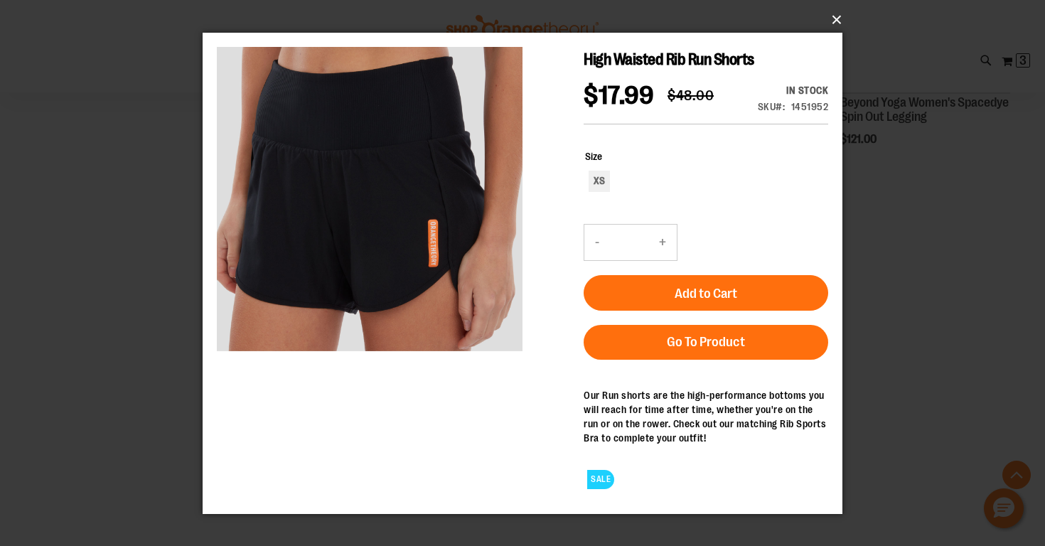
click at [846, 16] on button "×" at bounding box center [527, 19] width 640 height 31
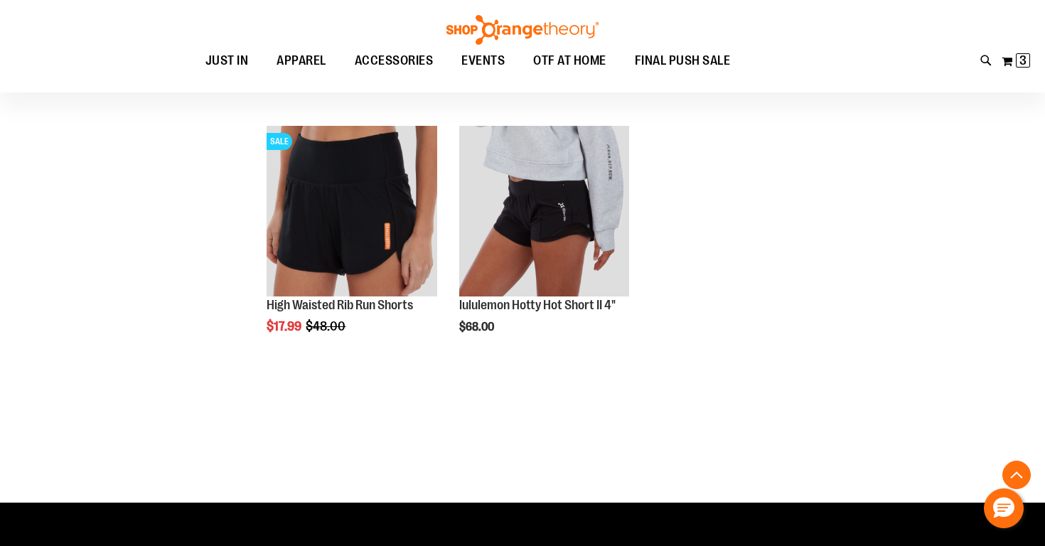
scroll to position [2204, 0]
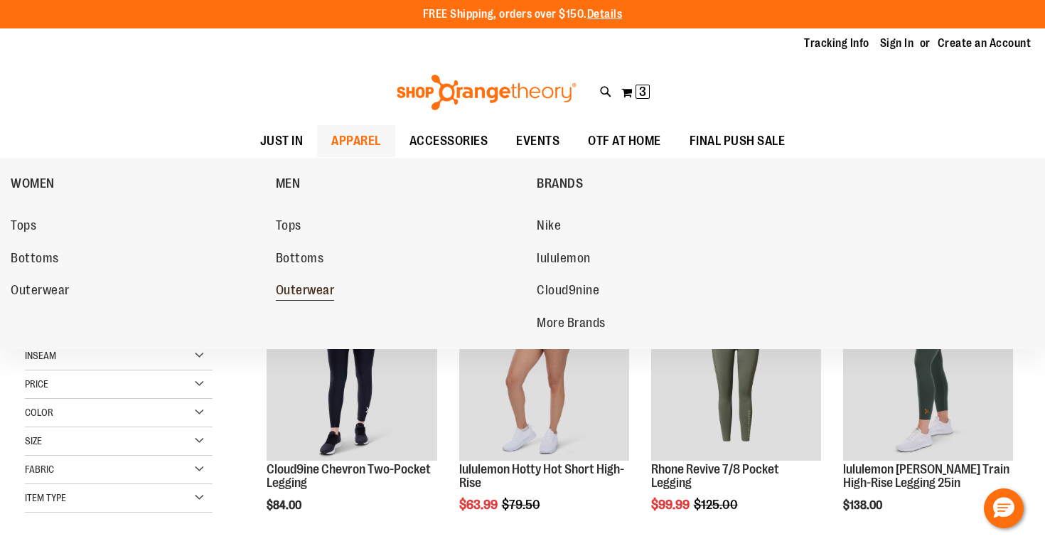
click at [297, 290] on span "Outerwear" at bounding box center [305, 292] width 59 height 18
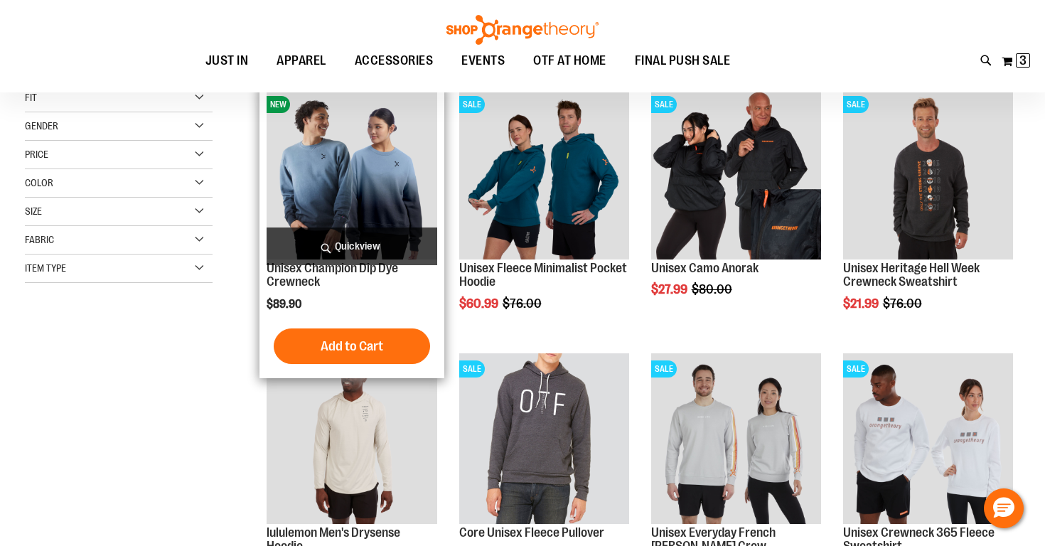
scroll to position [36, 0]
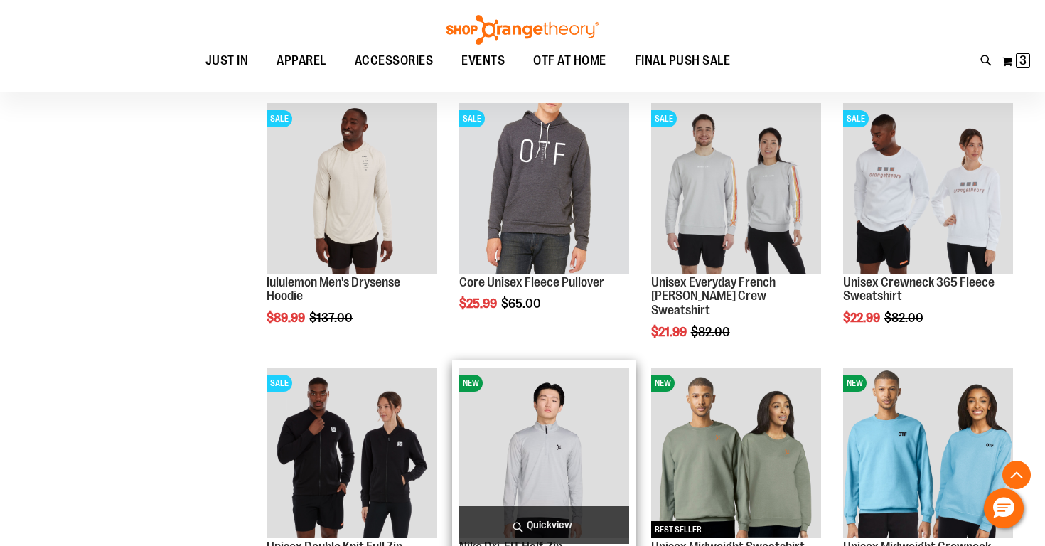
scroll to position [282, 0]
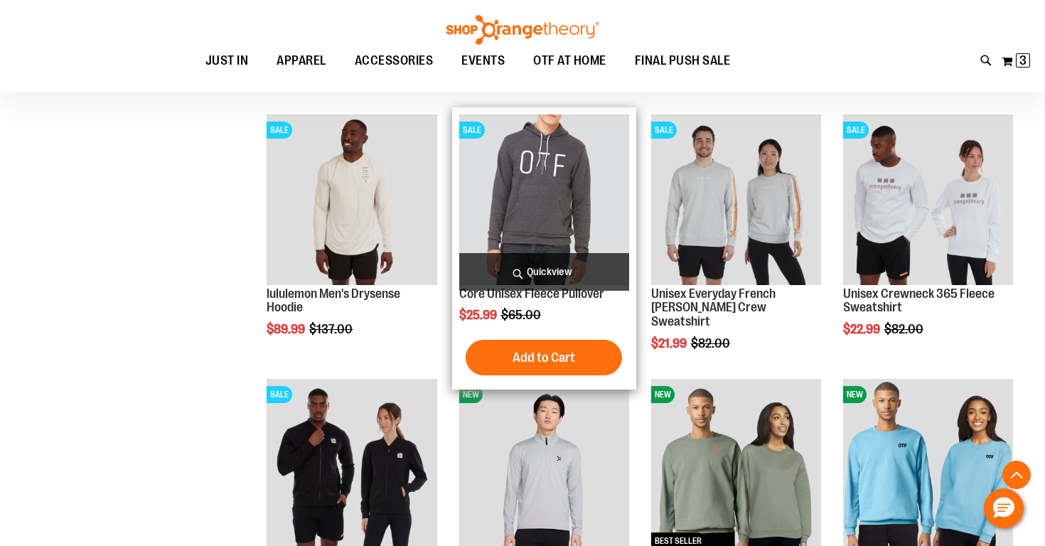
click at [579, 263] on span "Quickview" at bounding box center [544, 272] width 170 height 38
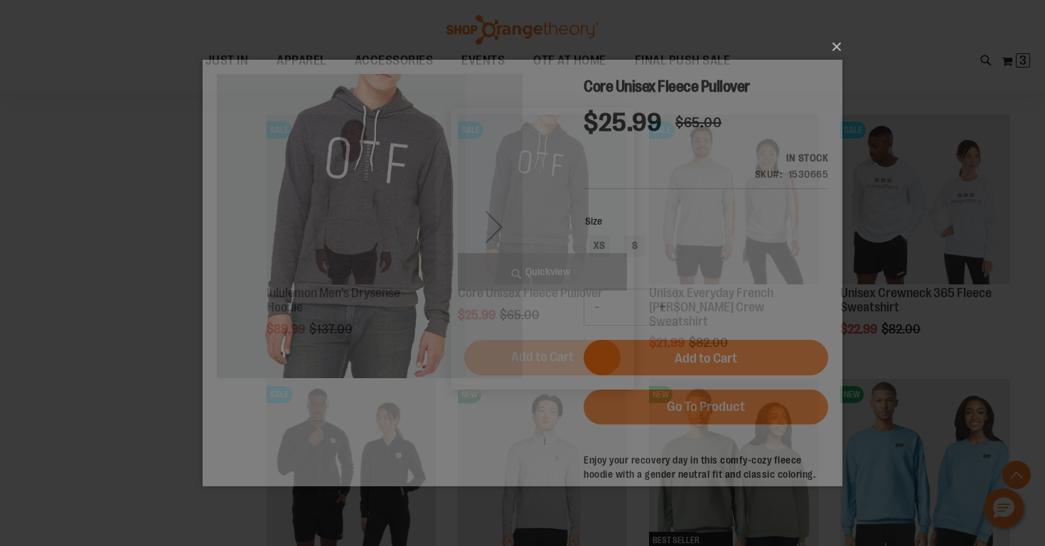
scroll to position [0, 0]
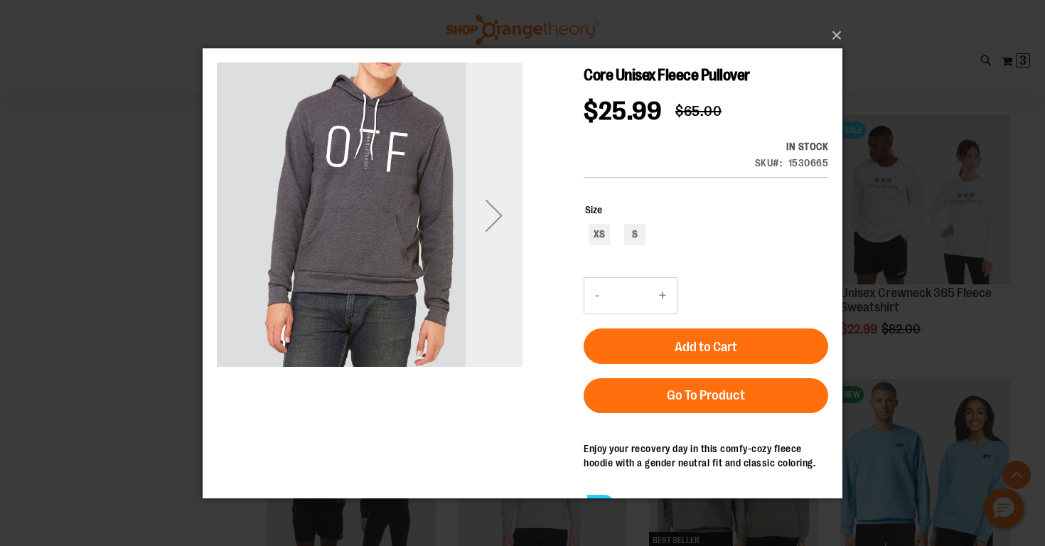
click at [492, 234] on div "Next" at bounding box center [494, 214] width 57 height 57
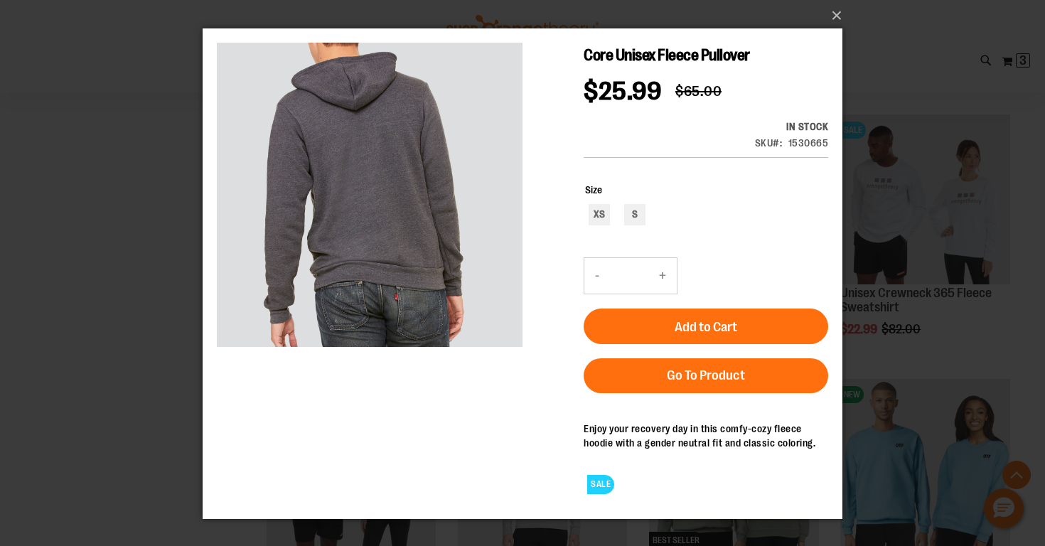
click at [600, 271] on button "-" at bounding box center [597, 276] width 26 height 36
click at [598, 281] on button "-" at bounding box center [597, 276] width 26 height 36
click at [597, 272] on button "-" at bounding box center [597, 276] width 26 height 36
click at [840, 16] on button "×" at bounding box center [527, 15] width 640 height 31
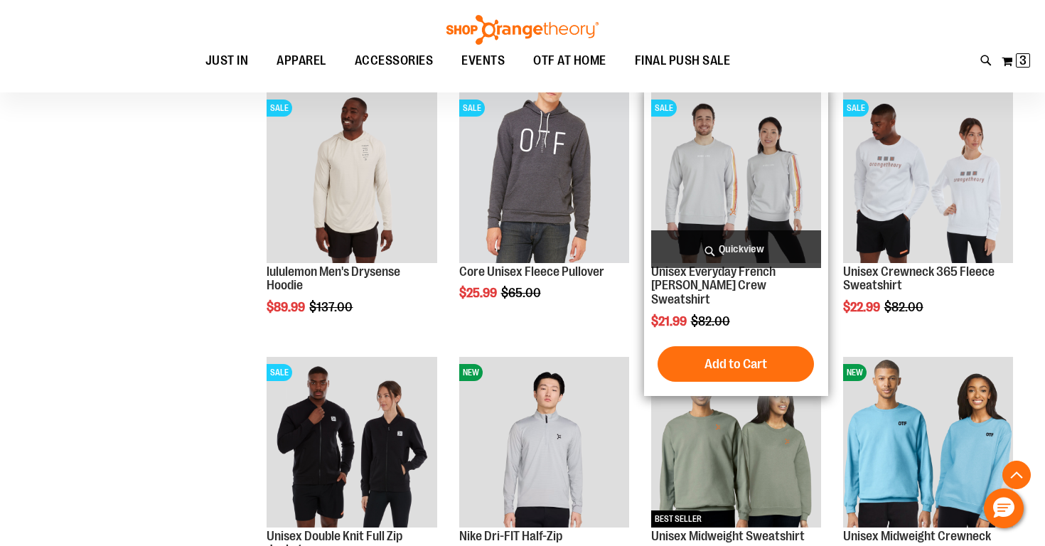
scroll to position [305, 0]
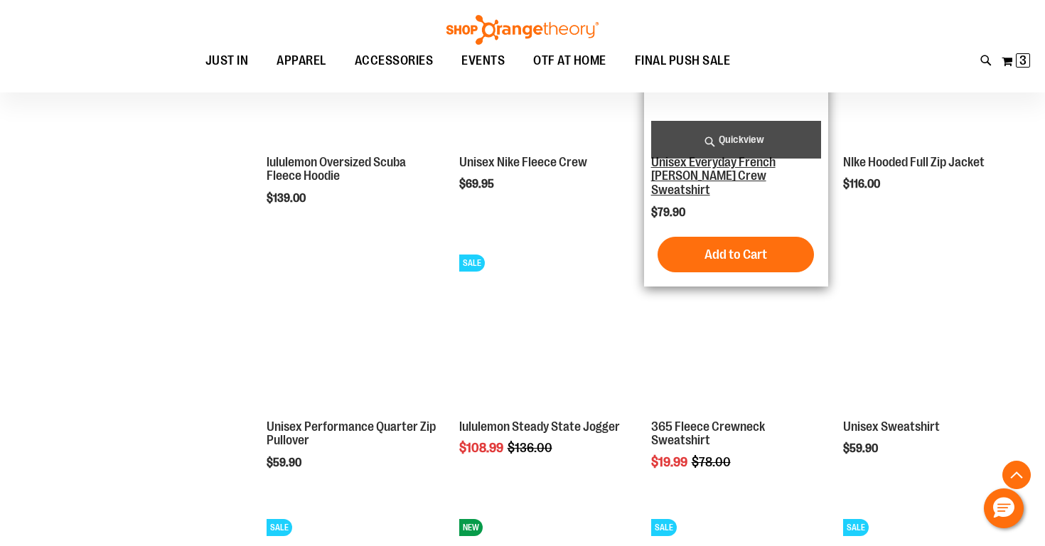
scroll to position [944, 0]
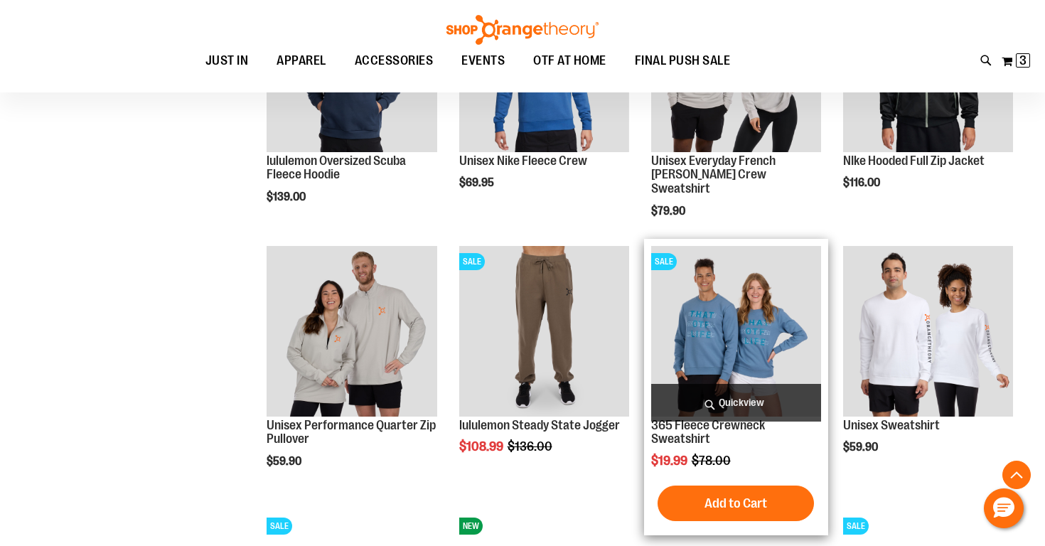
click at [746, 399] on span "Quickview" at bounding box center [736, 403] width 170 height 38
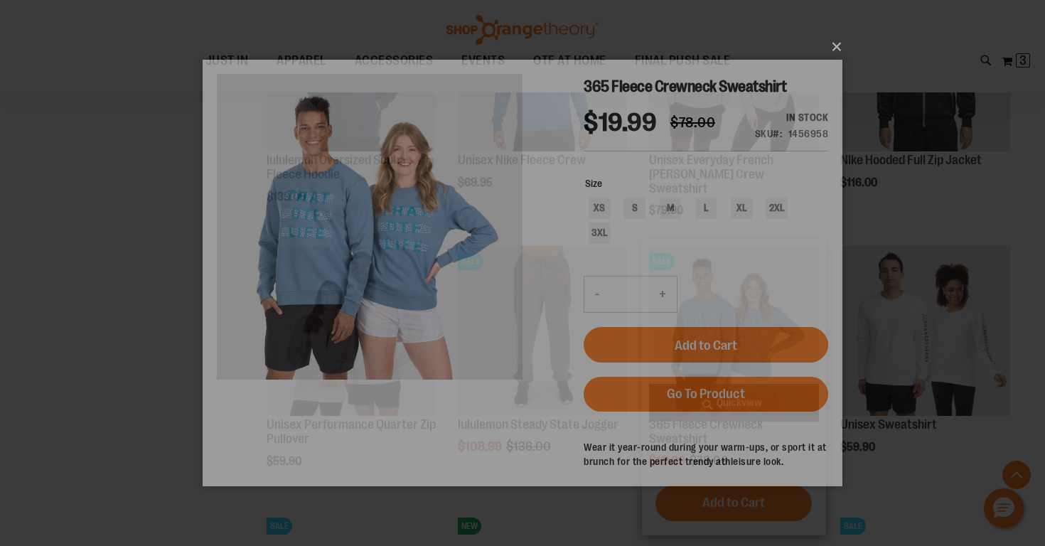
scroll to position [0, 0]
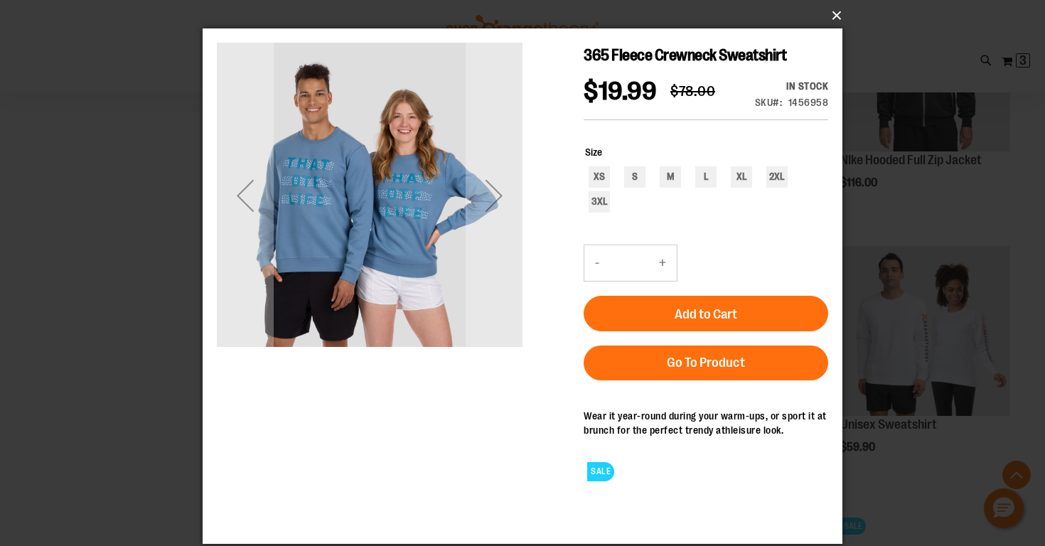
click at [833, 15] on button "×" at bounding box center [527, 15] width 640 height 31
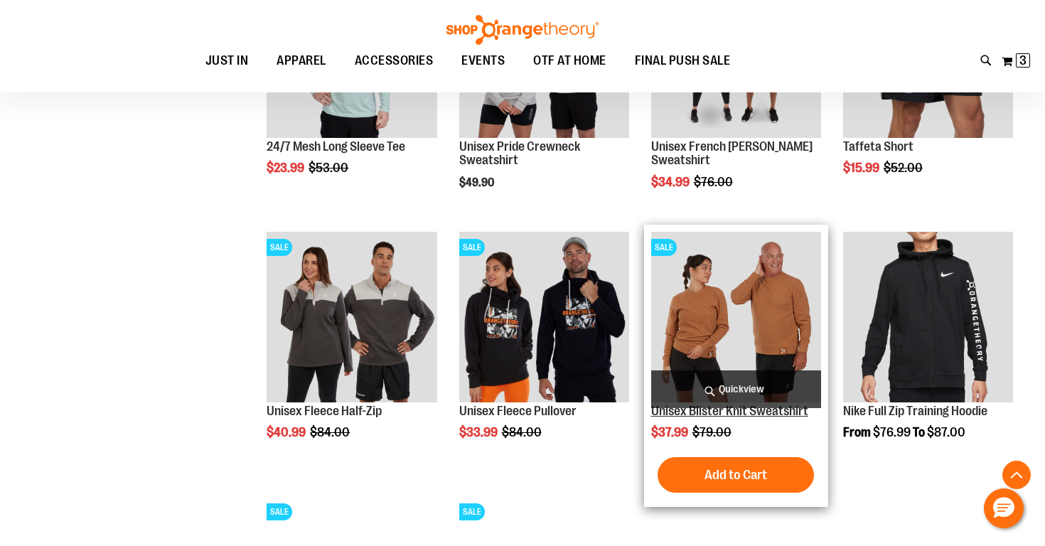
scroll to position [1487, 0]
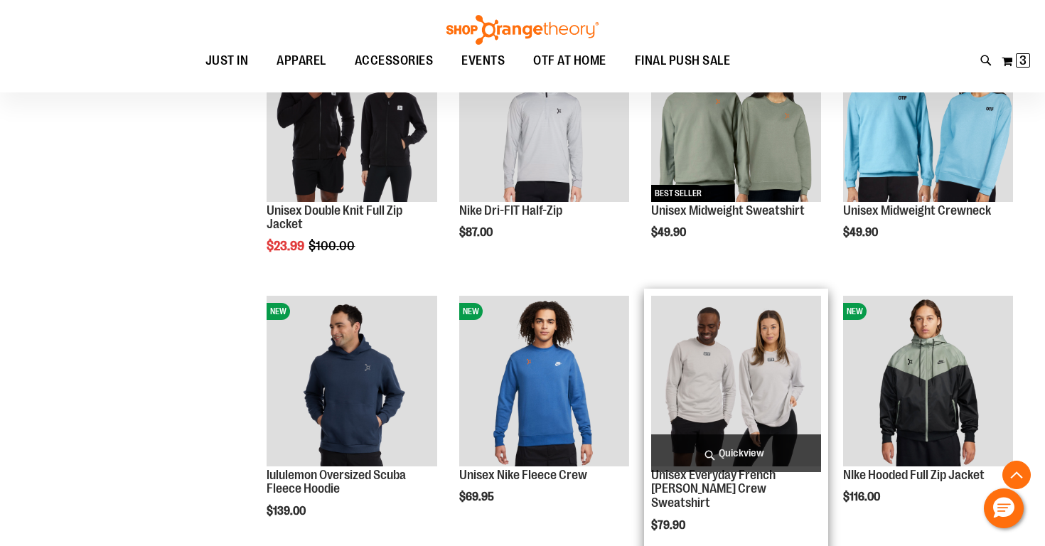
scroll to position [629, 0]
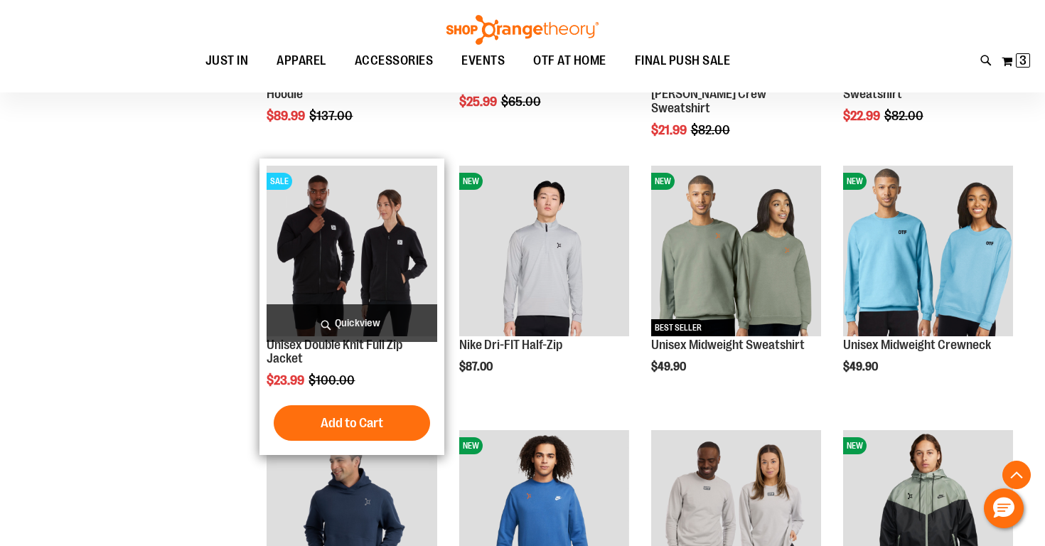
scroll to position [496, 0]
click at [369, 319] on span "Quickview" at bounding box center [352, 323] width 170 height 38
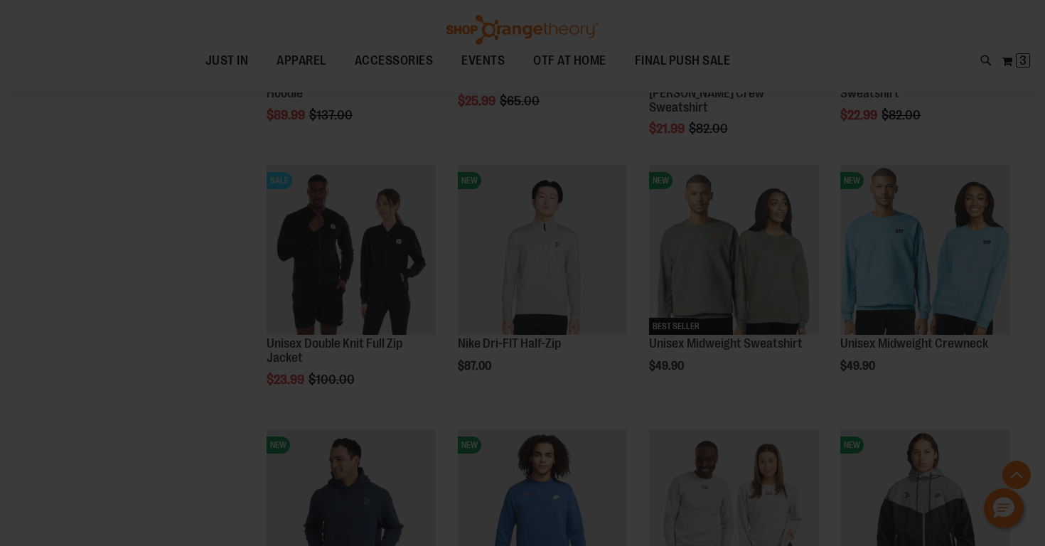
scroll to position [0, 0]
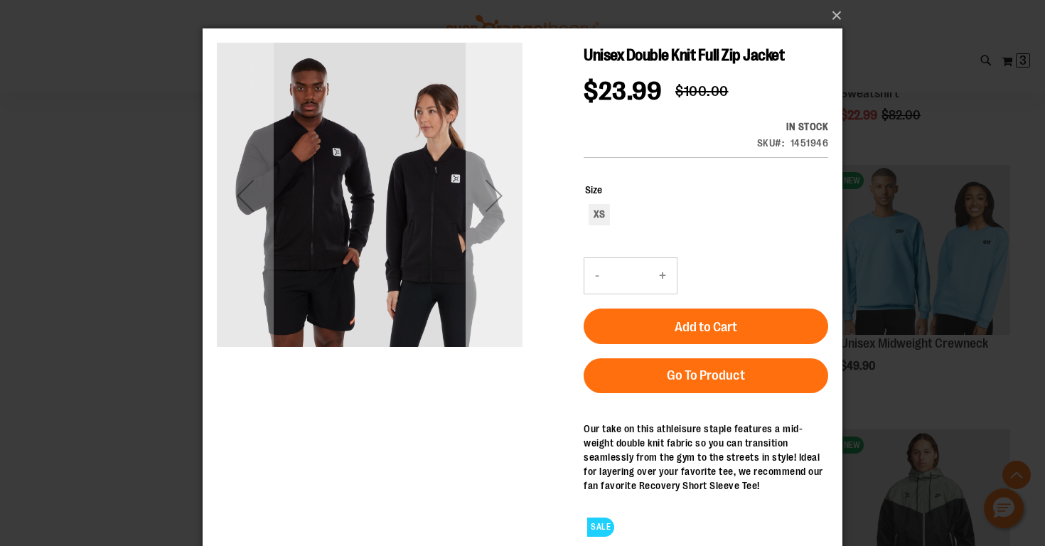
click at [498, 200] on div "Next" at bounding box center [494, 195] width 57 height 57
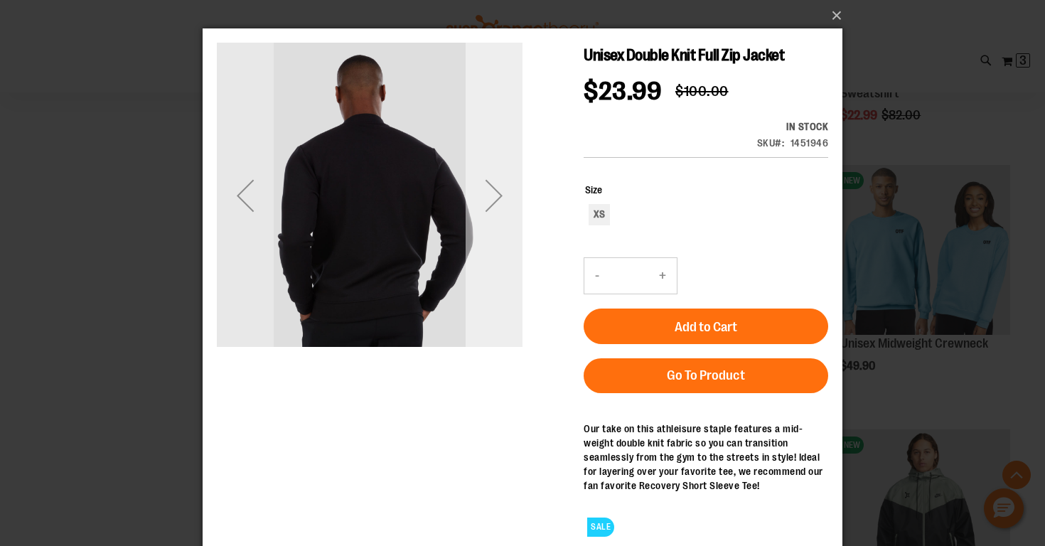
click at [496, 200] on div "Next" at bounding box center [494, 195] width 57 height 57
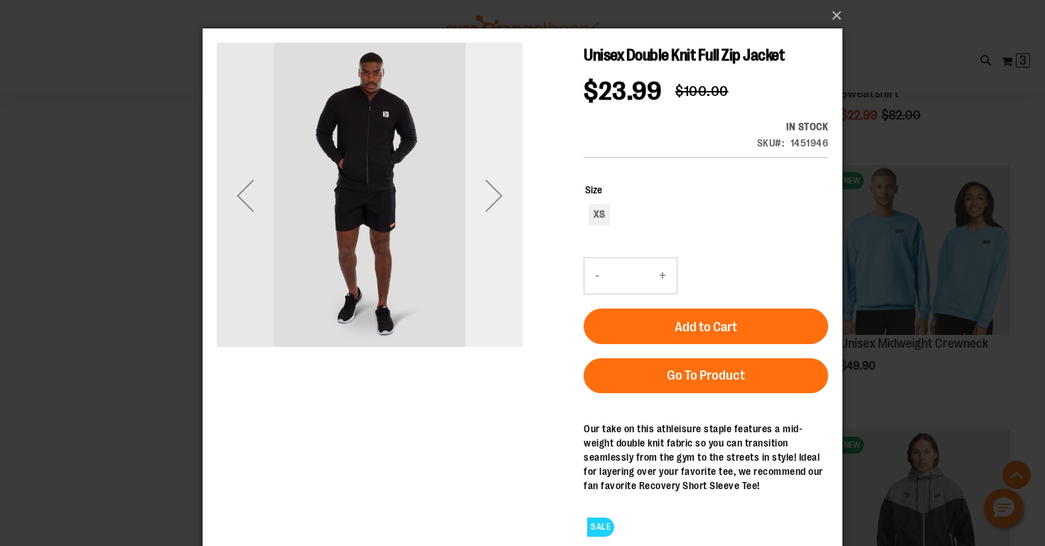
click at [496, 200] on div "Next" at bounding box center [494, 195] width 57 height 57
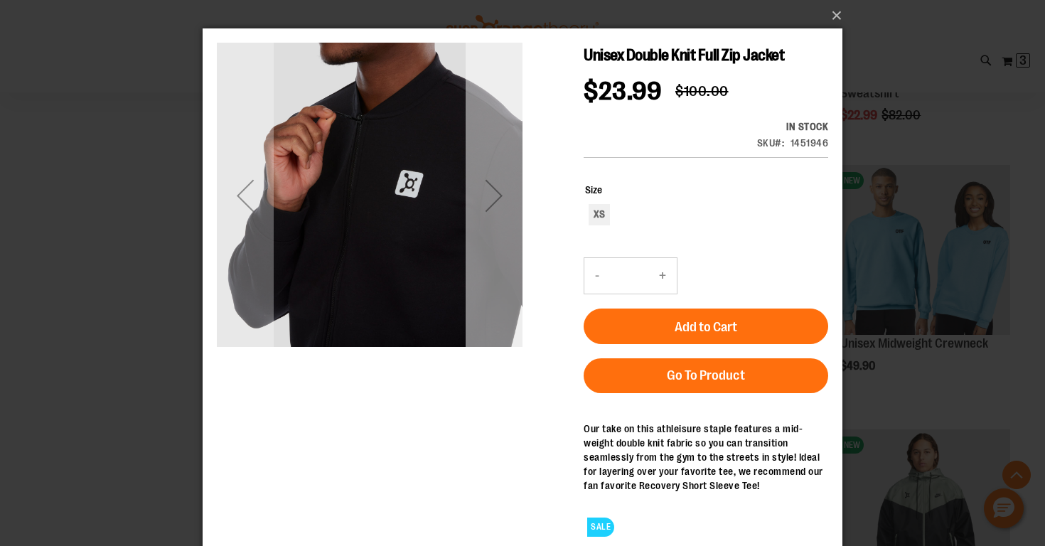
click at [496, 200] on div "Next" at bounding box center [494, 195] width 57 height 57
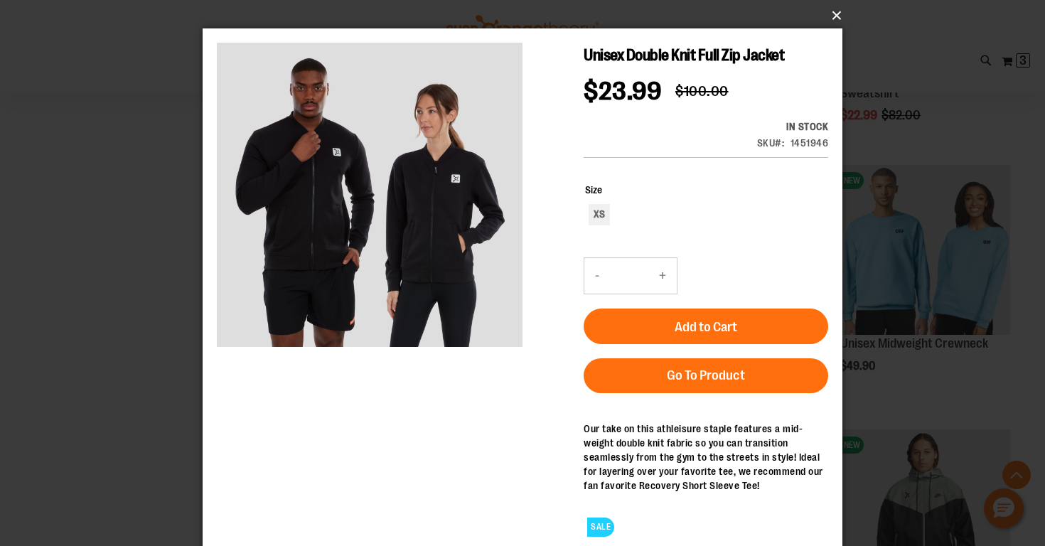
click at [839, 20] on button "×" at bounding box center [527, 15] width 640 height 31
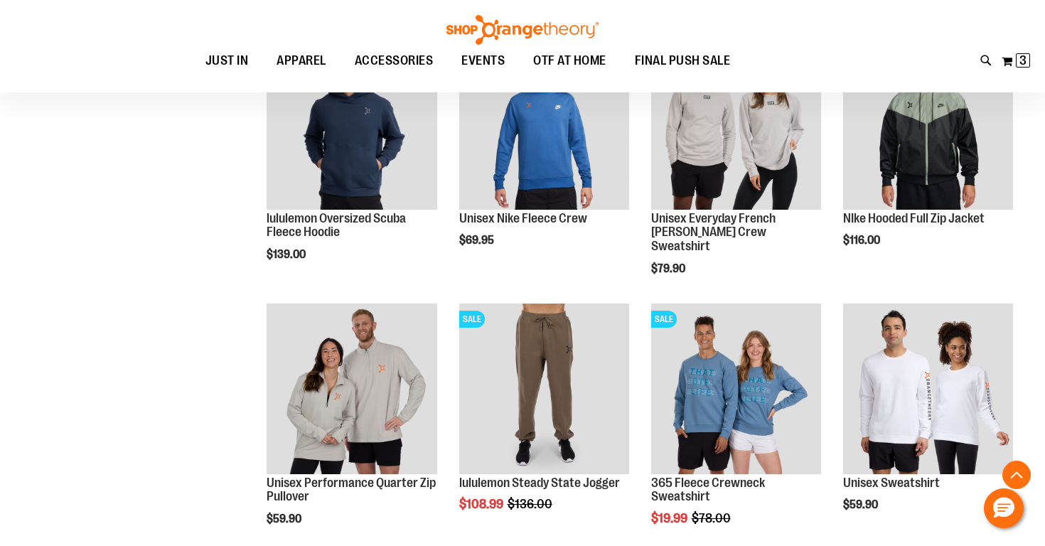
scroll to position [890, 0]
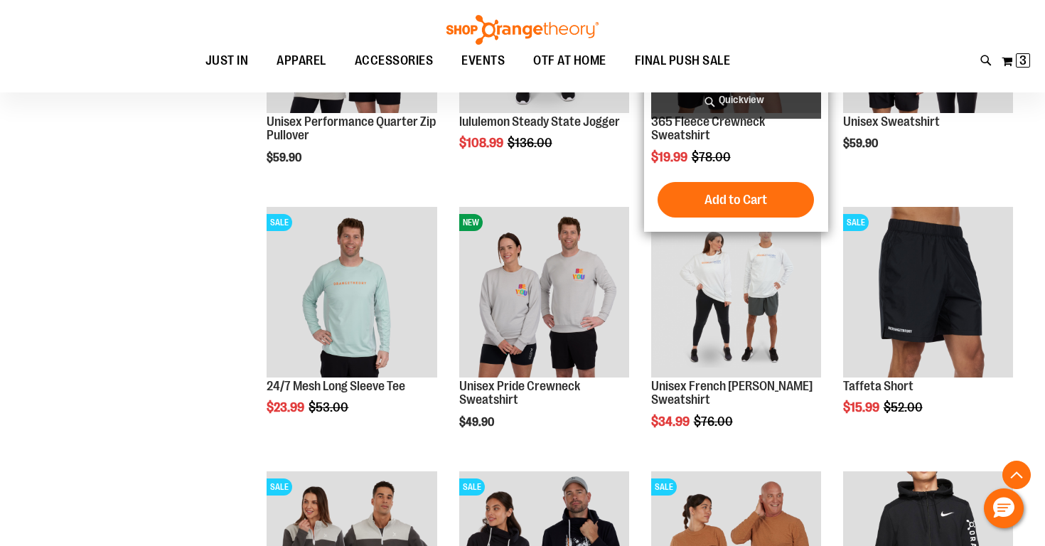
scroll to position [1251, 0]
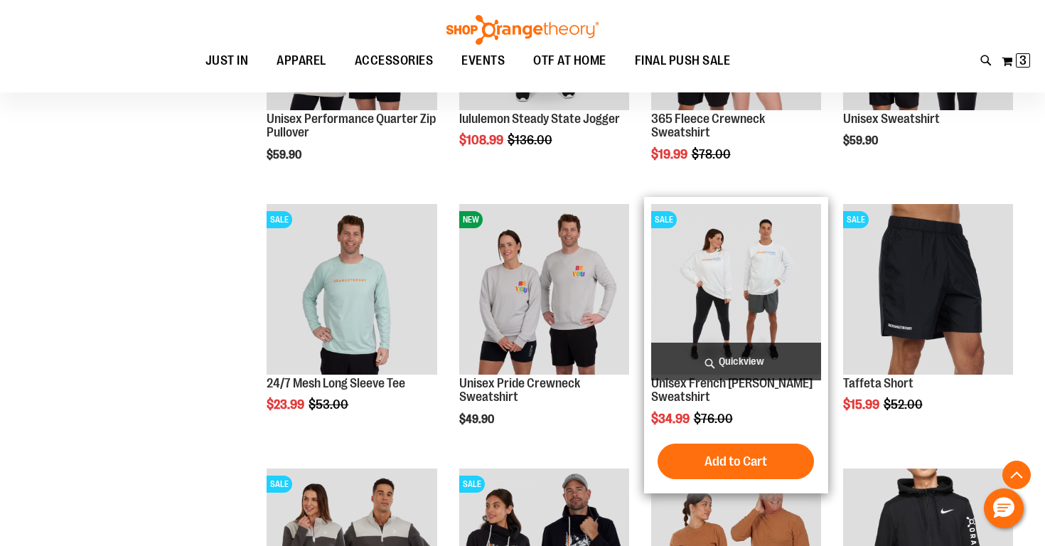
click at [688, 370] on span "Quickview" at bounding box center [736, 362] width 170 height 38
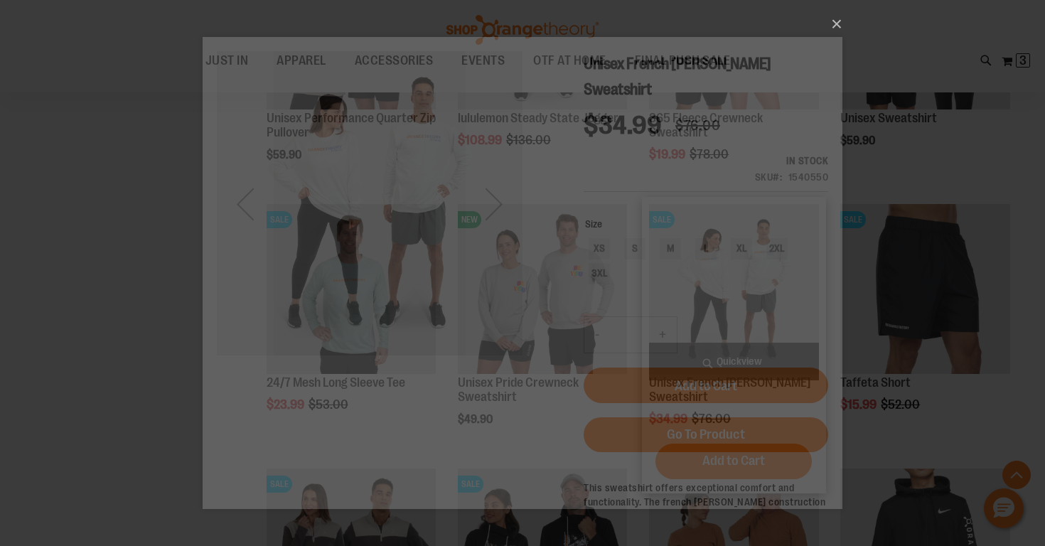
scroll to position [0, 0]
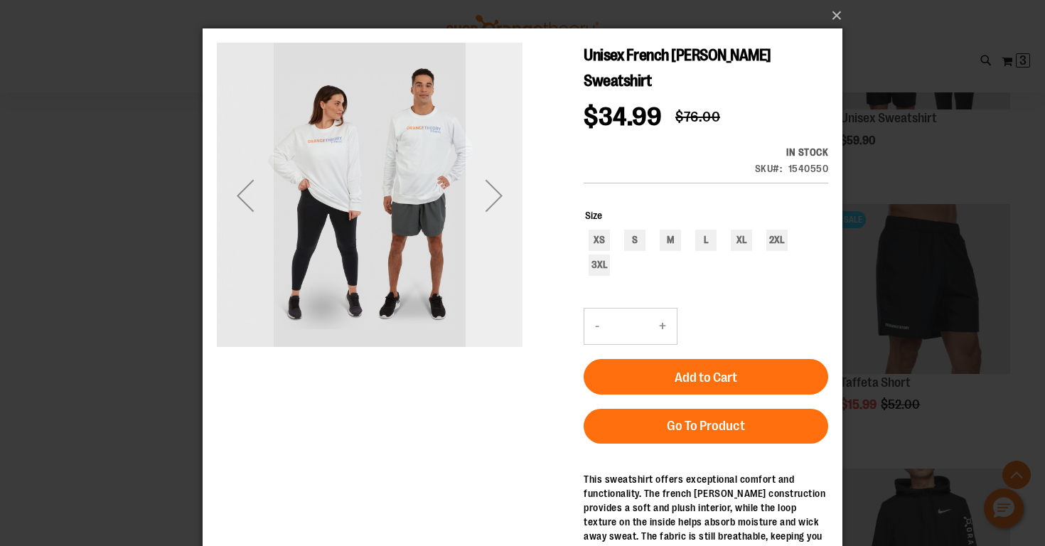
click at [501, 201] on div "Next" at bounding box center [494, 195] width 57 height 57
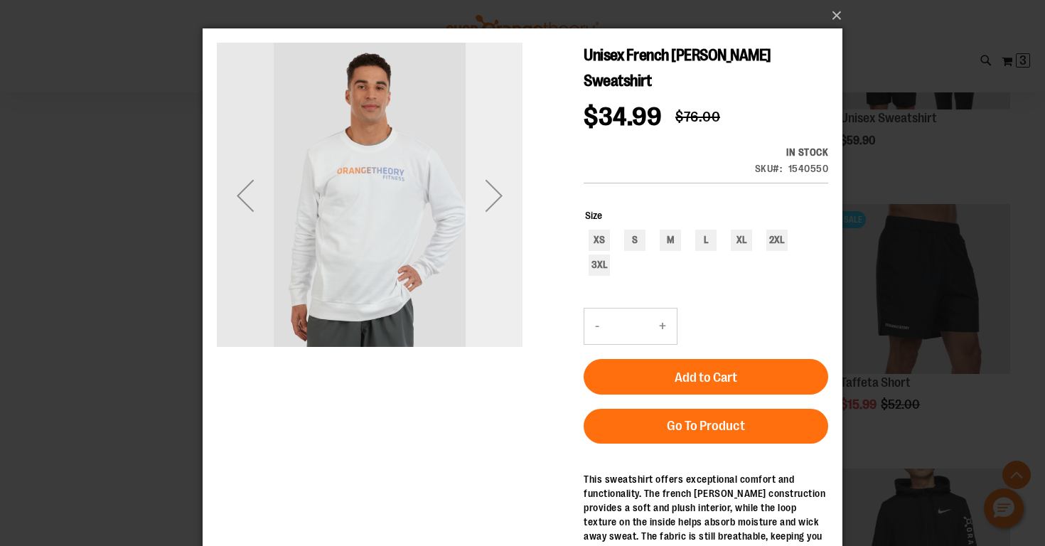
click at [500, 201] on div "Next" at bounding box center [494, 195] width 57 height 57
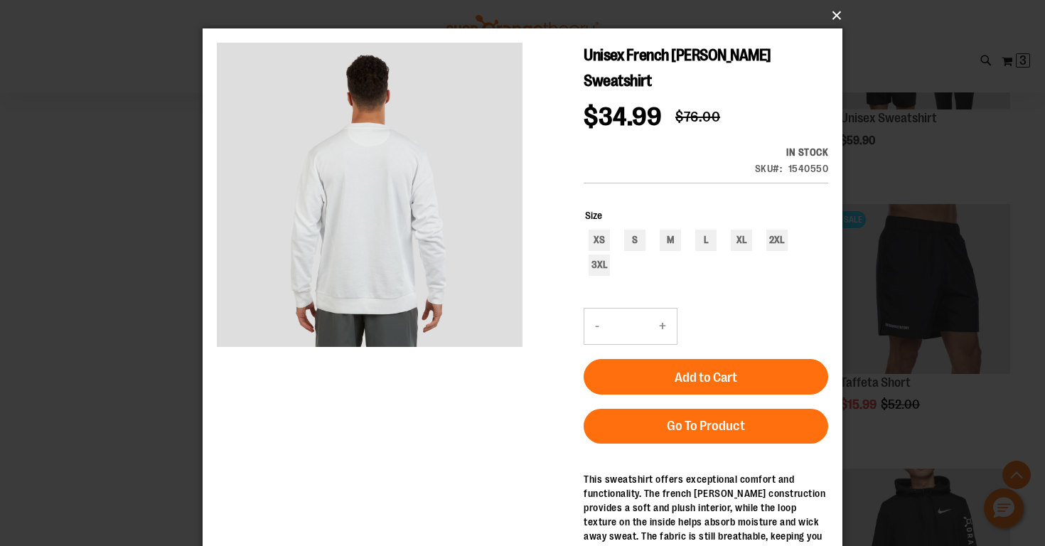
click at [833, 21] on button "×" at bounding box center [527, 15] width 640 height 31
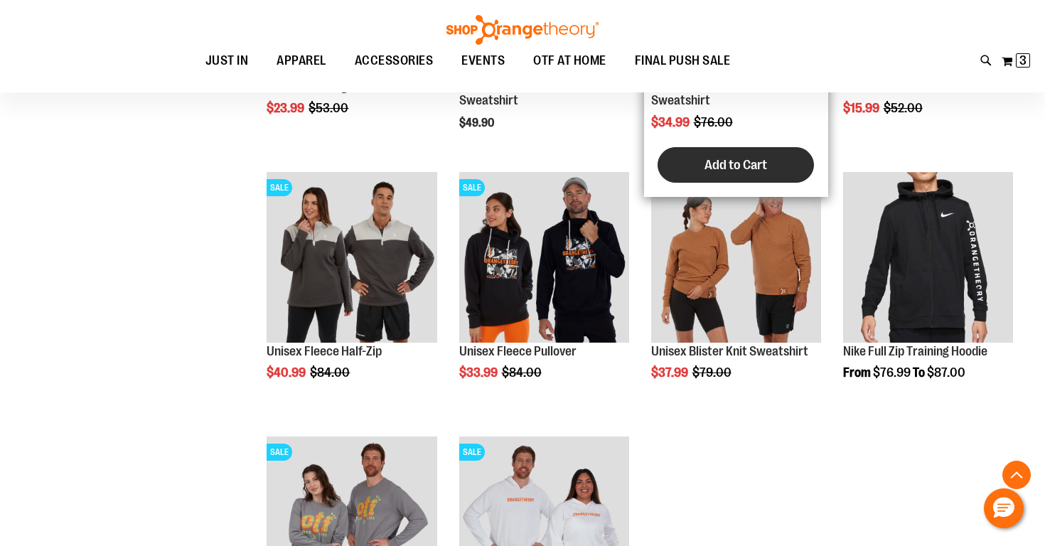
scroll to position [1548, 0]
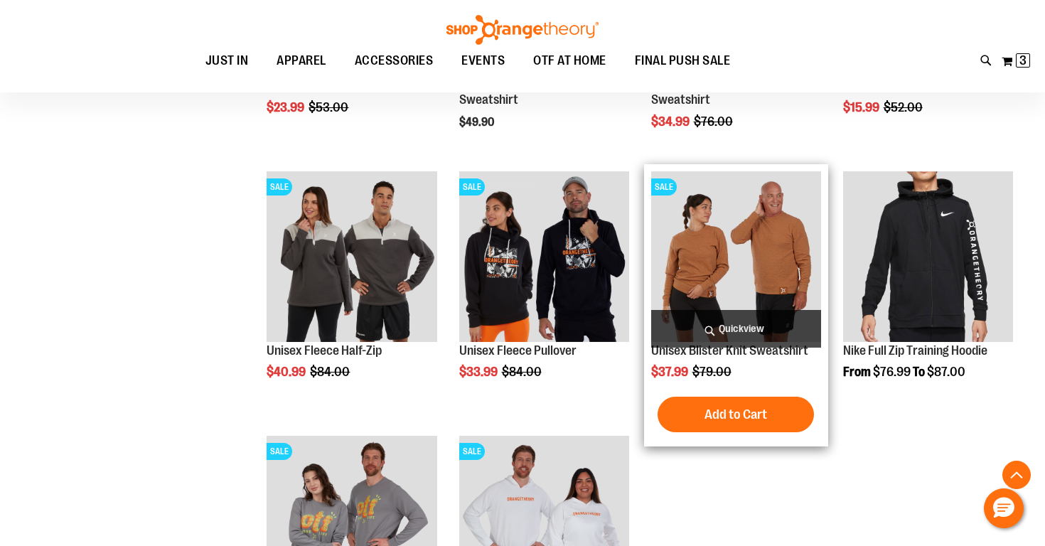
click at [725, 330] on span "Quickview" at bounding box center [736, 329] width 170 height 38
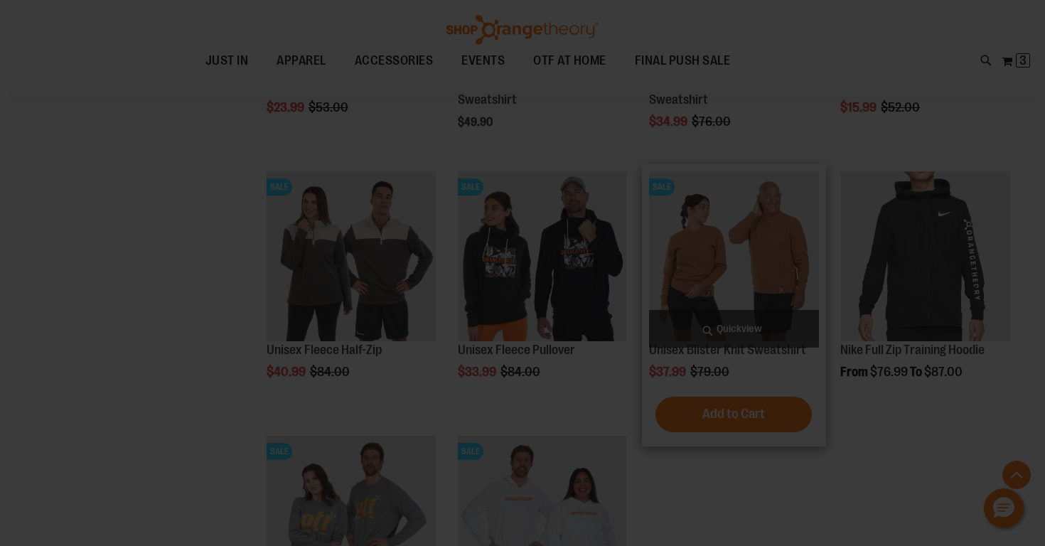
scroll to position [0, 0]
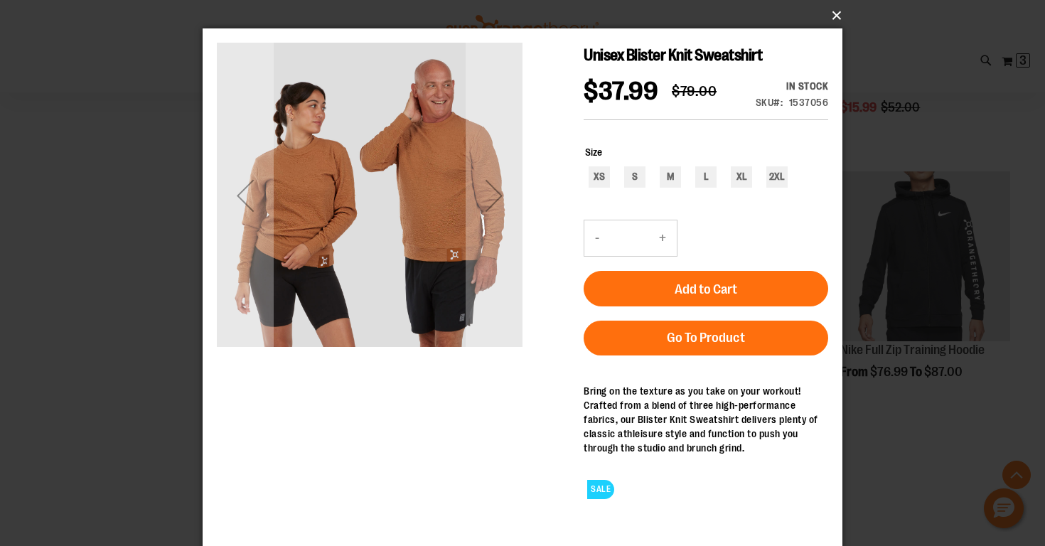
click at [831, 17] on button "×" at bounding box center [527, 15] width 640 height 31
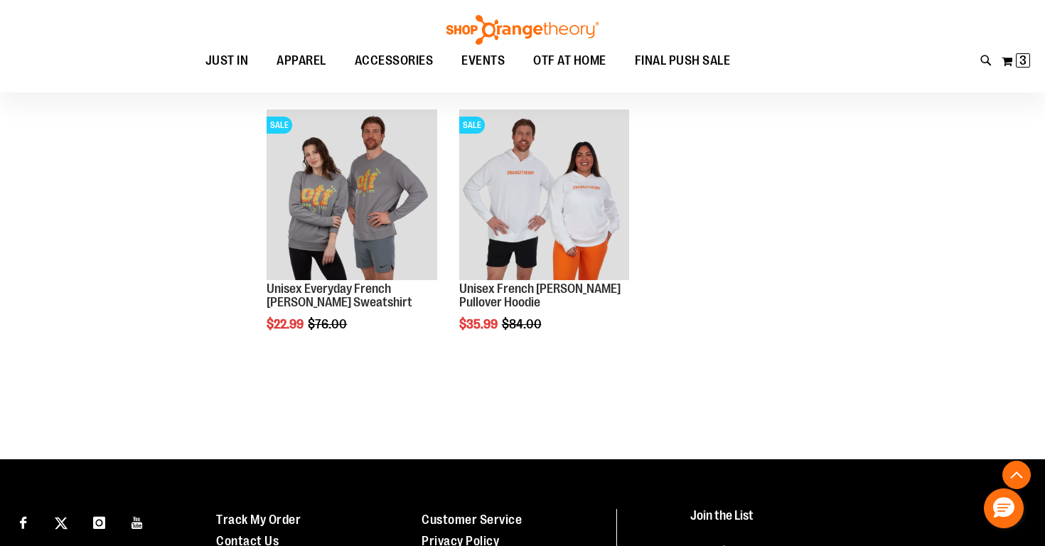
scroll to position [1875, 0]
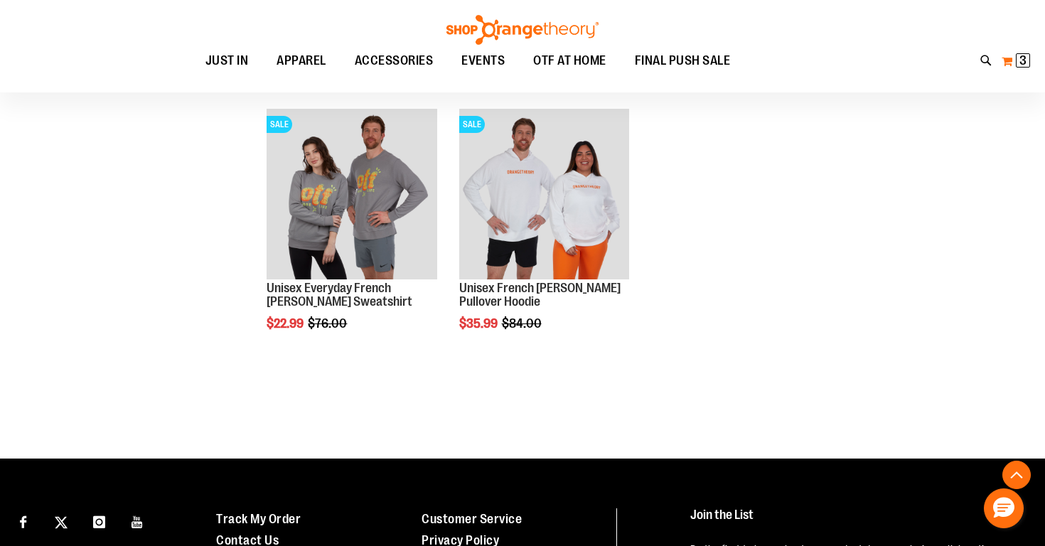
click at [1025, 57] on span "3" at bounding box center [1023, 60] width 7 height 14
